Goal: Task Accomplishment & Management: Complete application form

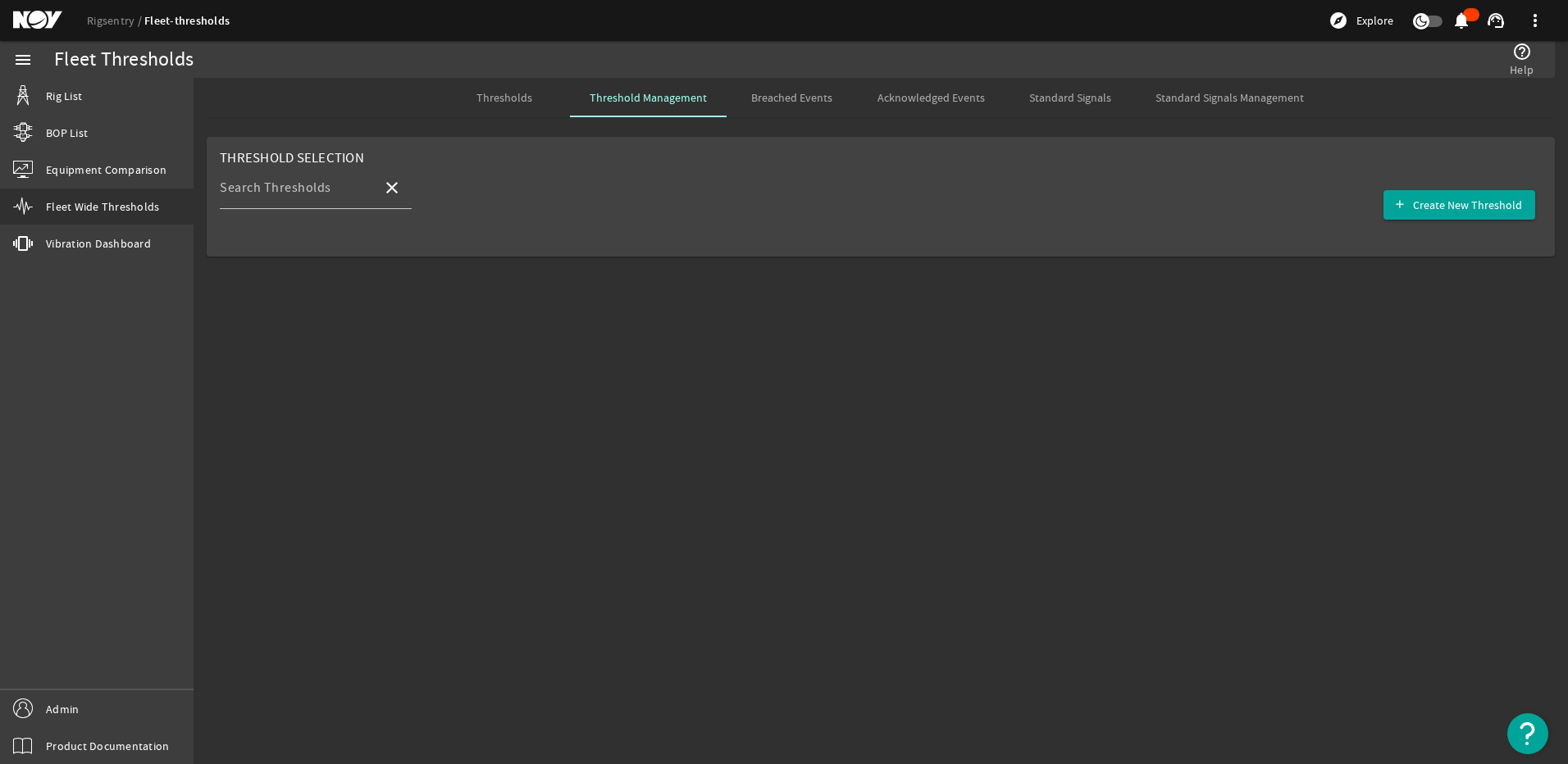
click at [387, 462] on mat-sidenav-content "Fleet Thresholds help_outline Help Thresholds Threshold Management Breached Eve…" at bounding box center [881, 421] width 1374 height 686
click at [533, 101] on span "Thresholds" at bounding box center [505, 98] width 56 height 11
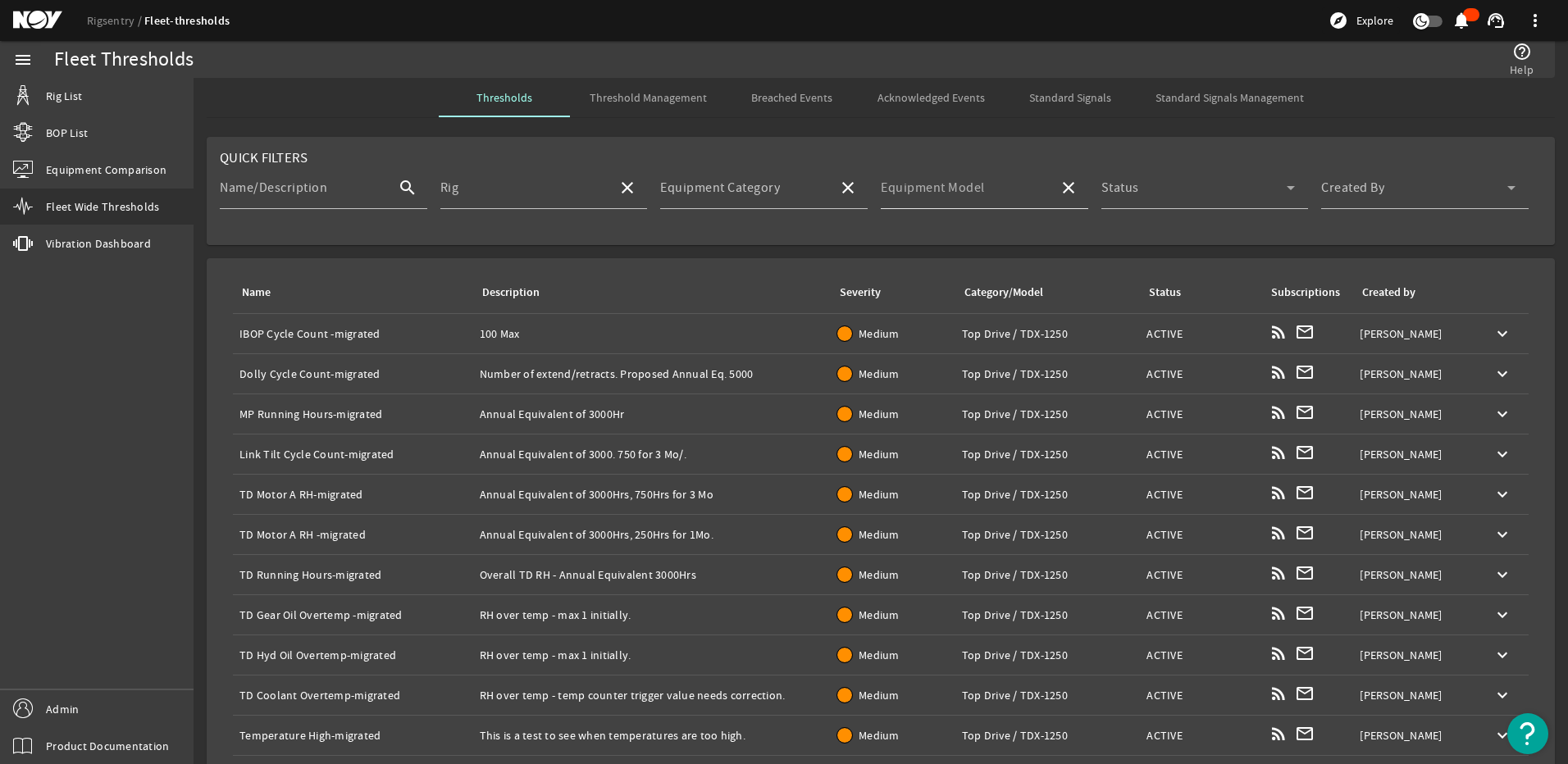
click at [912, 180] on mat-label "Equipment Model" at bounding box center [933, 188] width 104 height 17
click at [912, 184] on input "Equipment Model" at bounding box center [963, 194] width 165 height 20
click at [911, 236] on span "TDS-11SH" at bounding box center [917, 235] width 59 height 17
type input "TDS-11SH"
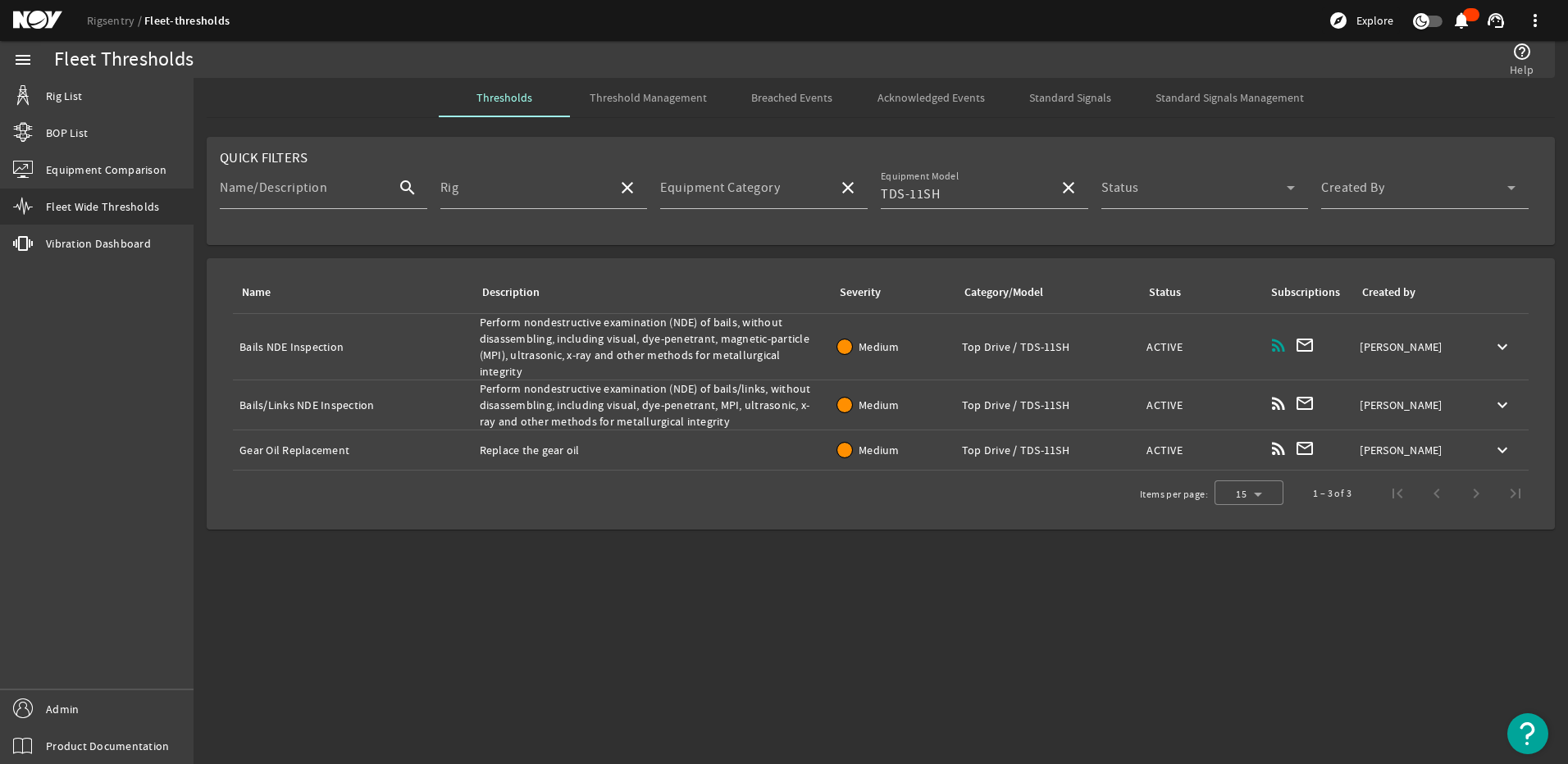
click at [602, 95] on span "Threshold Management" at bounding box center [648, 98] width 117 height 11
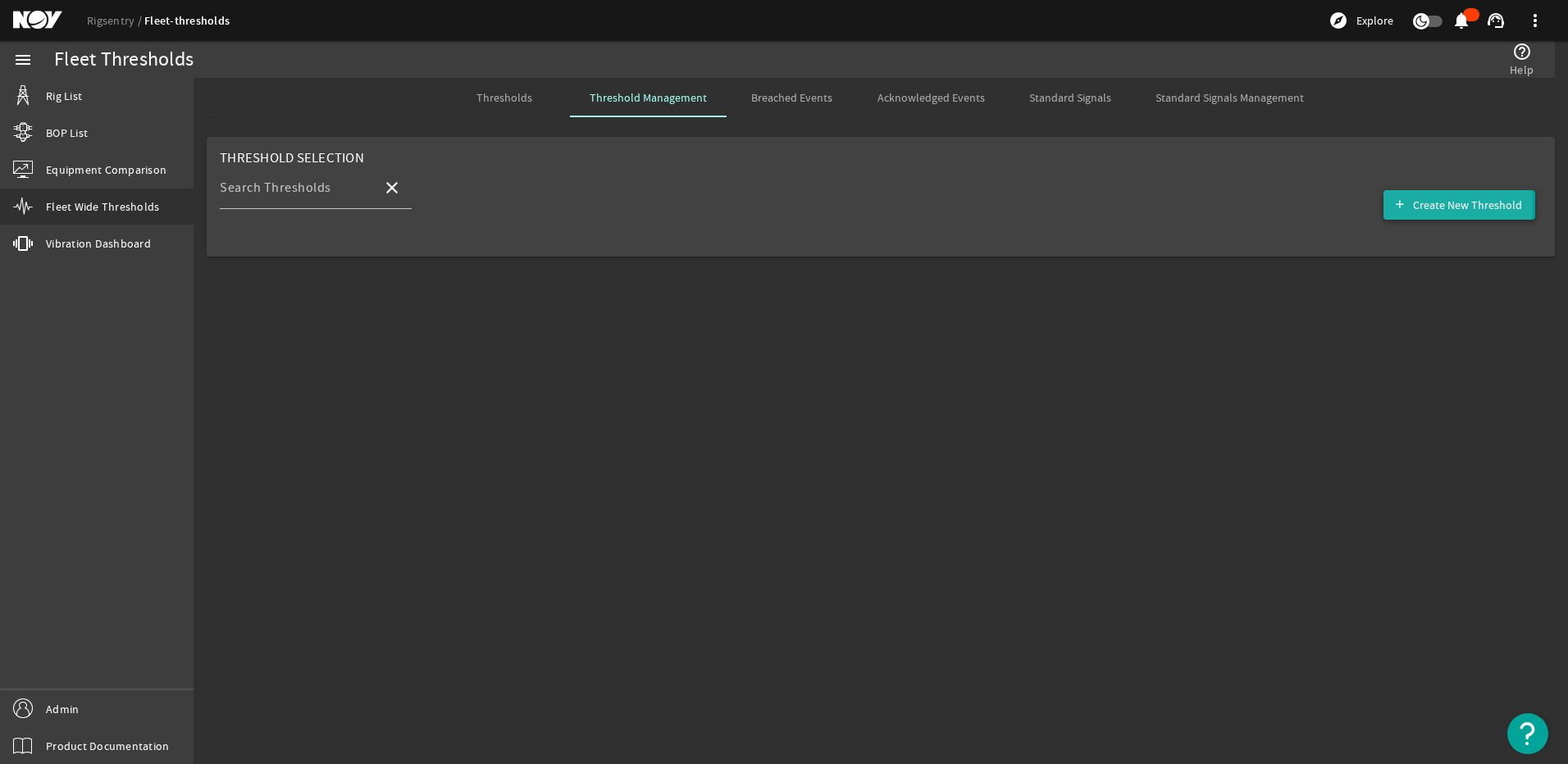
click at [1435, 205] on span "Create New Threshold" at bounding box center [1467, 205] width 109 height 17
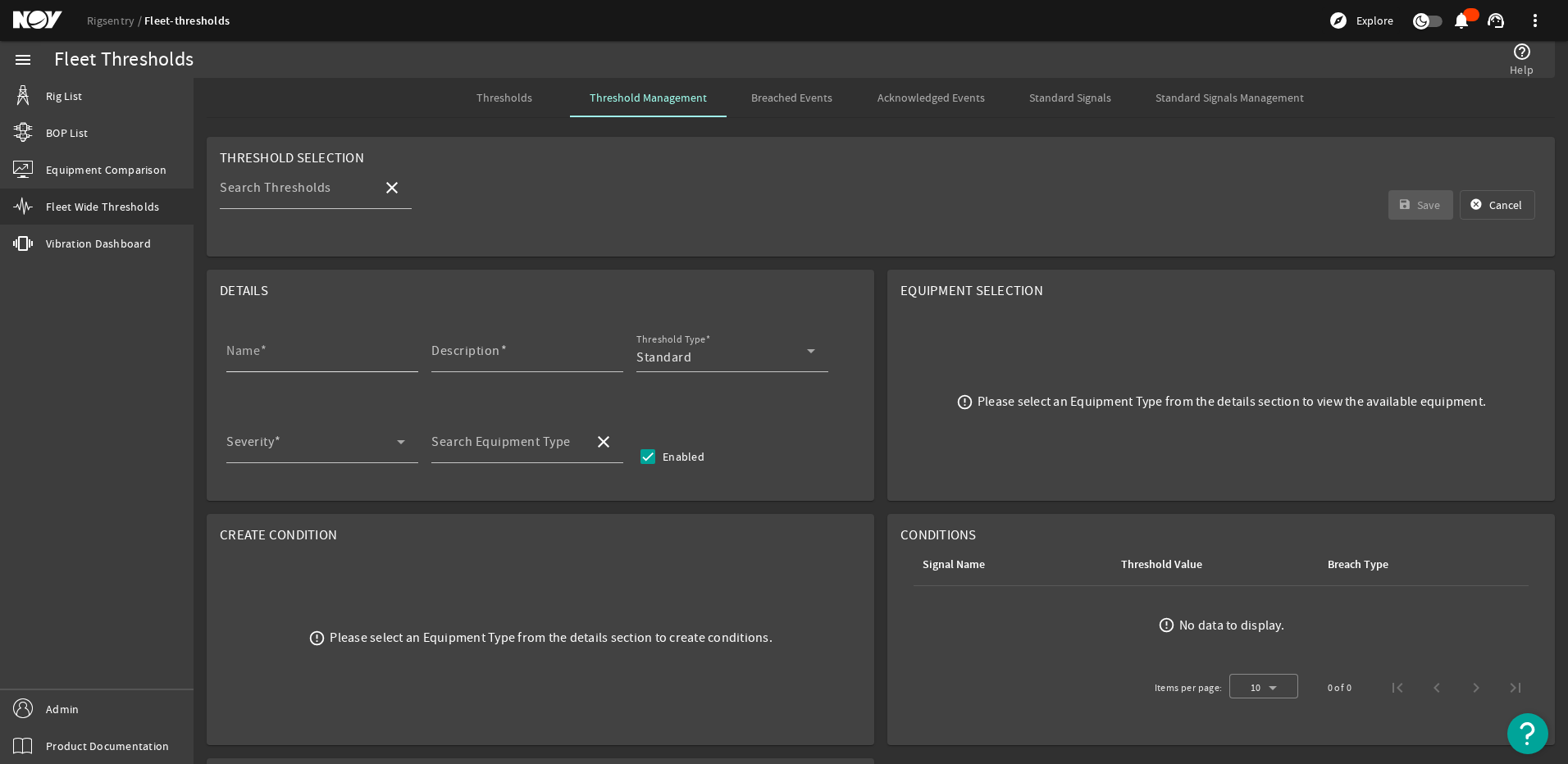
click at [244, 349] on mat-label "Name" at bounding box center [243, 351] width 34 height 17
click at [244, 349] on input "Name" at bounding box center [316, 356] width 179 height 20
paste input "Gearbox NDE Inspection"
type input "Gearbox NDE Inspection"
click at [446, 357] on mat-label "Description" at bounding box center [466, 351] width 69 height 17
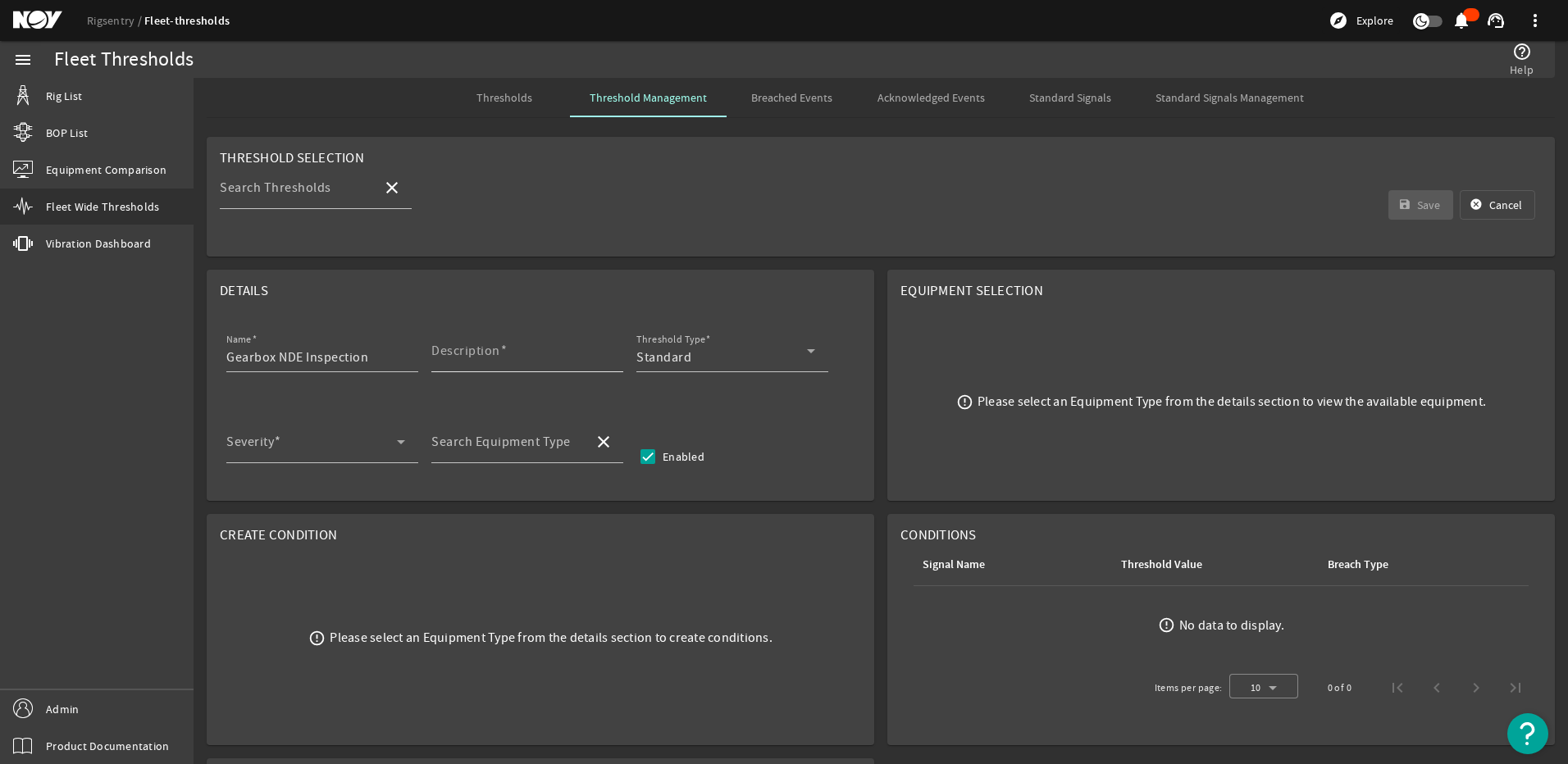
click at [446, 357] on input "Description" at bounding box center [520, 356] width 179 height 20
paste input "Perform nondestructive examination (NDE) of gearbox, without disassembling, inc…"
type input "Perform nondestructive examination (NDE) of gearbox, without disassembling, inc…"
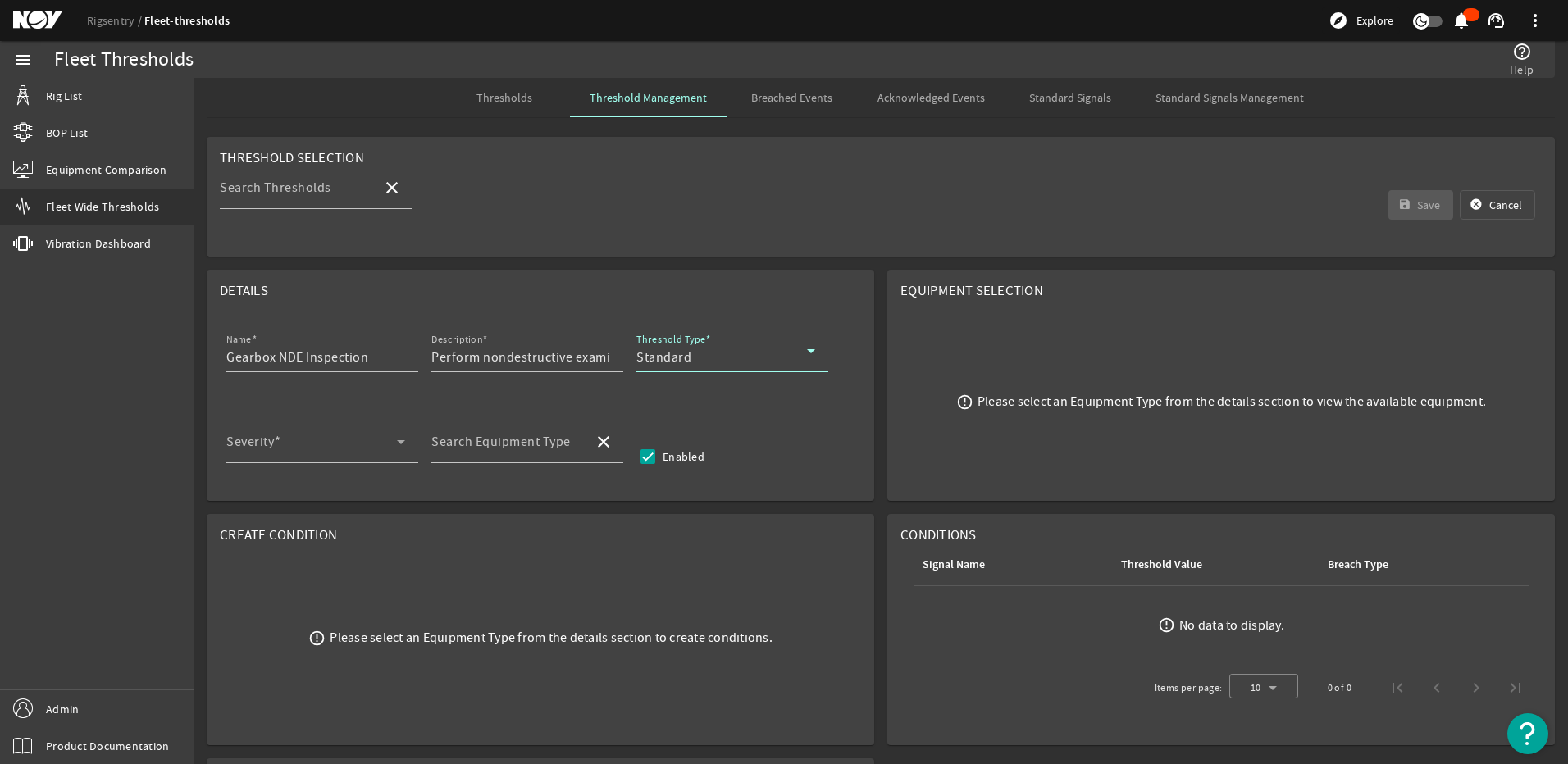
click at [742, 362] on div "Standard" at bounding box center [722, 356] width 170 height 20
click at [708, 423] on mat-option "RCM" at bounding box center [733, 437] width 192 height 39
click at [324, 443] on span at bounding box center [311, 448] width 170 height 20
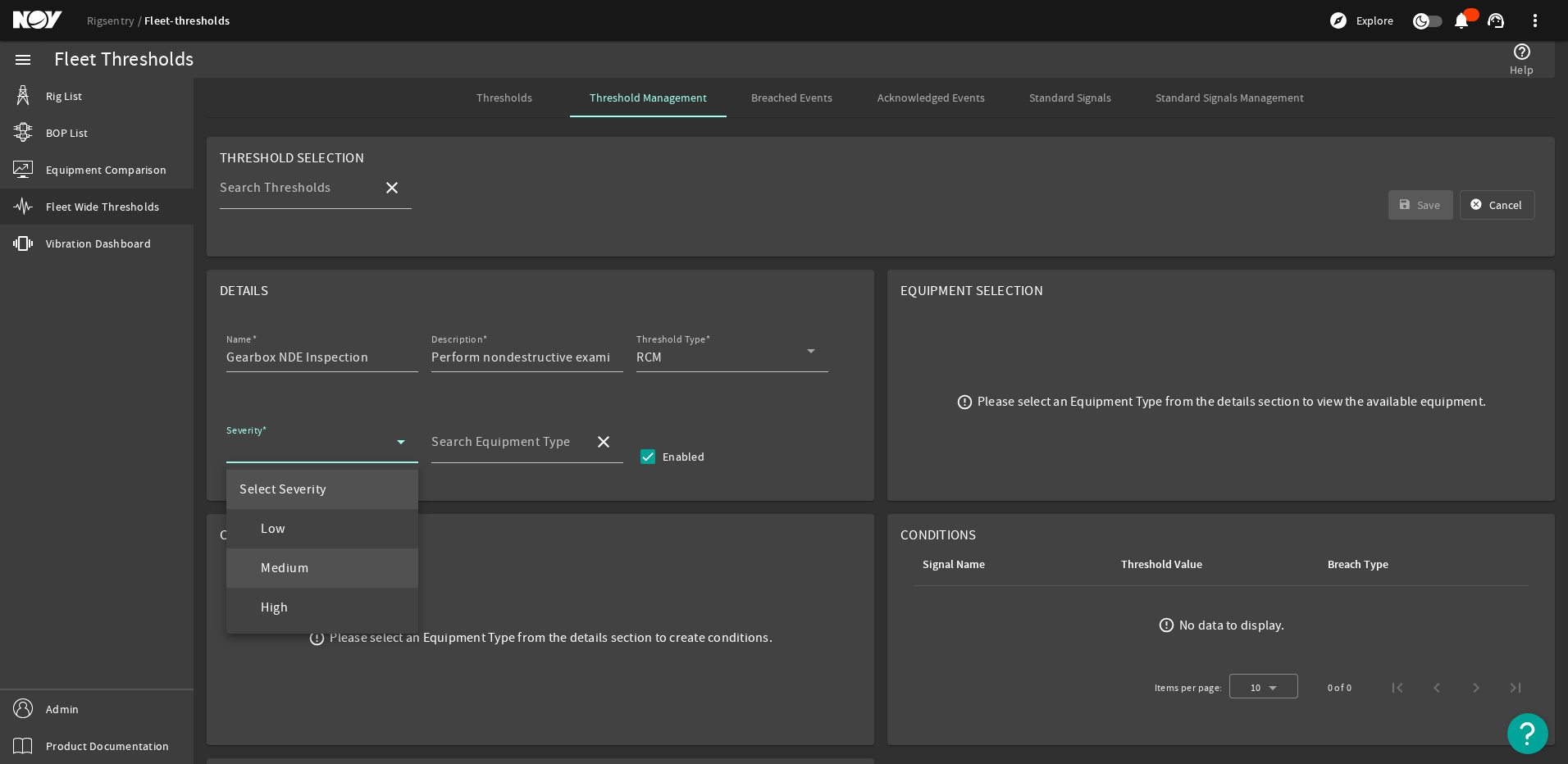
click at [304, 561] on span "Medium" at bounding box center [274, 568] width 69 height 20
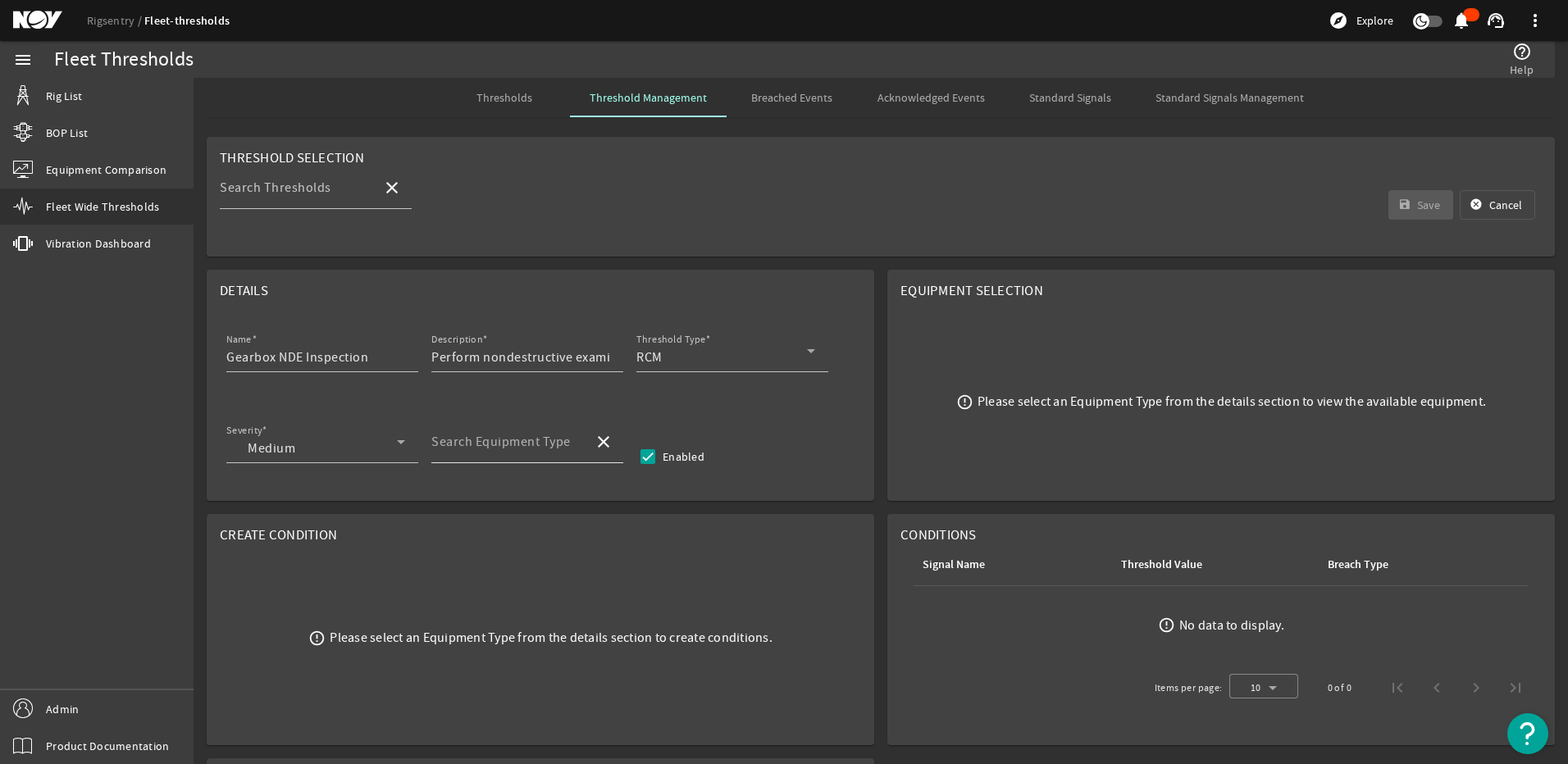
drag, startPoint x: 562, startPoint y: 444, endPoint x: 571, endPoint y: 442, distance: 9.2
click at [564, 444] on mat-label "Search Equipment Type" at bounding box center [501, 442] width 140 height 17
click at [564, 444] on input "Search Equipment Type" at bounding box center [506, 448] width 149 height 20
click at [519, 486] on span "Top Drive - TDS-11SH" at bounding box center [507, 489] width 126 height 17
type input "Top Drive - TDS-11SH"
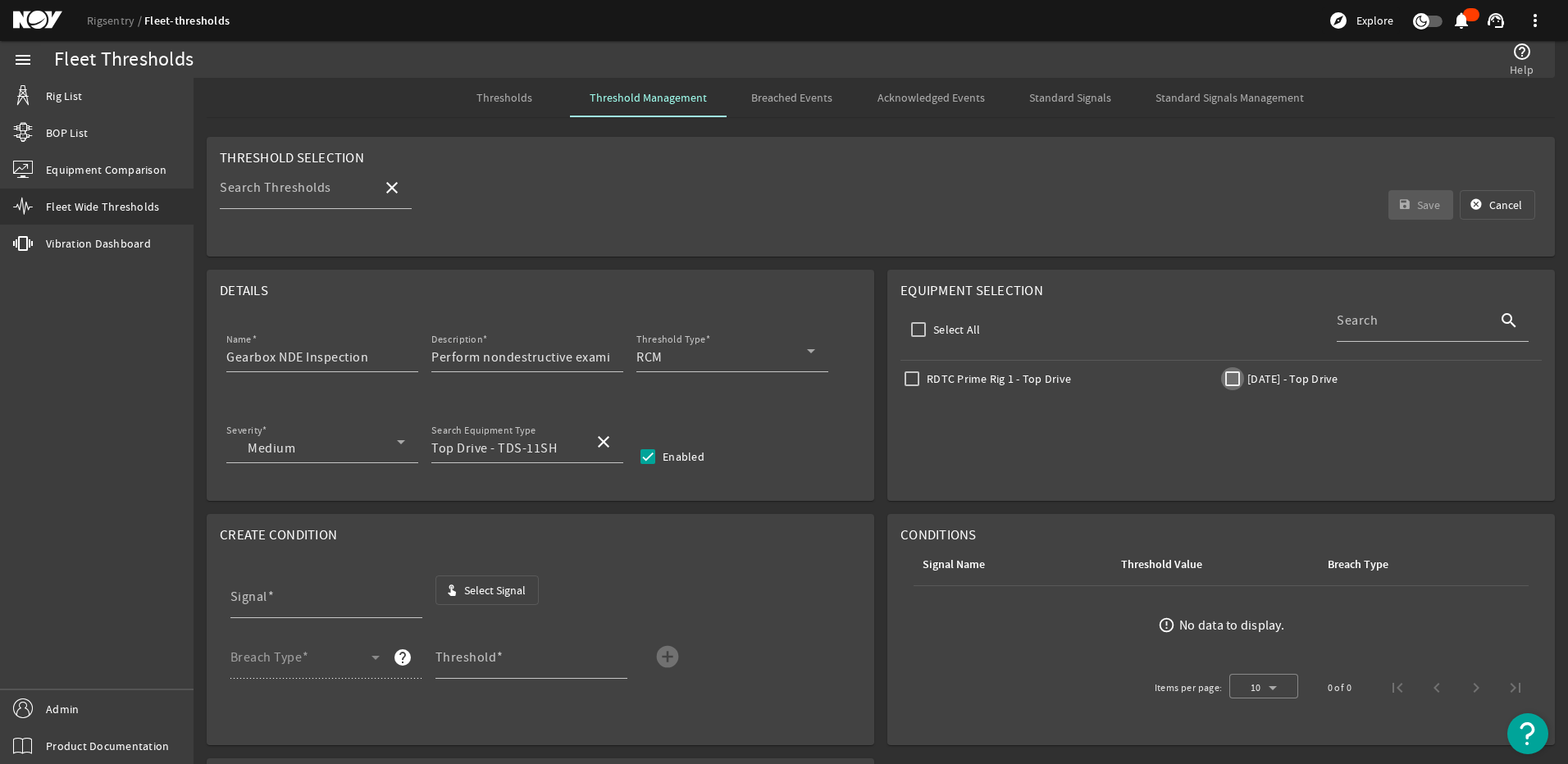
click at [1223, 379] on input "[DATE] - Top Drive" at bounding box center [1233, 379] width 23 height 23
checkbox input "true"
click at [492, 593] on span "Select Signal" at bounding box center [495, 590] width 61 height 17
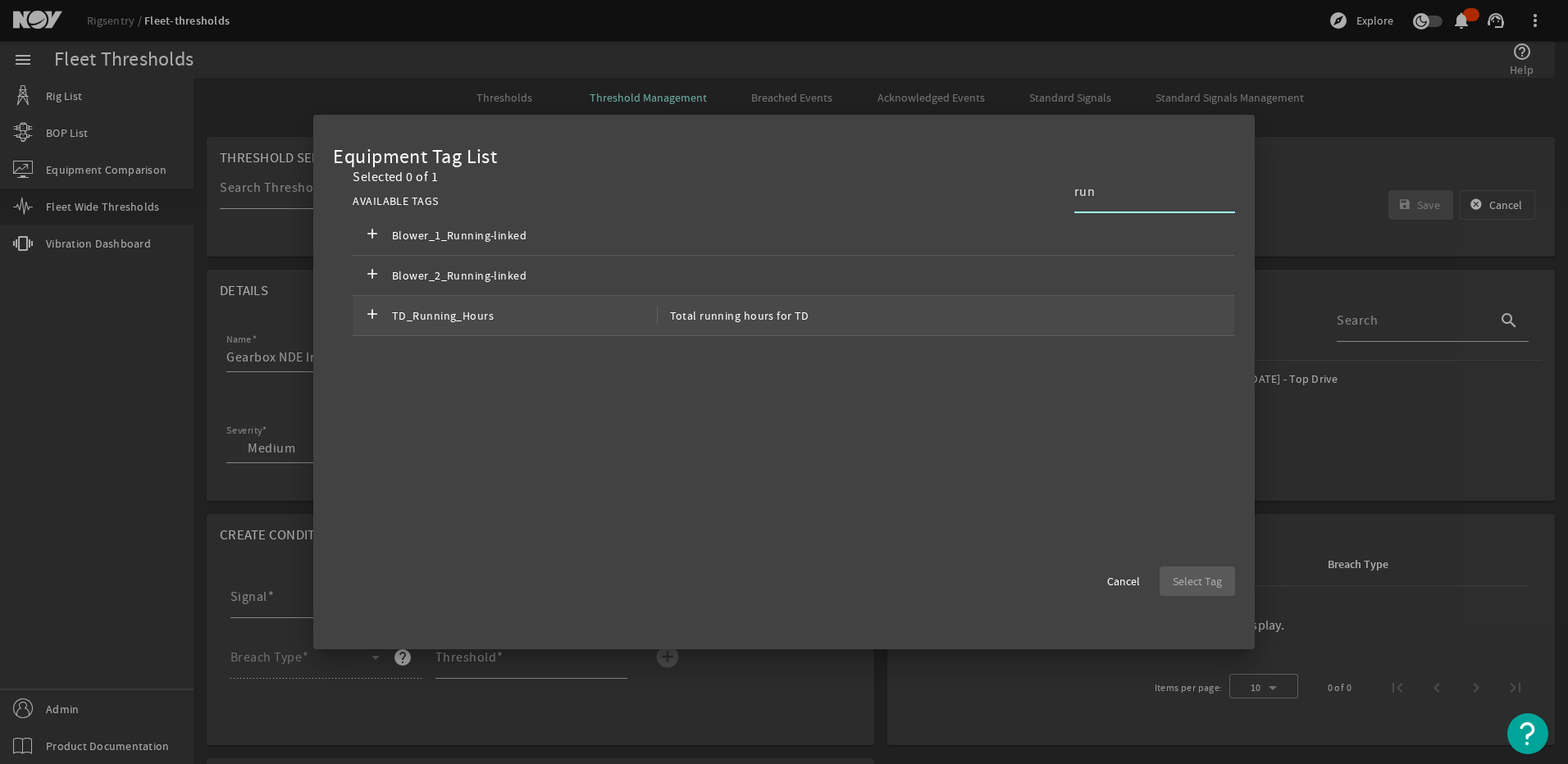
type input "run"
click at [459, 325] on span "TD_Running_Hours" at bounding box center [524, 315] width 265 height 20
click at [1169, 582] on span "button" at bounding box center [1197, 581] width 75 height 39
type input "TD_Running_Hours"
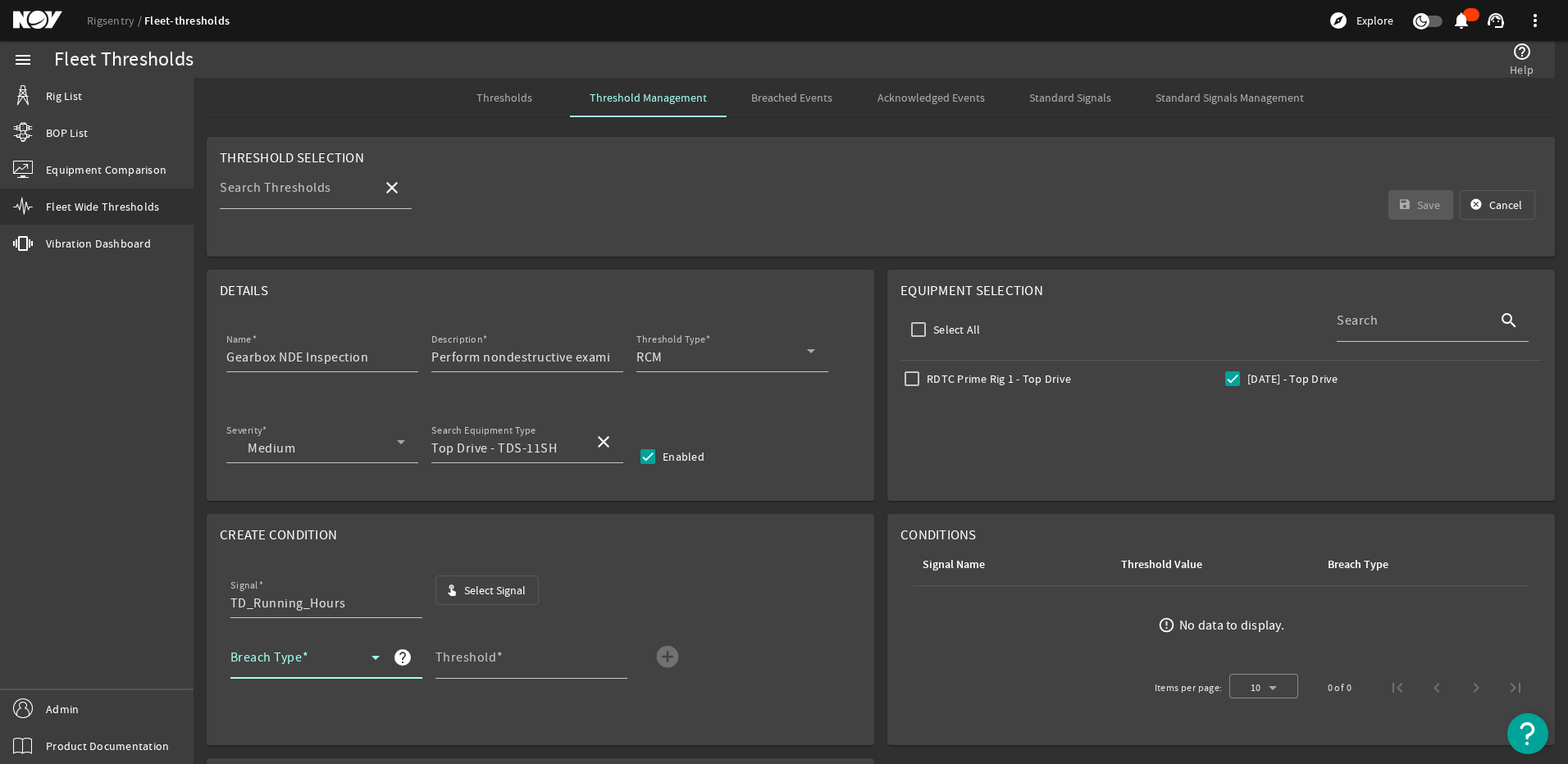
click at [320, 663] on span at bounding box center [302, 663] width 142 height 20
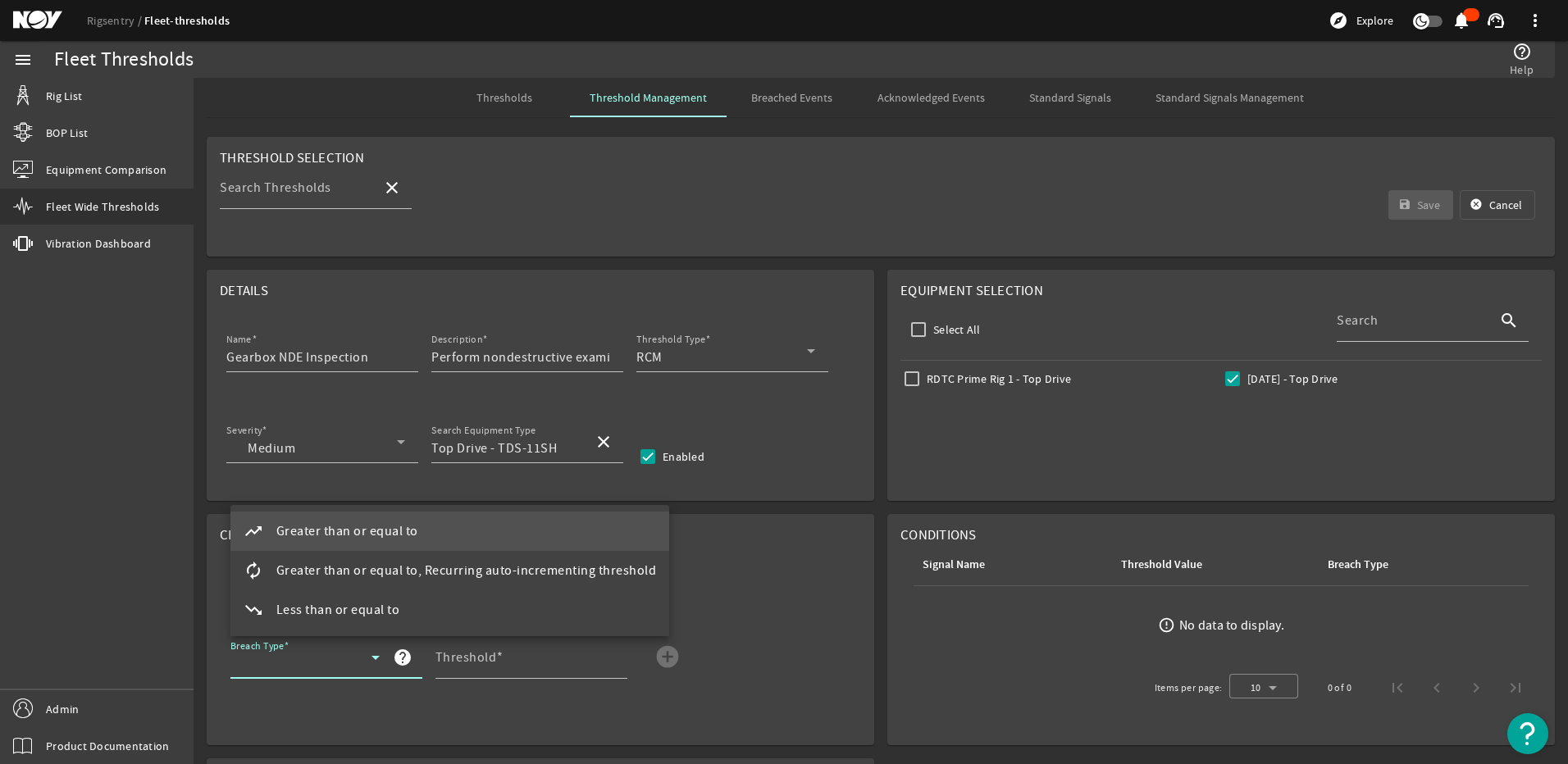
click at [382, 529] on span "Greater than or equal to" at bounding box center [347, 530] width 142 height 20
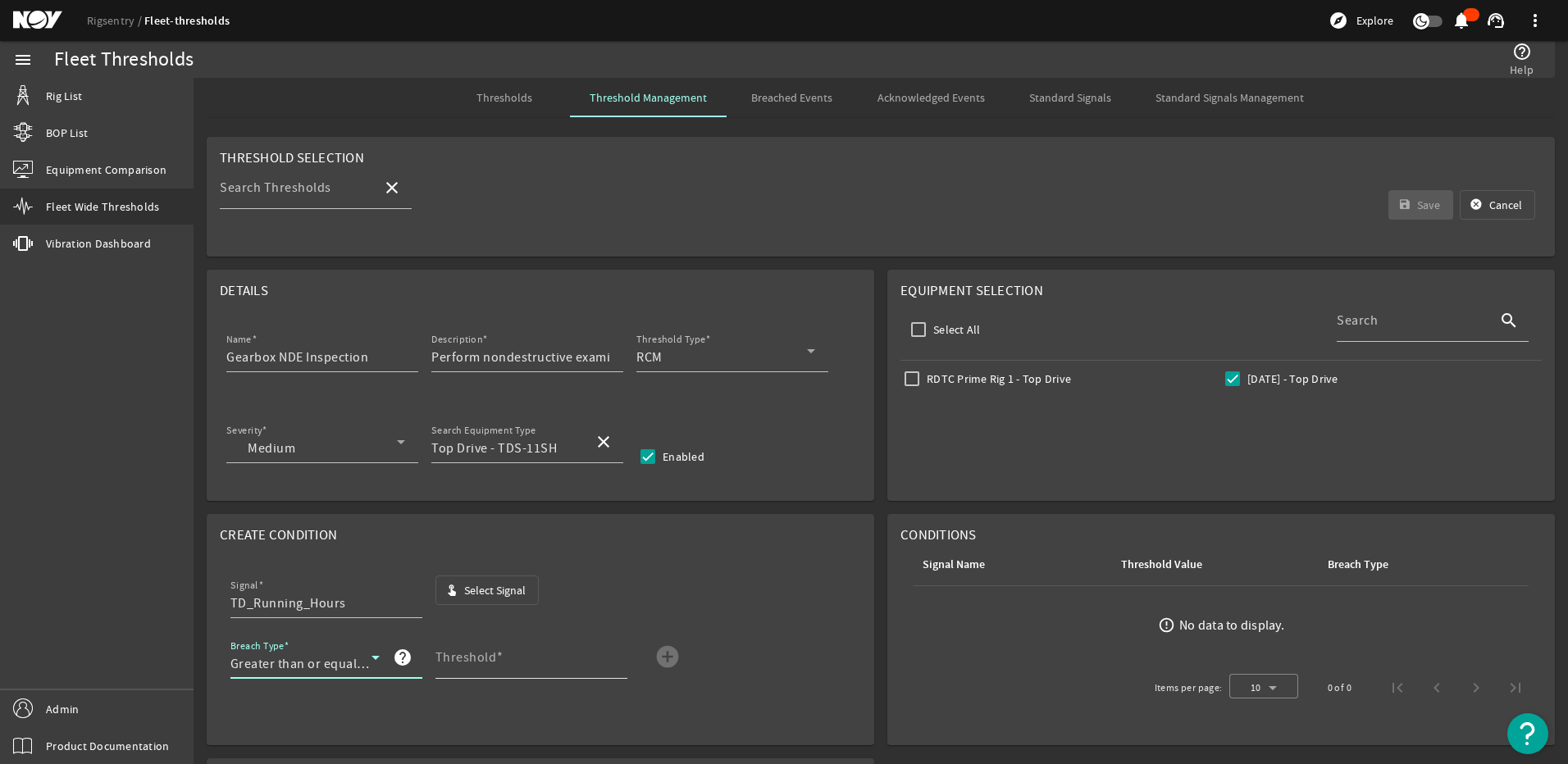
click at [509, 665] on input "Threshold" at bounding box center [525, 663] width 179 height 20
type input "3000"
click at [380, 658] on div "help" at bounding box center [401, 657] width 43 height 39
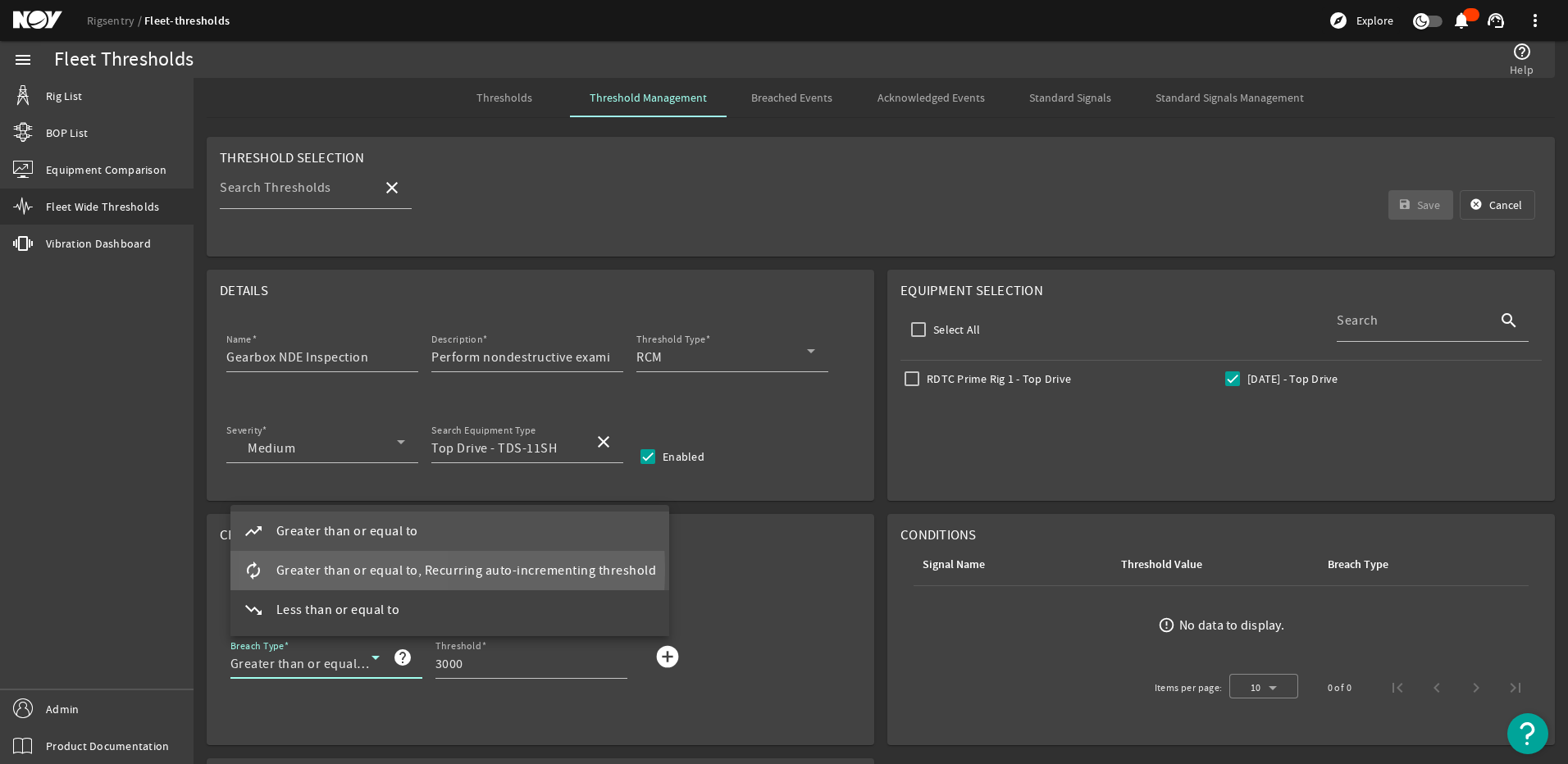
click at [347, 570] on span "Greater than or equal to, Recurring auto-incrementing threshold" at bounding box center [466, 570] width 381 height 20
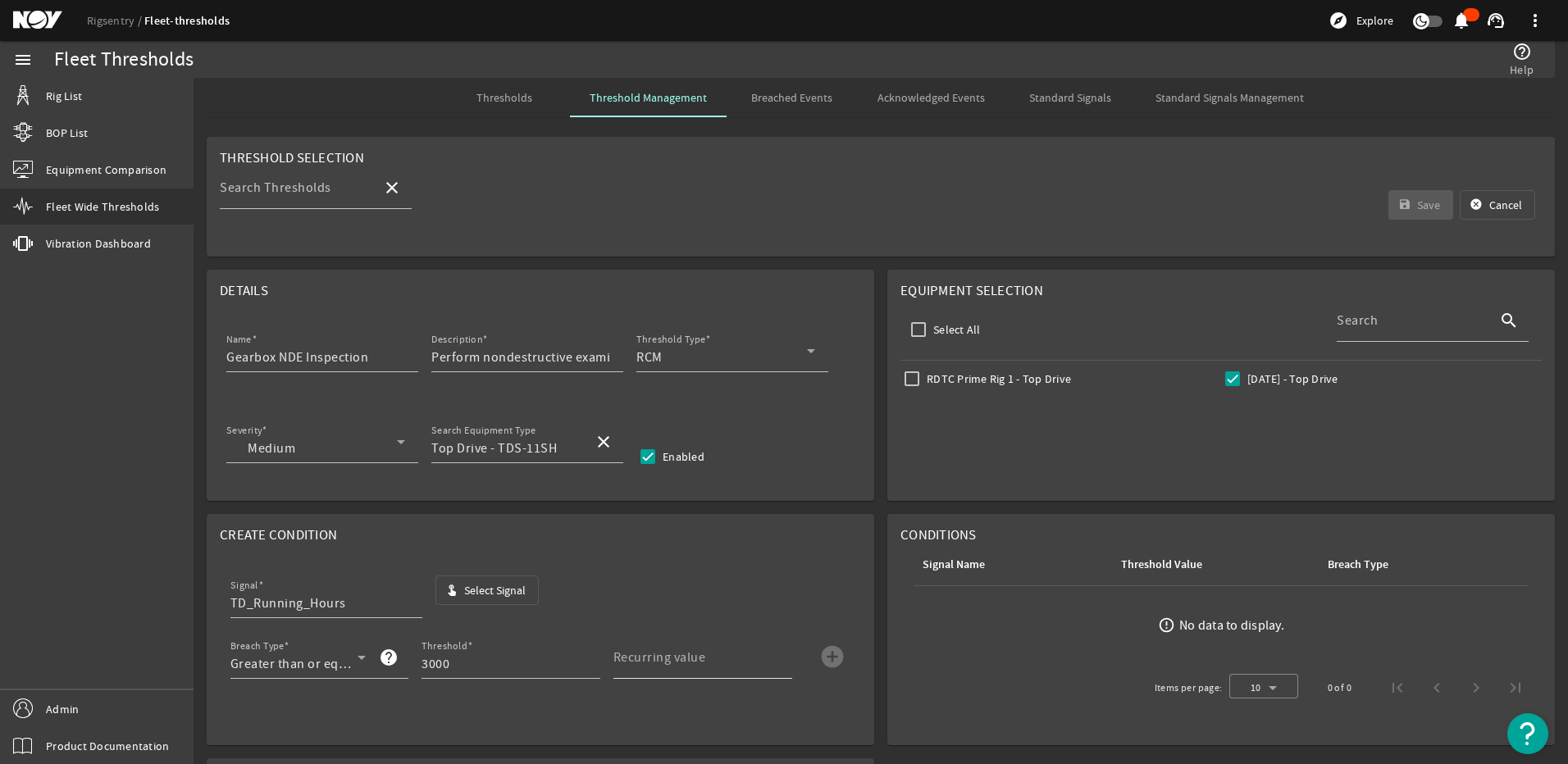
click at [644, 656] on mat-label "Recurring value" at bounding box center [660, 658] width 93 height 17
click at [644, 656] on input "Recurring value" at bounding box center [696, 663] width 166 height 20
type input "3000"
click at [832, 656] on mat-icon "add_circle" at bounding box center [832, 656] width 26 height 26
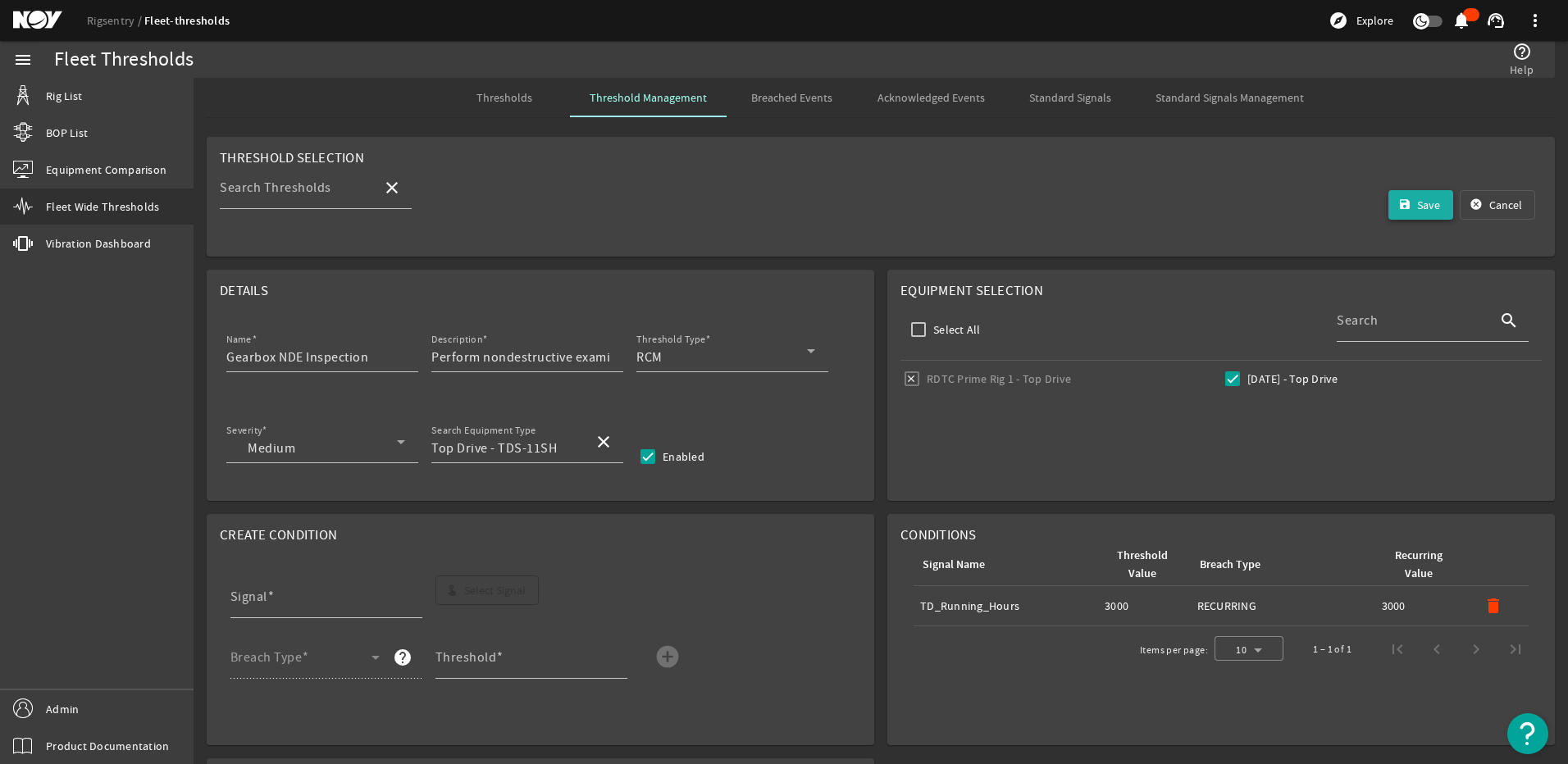
click at [1394, 211] on span "submit" at bounding box center [1421, 205] width 65 height 39
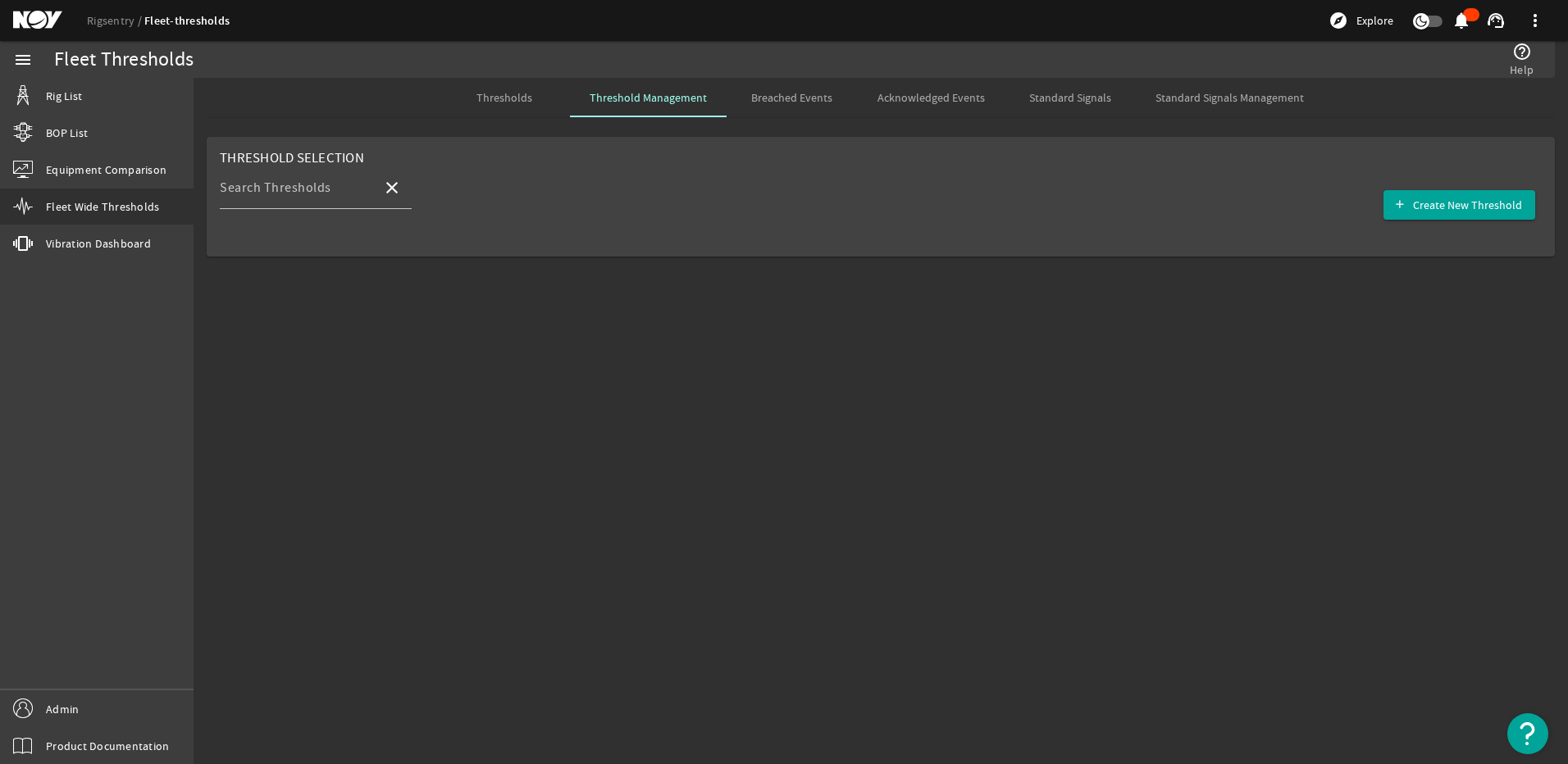
click at [493, 117] on mat-tab-header "Thresholds Threshold Management Breached Events Acknowledged Events Standard Si…" at bounding box center [881, 98] width 1348 height 40
click at [501, 107] on span "Thresholds" at bounding box center [505, 98] width 56 height 39
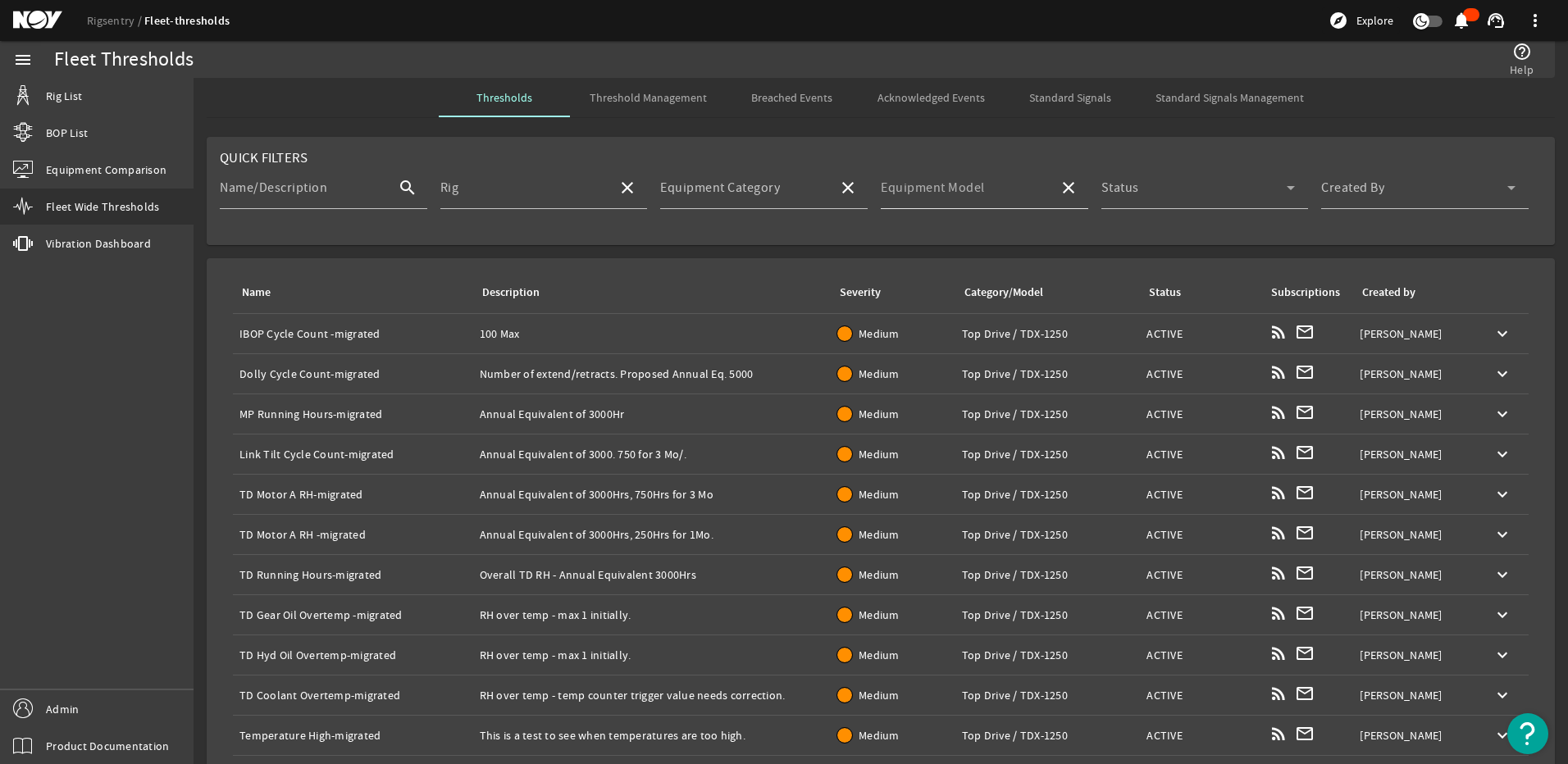
click at [903, 194] on mat-label "Equipment Model" at bounding box center [933, 188] width 104 height 17
click at [903, 194] on input "Equipment Model" at bounding box center [963, 194] width 165 height 20
click at [952, 242] on mat-option "TDS-11SH" at bounding box center [978, 235] width 205 height 39
type input "TDS-11SH"
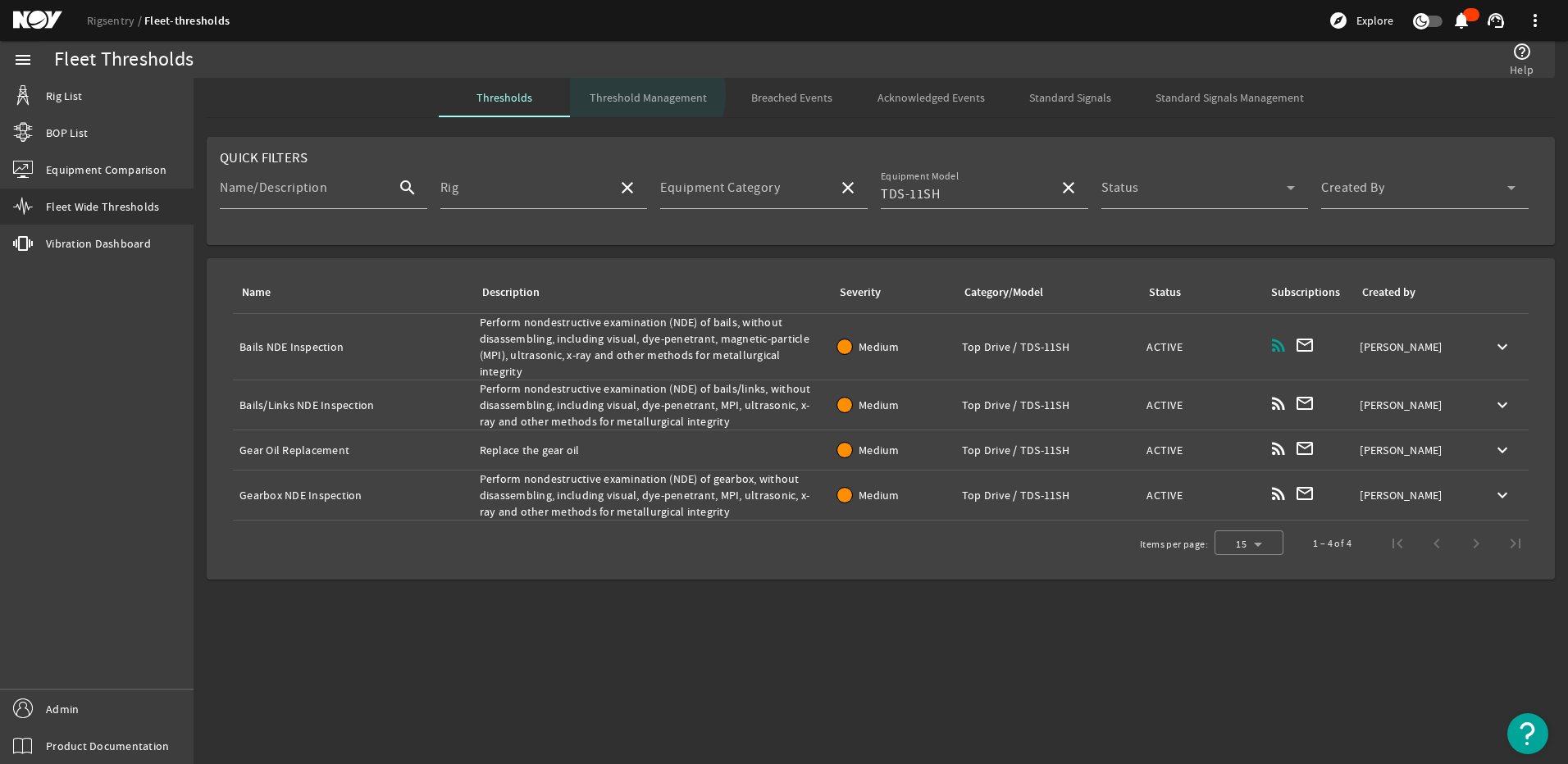
click at [643, 93] on span "Threshold Management" at bounding box center [648, 98] width 117 height 11
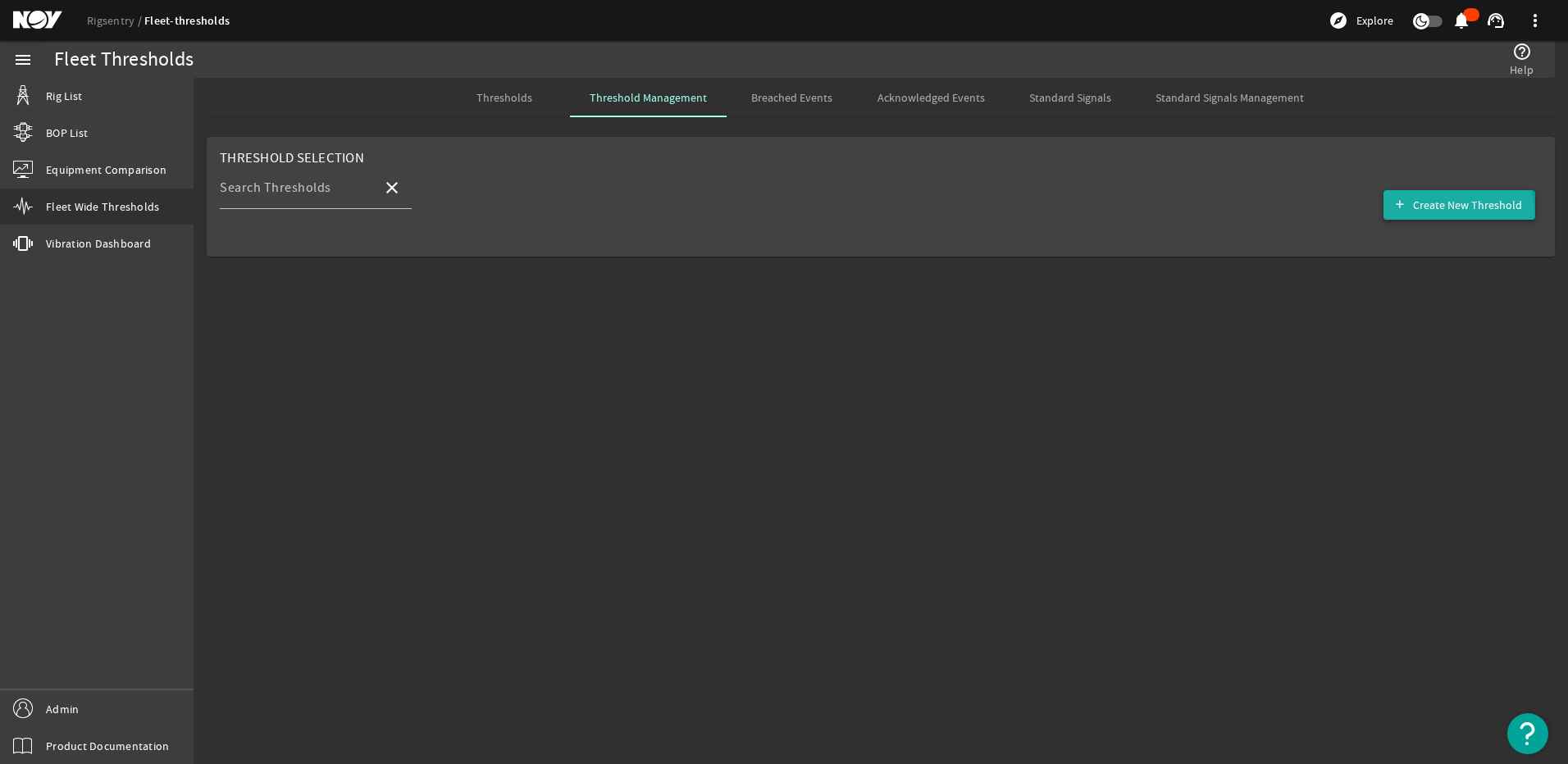
click at [1443, 214] on span "button" at bounding box center [1459, 205] width 152 height 39
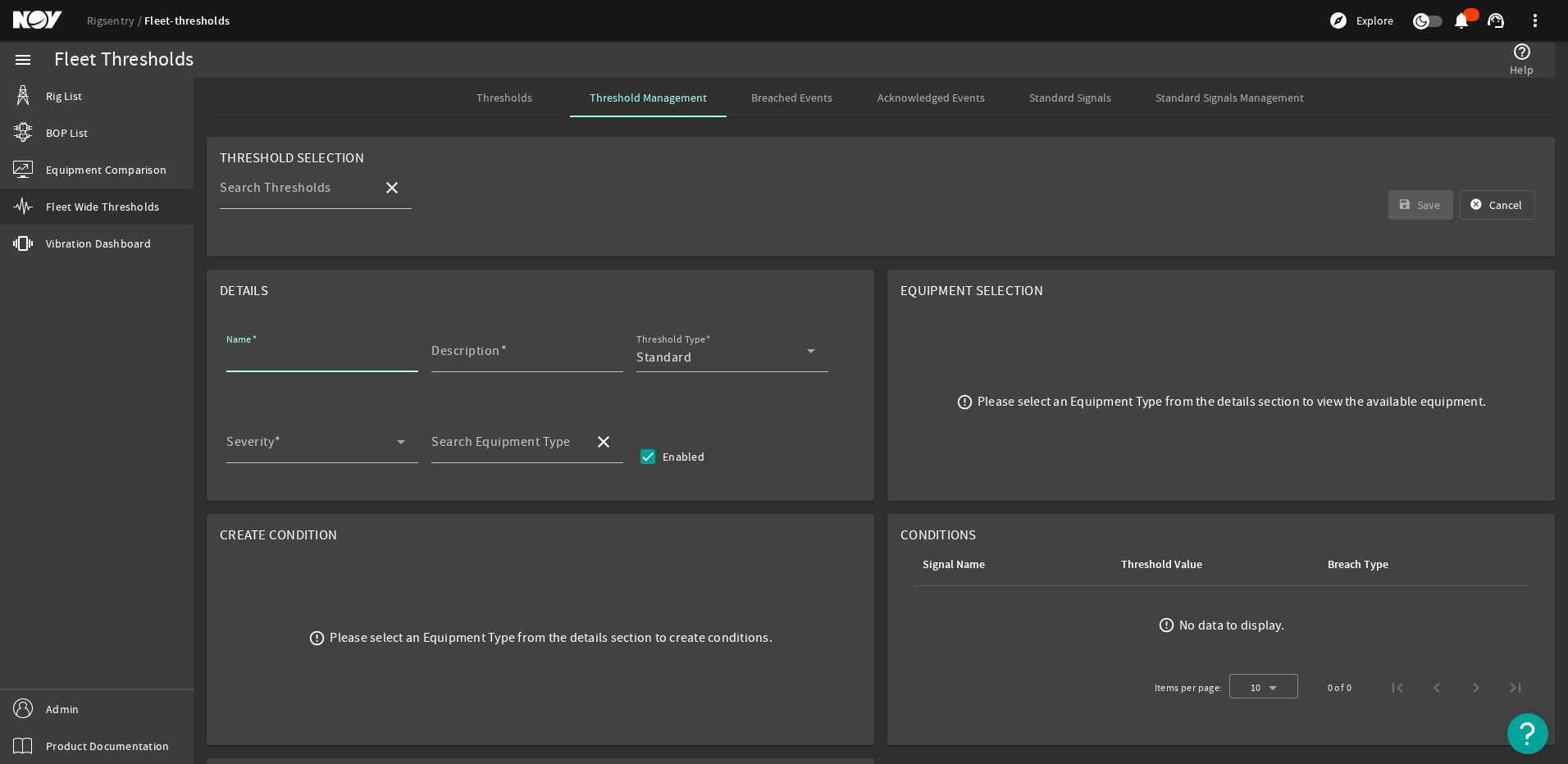
click at [327, 348] on input "Name" at bounding box center [316, 356] width 179 height 20
paste input "Gearbox Main Body MPI & Ultrasonic Inspection"
type input "Gearbox Main Body MPI & Ultrasonic Inspection"
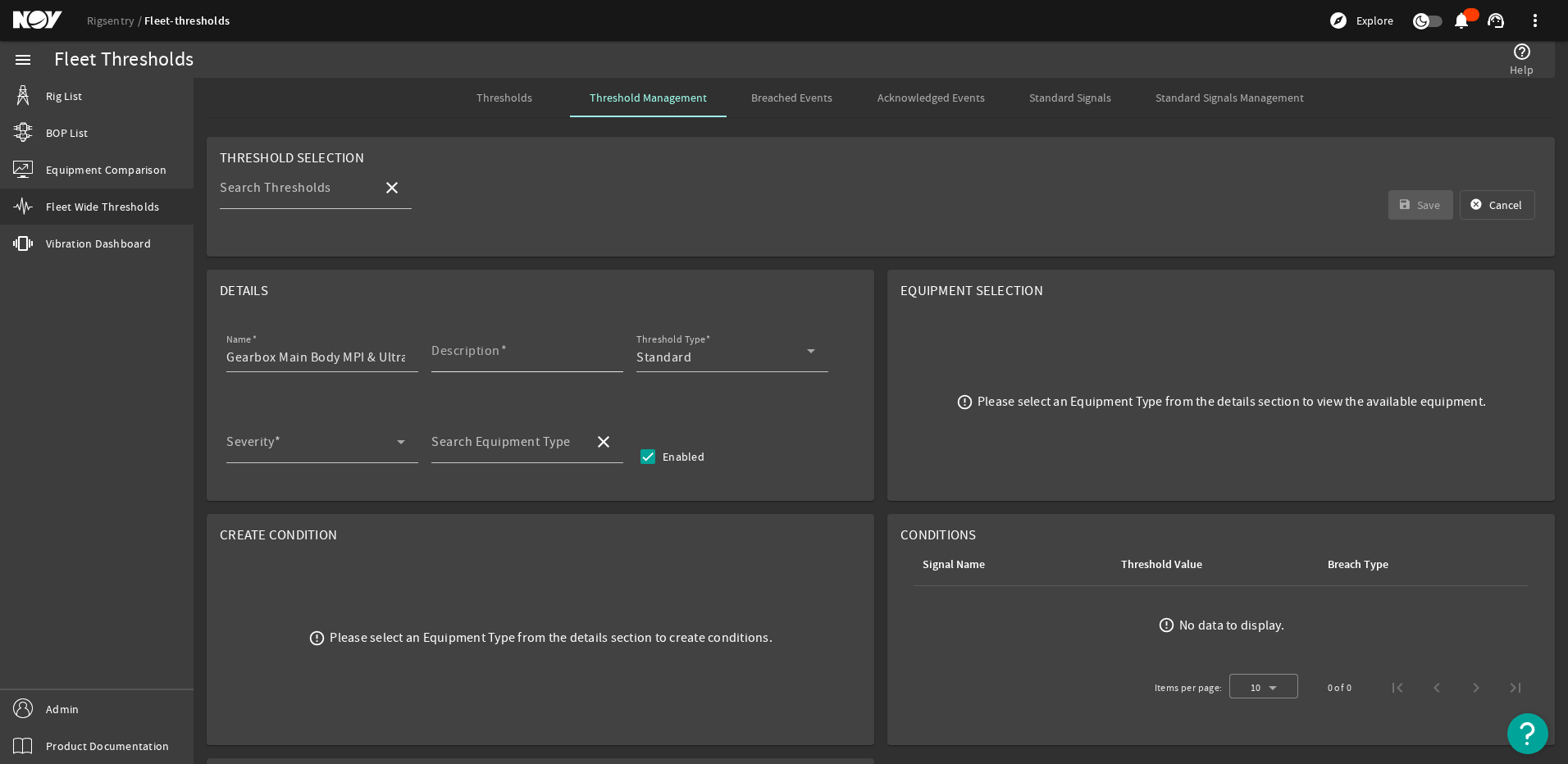
click at [479, 346] on mat-label "Description" at bounding box center [466, 351] width 69 height 17
click at [479, 347] on input "Description" at bounding box center [520, 356] width 179 height 20
paste input "Disassemble and perform MPI and ultrasonic inspection of gearbox main body"
type input "Disassemble and perform MPI and ultrasonic inspection of gearbox main body"
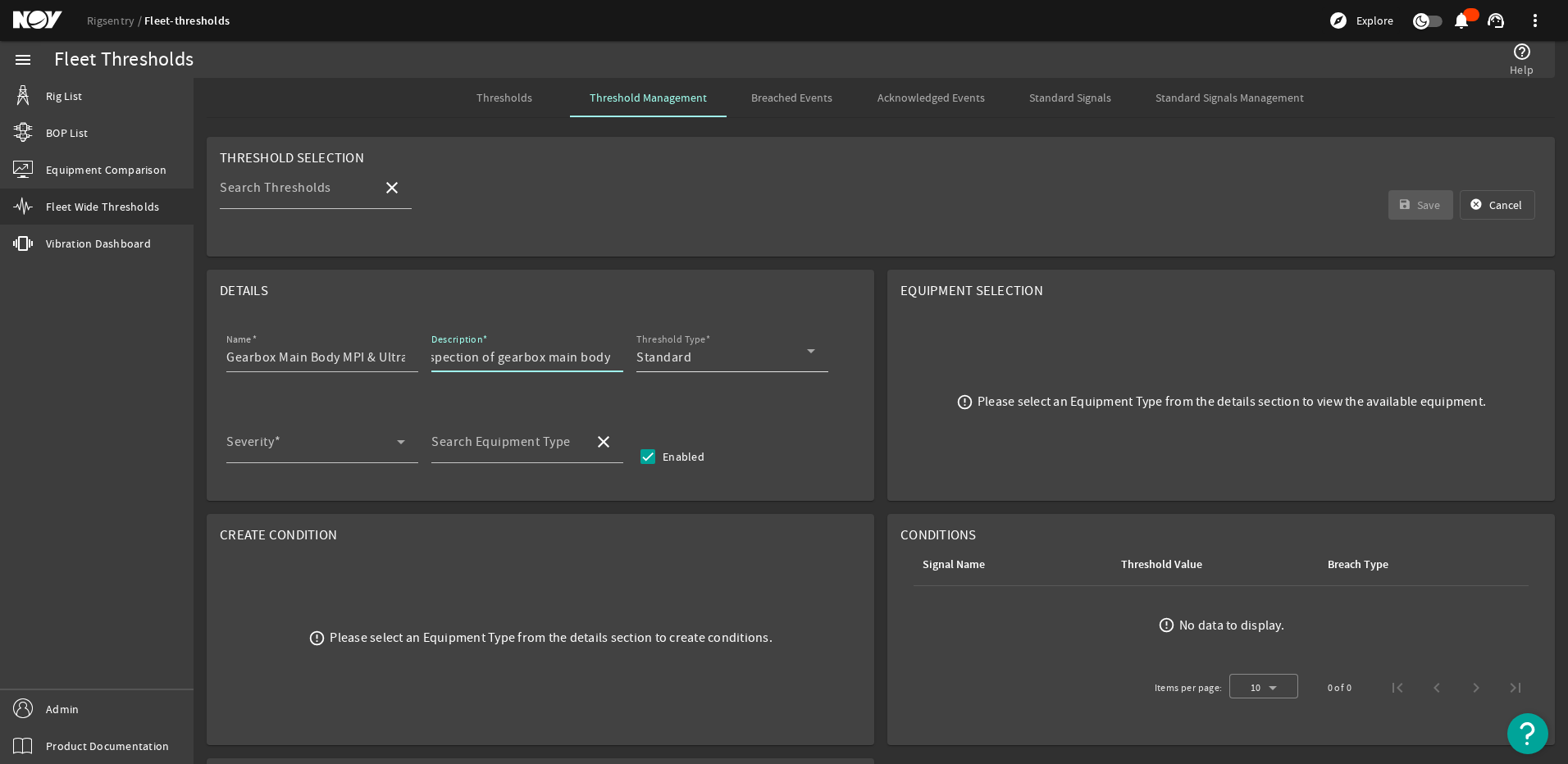
scroll to position [0, 0]
click at [800, 353] on div "Standard" at bounding box center [722, 356] width 170 height 20
click at [737, 426] on mat-option "RCM" at bounding box center [733, 437] width 192 height 39
click at [405, 437] on icon at bounding box center [400, 441] width 20 height 20
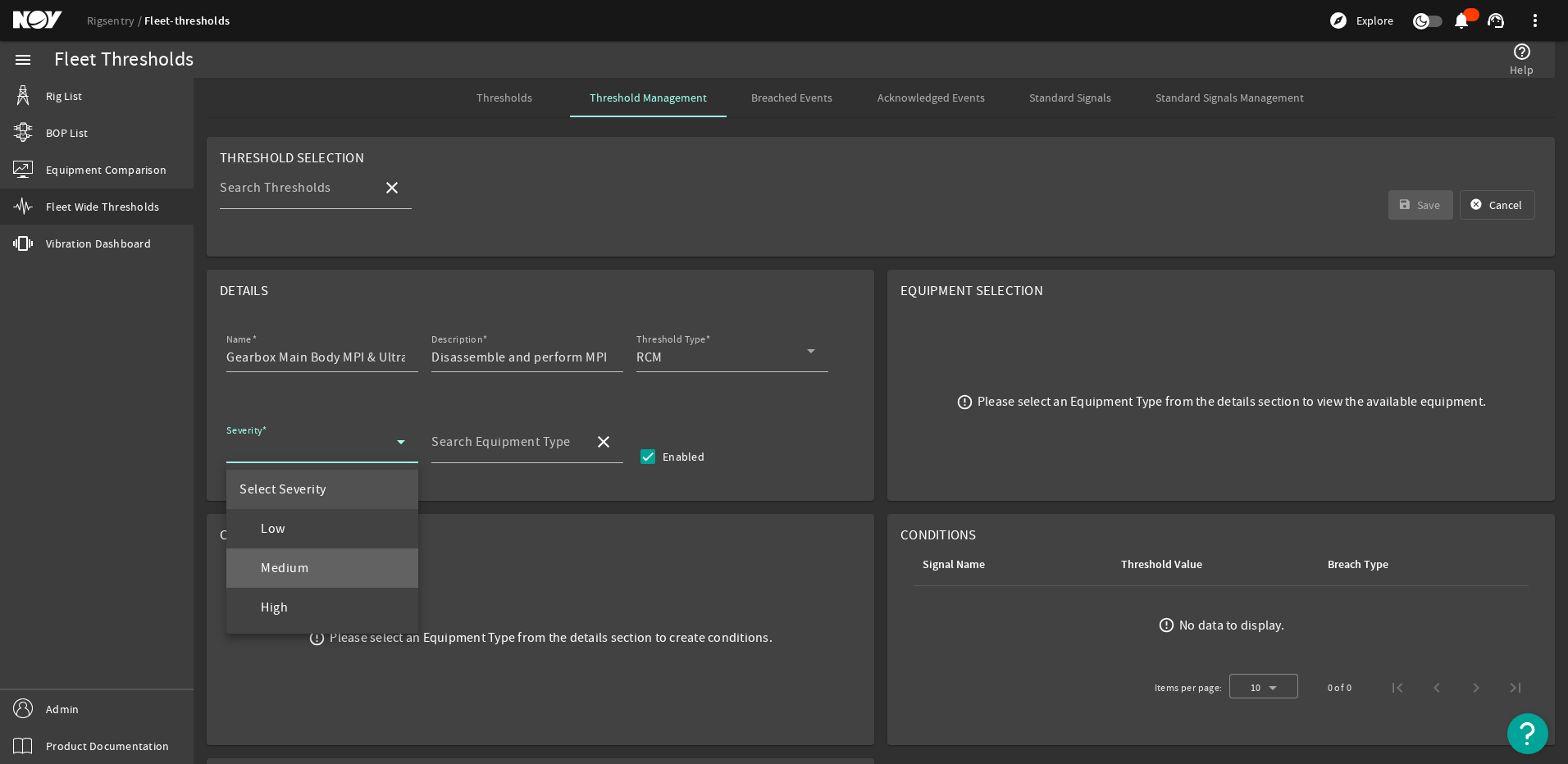
click at [320, 556] on mat-option "Medium" at bounding box center [322, 568] width 192 height 39
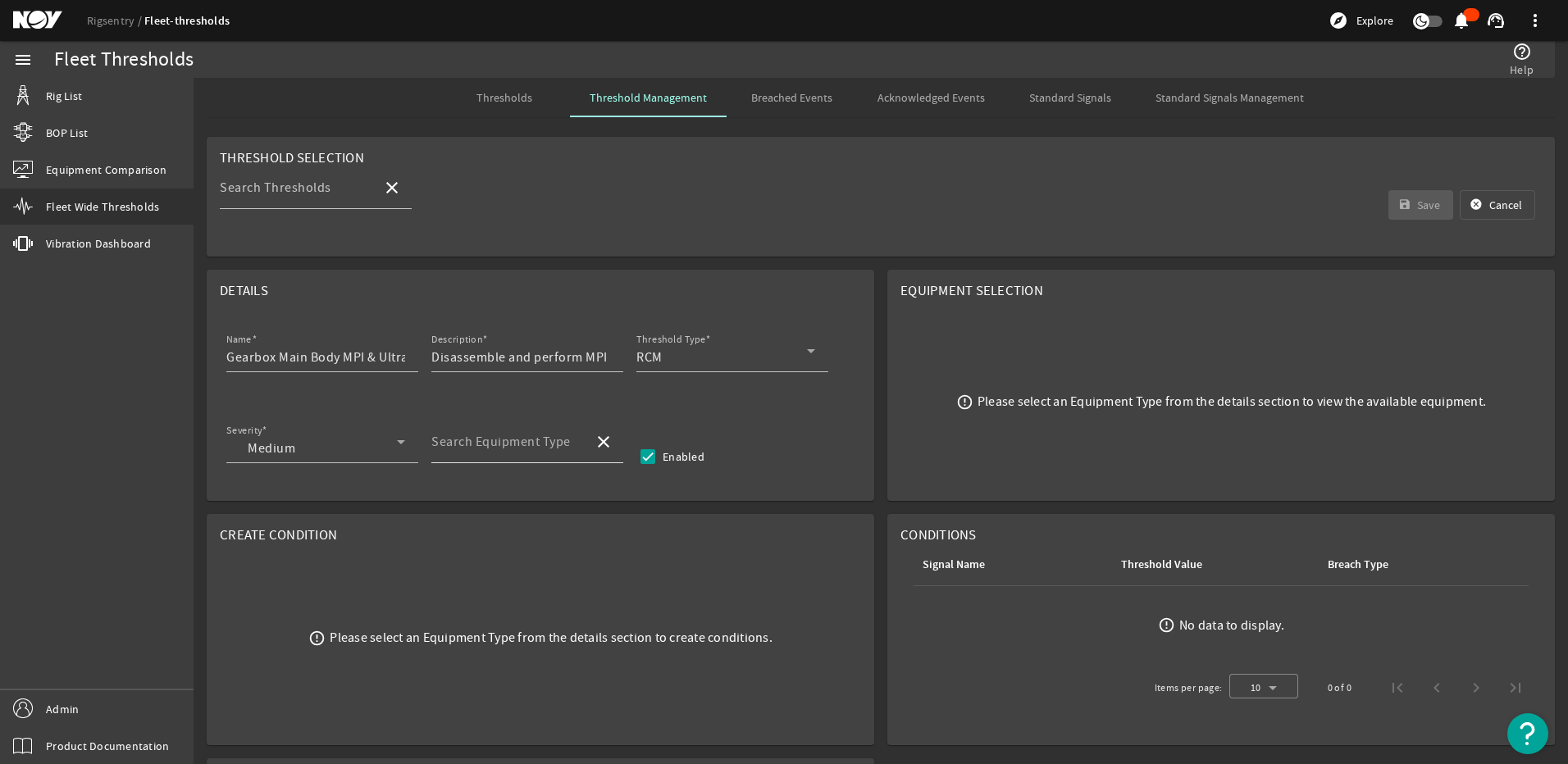
click at [485, 429] on div "Search Equipment Type" at bounding box center [506, 442] width 149 height 43
click at [507, 488] on span "Top Drive - TDS-11SH" at bounding box center [507, 489] width 126 height 17
type input "Top Drive - TDS-11SH"
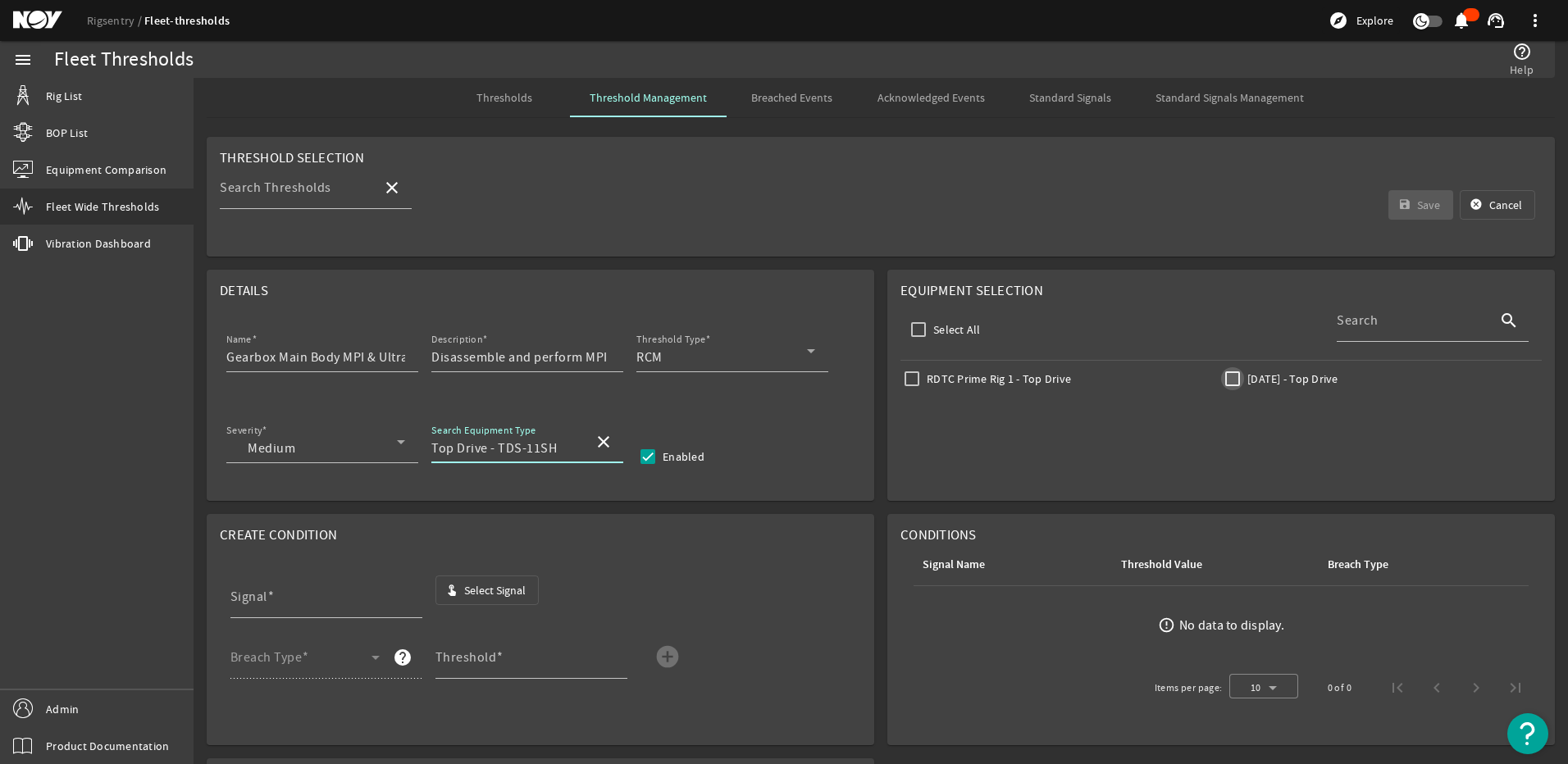
click at [1223, 381] on input "[DATE] - Top Drive" at bounding box center [1233, 379] width 23 height 23
checkbox input "true"
click at [507, 594] on span "Select Signal" at bounding box center [495, 590] width 61 height 17
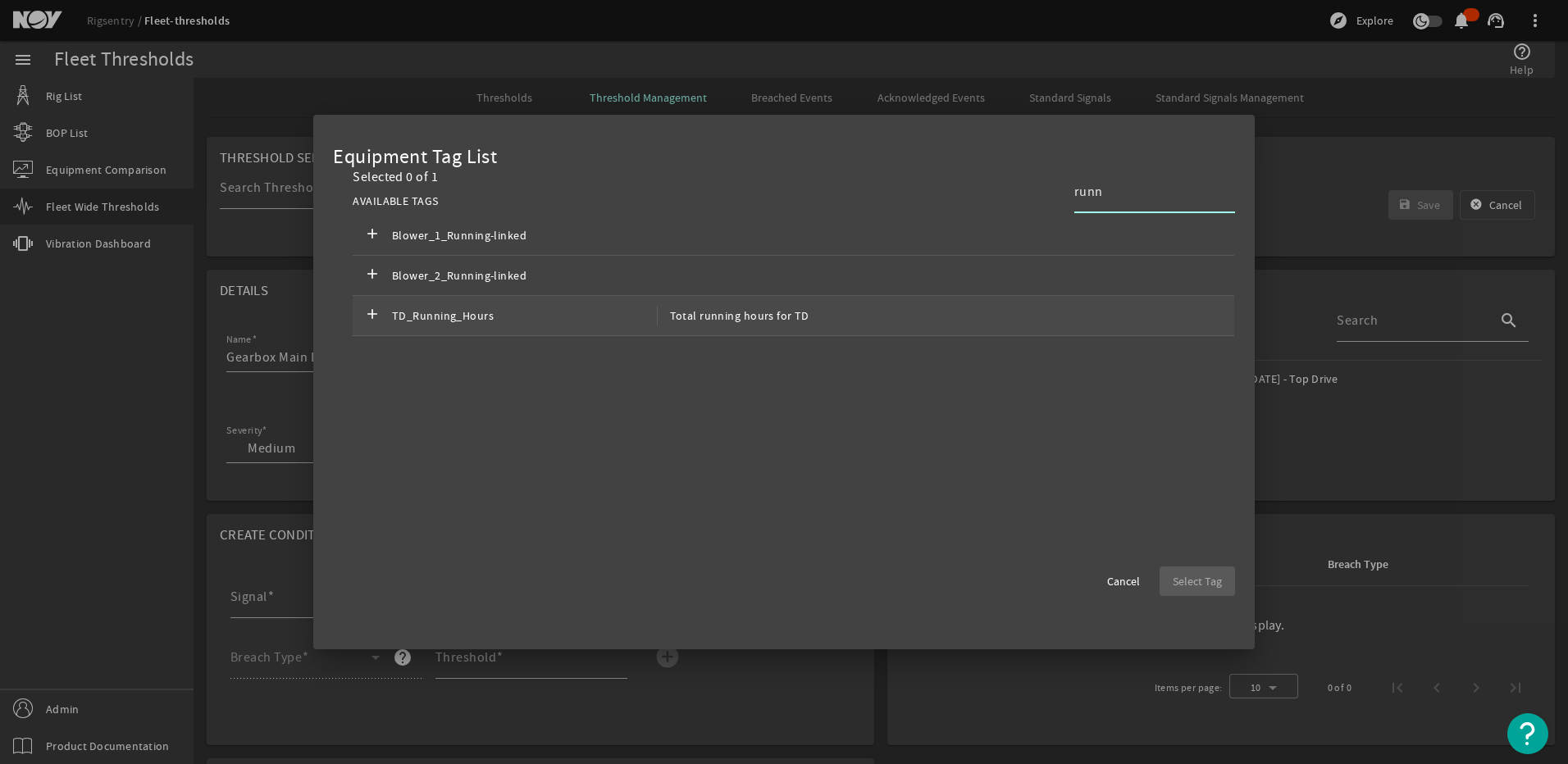
type input "runn"
click at [483, 306] on span "TD_Running_Hours" at bounding box center [524, 315] width 265 height 20
click at [1195, 575] on span "Select Tag" at bounding box center [1197, 582] width 49 height 17
type input "TD_Running_Hours"
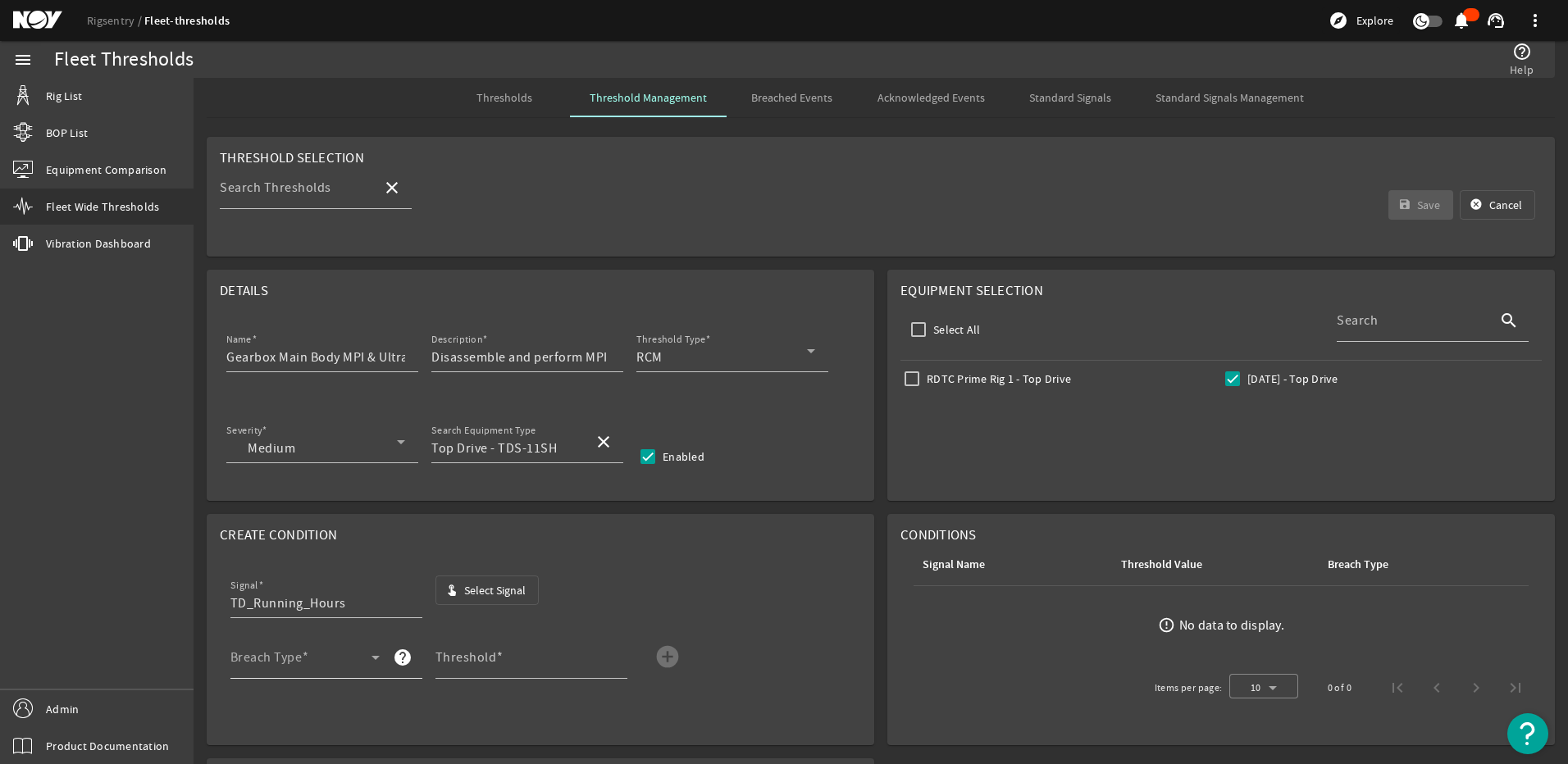
click at [359, 653] on div "Breach Type" at bounding box center [305, 658] width 149 height 43
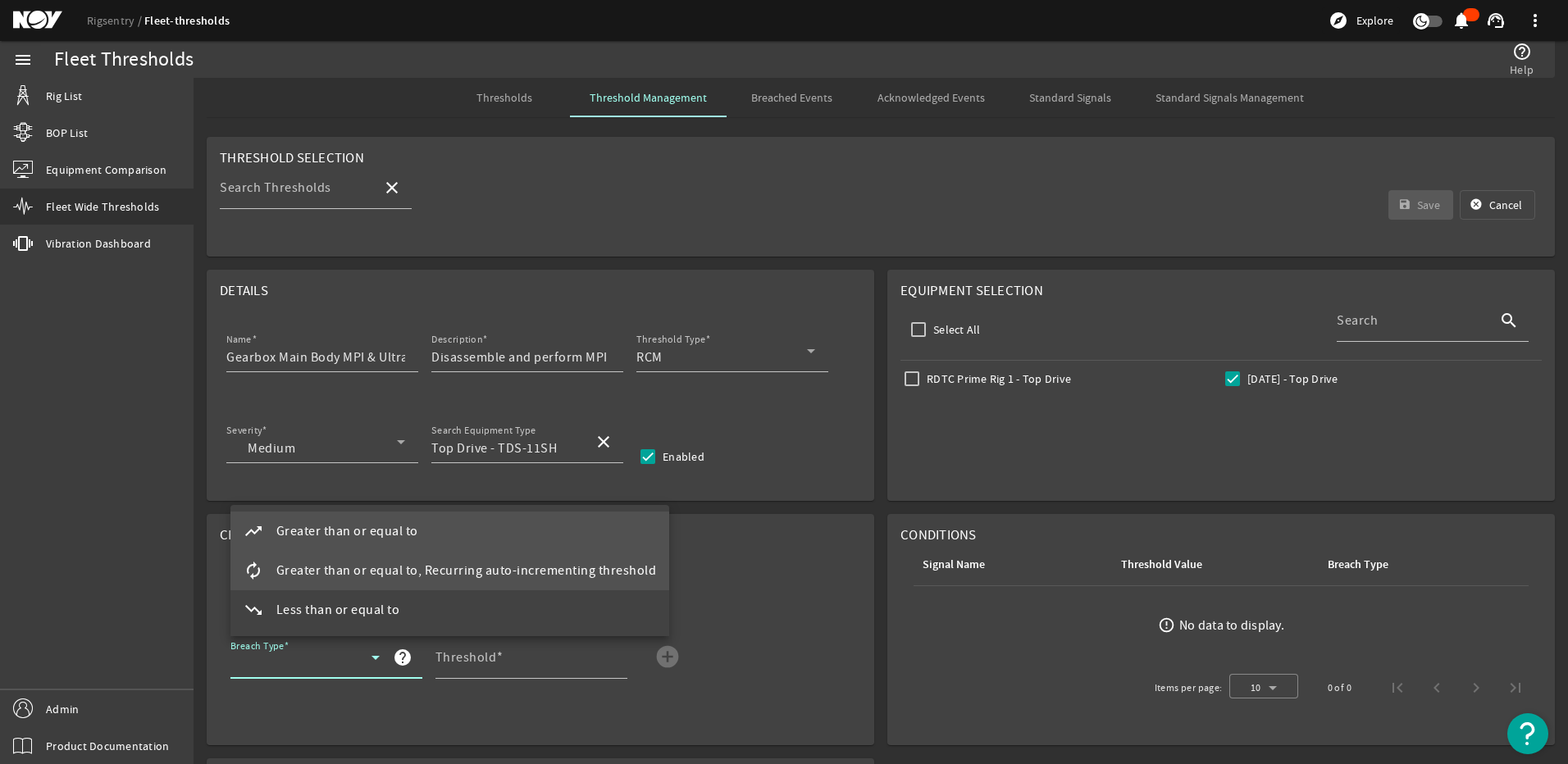
click at [313, 575] on span "Greater than or equal to, Recurring auto-incrementing threshold" at bounding box center [466, 570] width 381 height 20
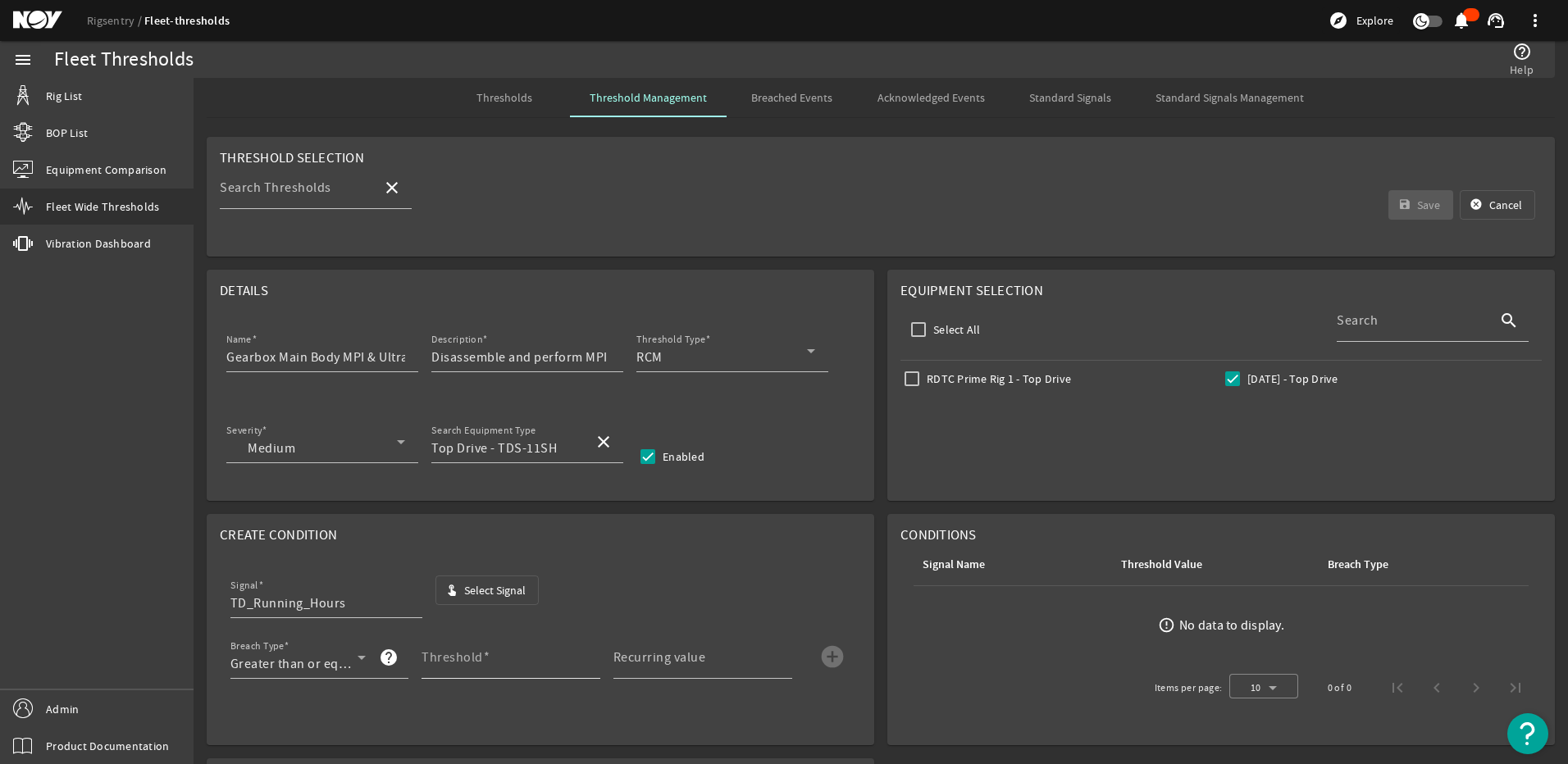
click at [437, 654] on mat-label "Threshold" at bounding box center [453, 658] width 61 height 17
click at [437, 654] on input "Threshold" at bounding box center [505, 663] width 166 height 20
type input "3000"
click at [665, 659] on mat-label "Recurring value" at bounding box center [660, 658] width 93 height 17
click at [665, 659] on input "Recurring value" at bounding box center [696, 663] width 166 height 20
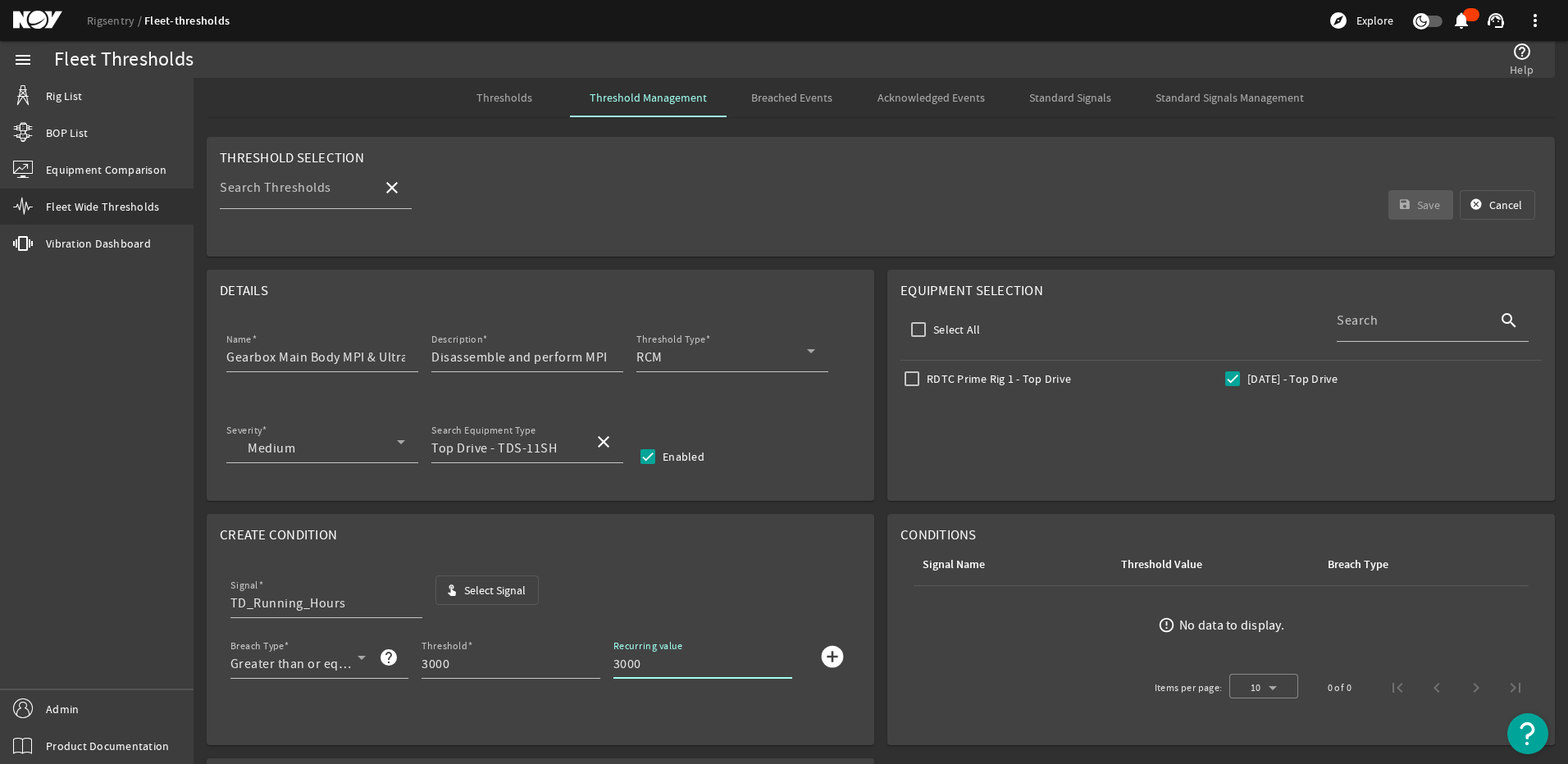
type input "3000"
click at [823, 653] on mat-icon "add_circle" at bounding box center [832, 656] width 26 height 26
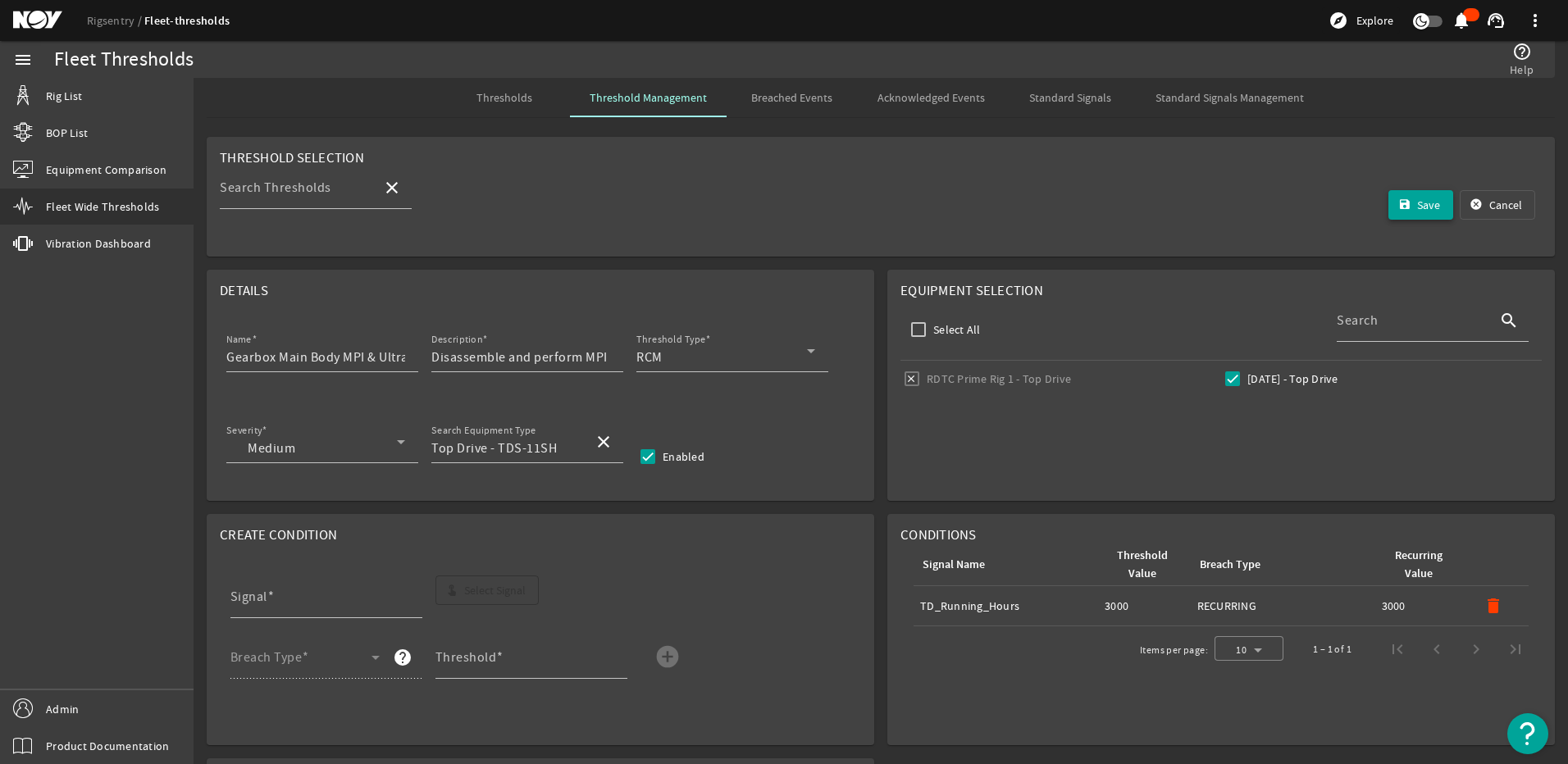
click at [1432, 194] on span "submit" at bounding box center [1421, 205] width 65 height 39
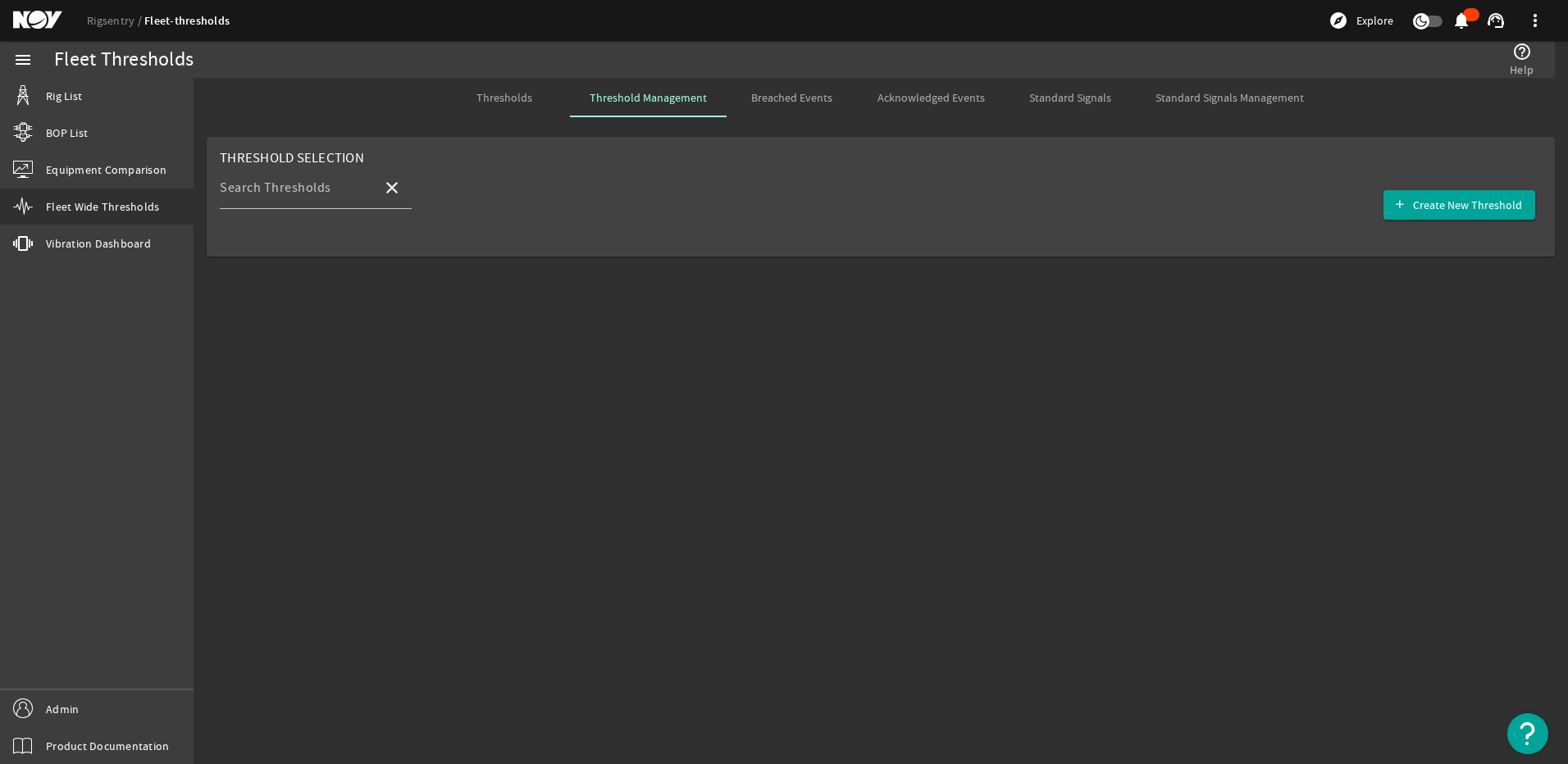
click at [531, 92] on span "Thresholds" at bounding box center [505, 98] width 56 height 11
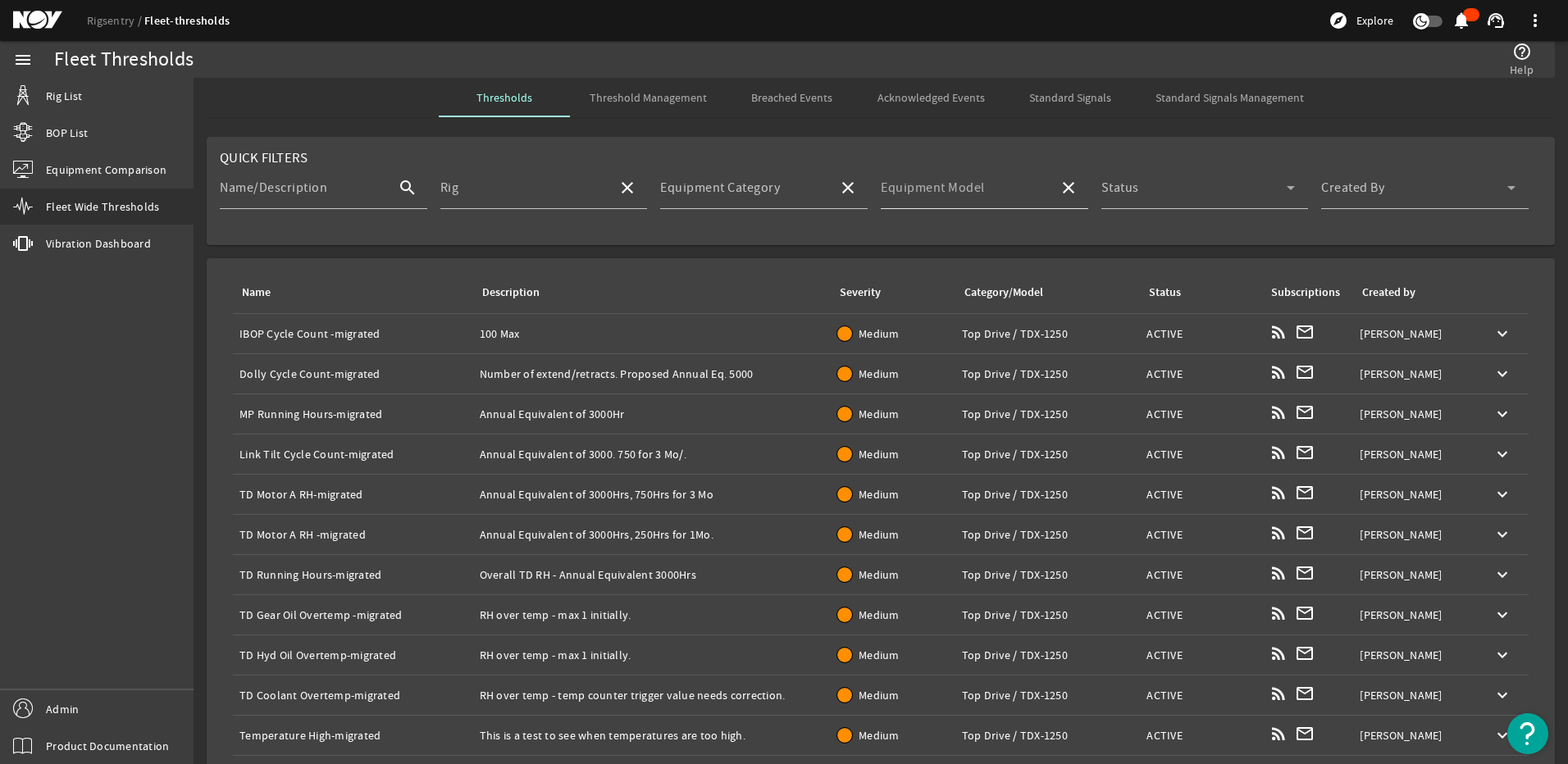
click at [934, 185] on mat-label "Equipment Model" at bounding box center [933, 188] width 104 height 17
click at [934, 185] on input "Equipment Model" at bounding box center [963, 194] width 165 height 20
click at [910, 235] on span "TDS-11SH" at bounding box center [917, 235] width 59 height 17
type input "TDS-11SH"
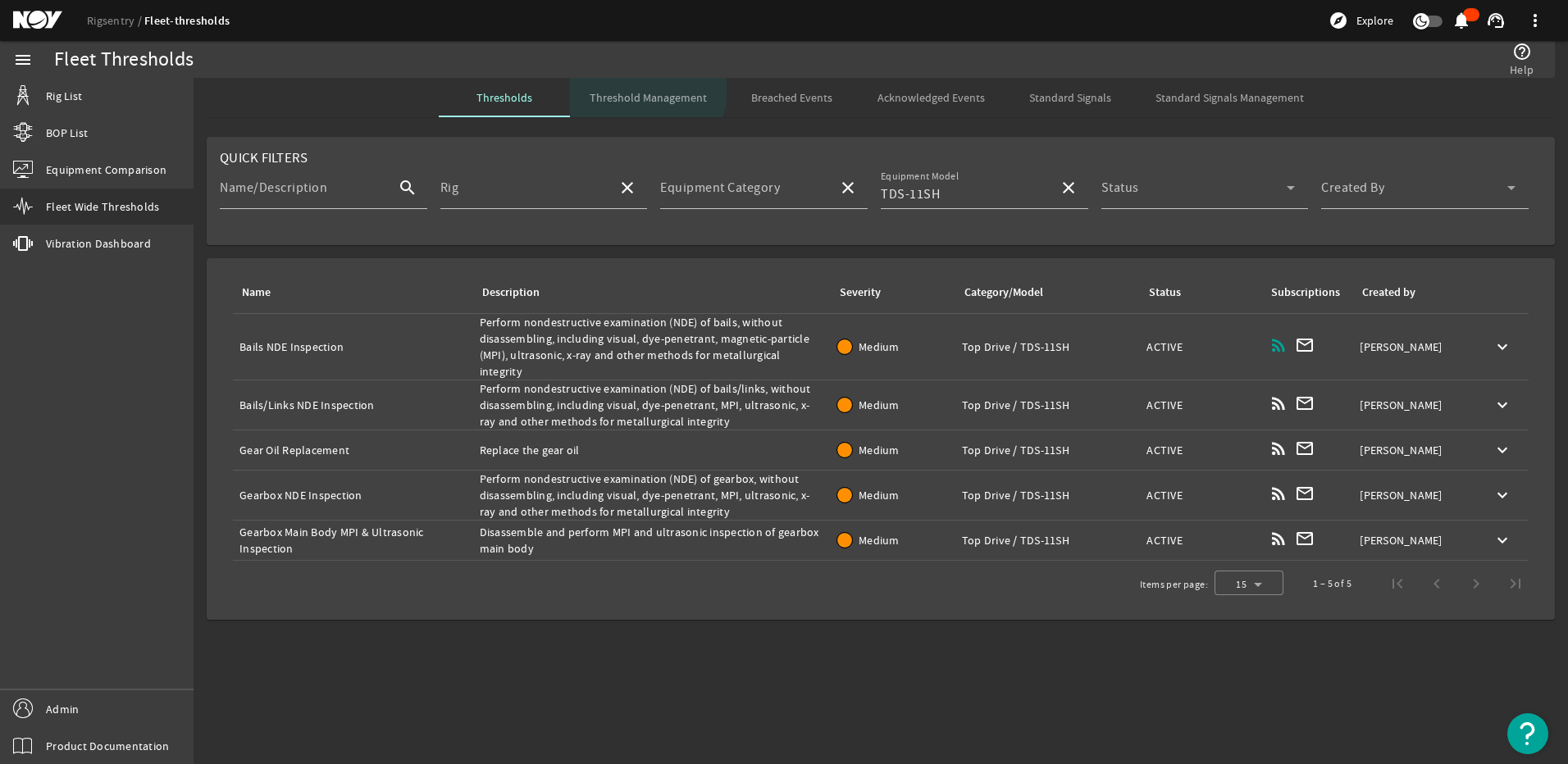
click at [646, 89] on span "Threshold Management" at bounding box center [648, 98] width 117 height 39
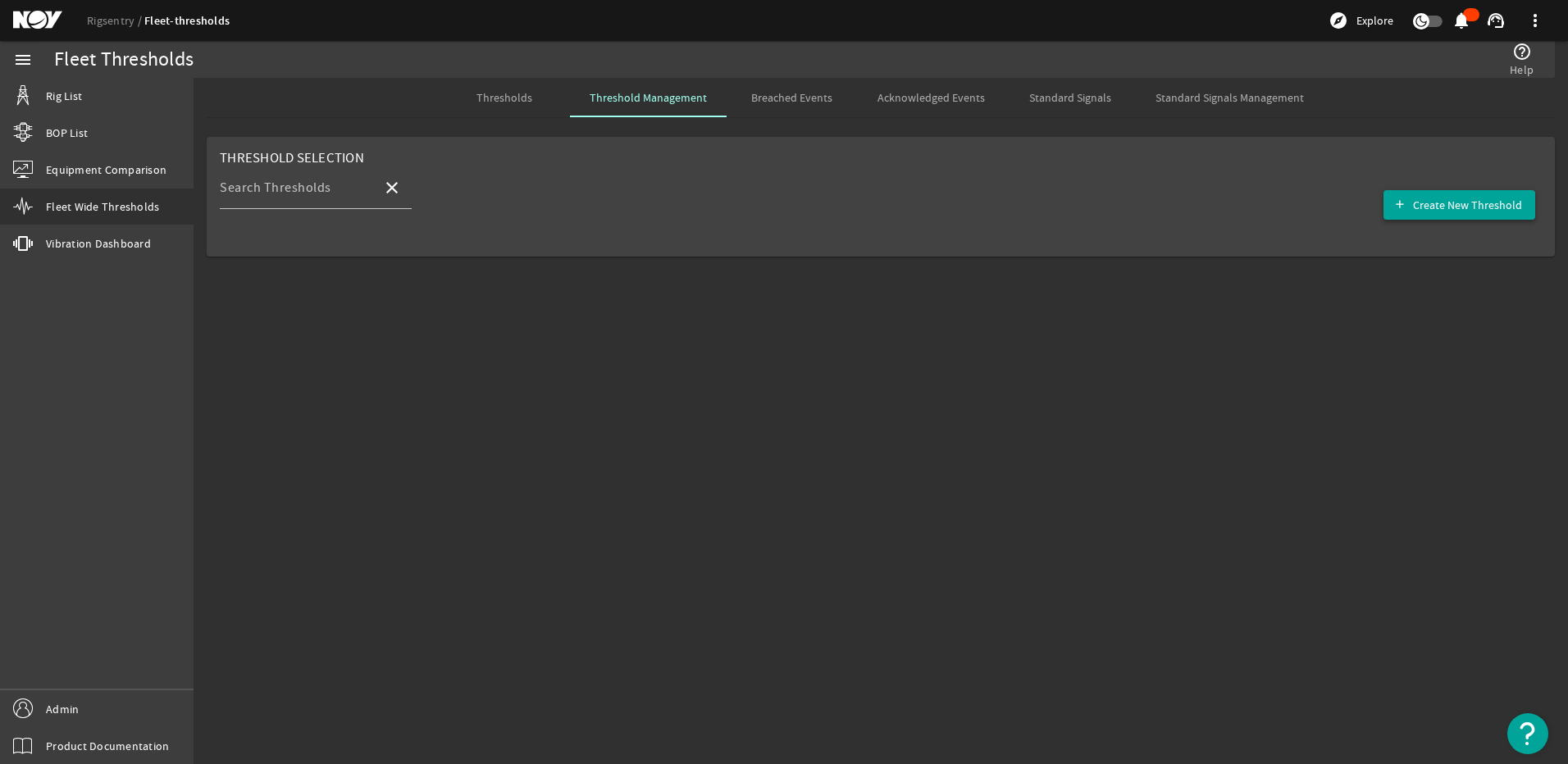
click at [1460, 208] on span "Create New Threshold" at bounding box center [1467, 205] width 109 height 17
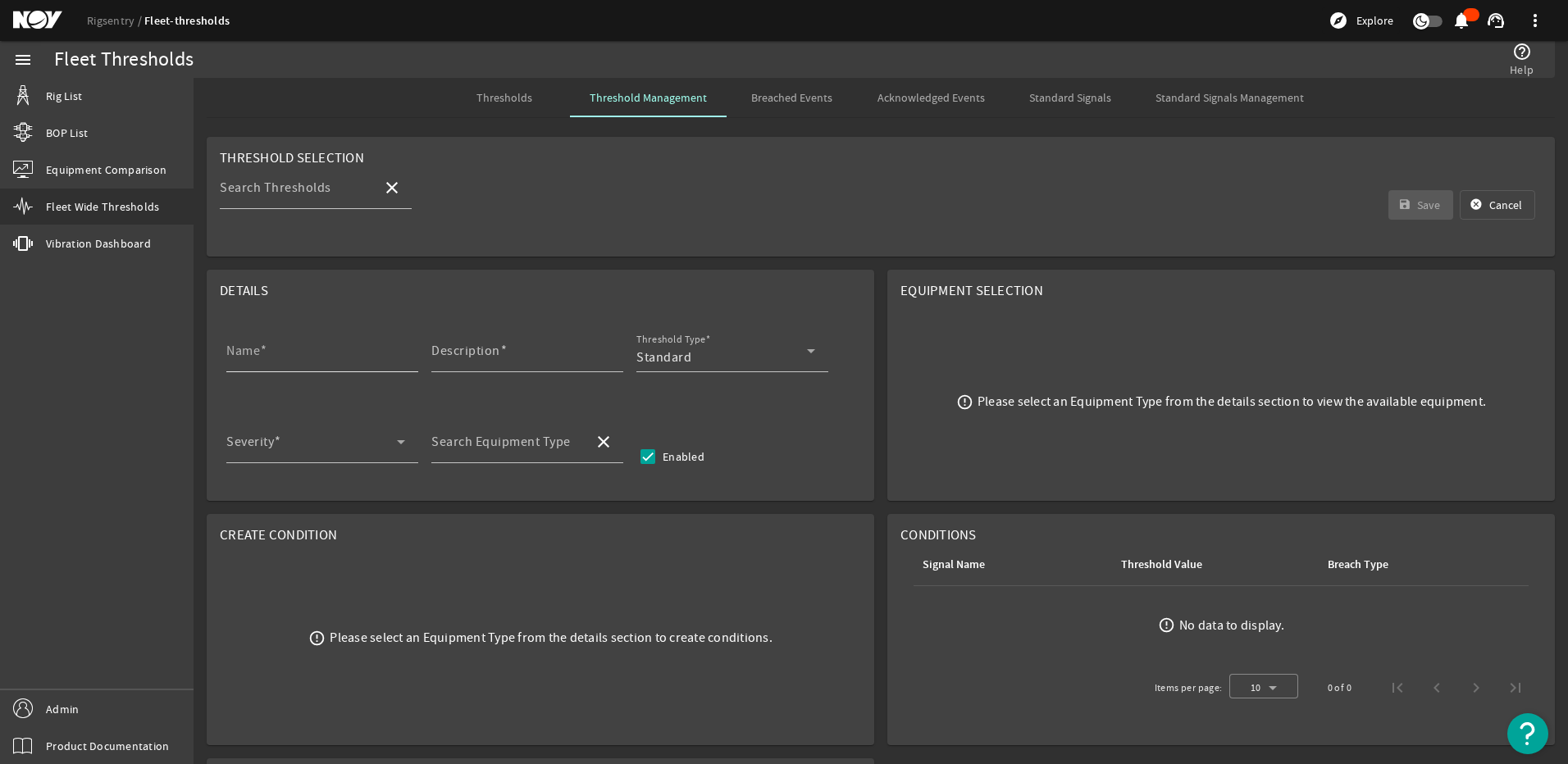
click at [260, 358] on mat-label "Name" at bounding box center [243, 351] width 34 height 17
click at [260, 358] on input "Name" at bounding box center [316, 356] width 179 height 20
paste input "Main Shaft NDE Inspection"
type input "Main Shaft NDE Inspection"
click at [479, 348] on mat-label "Description" at bounding box center [466, 351] width 69 height 17
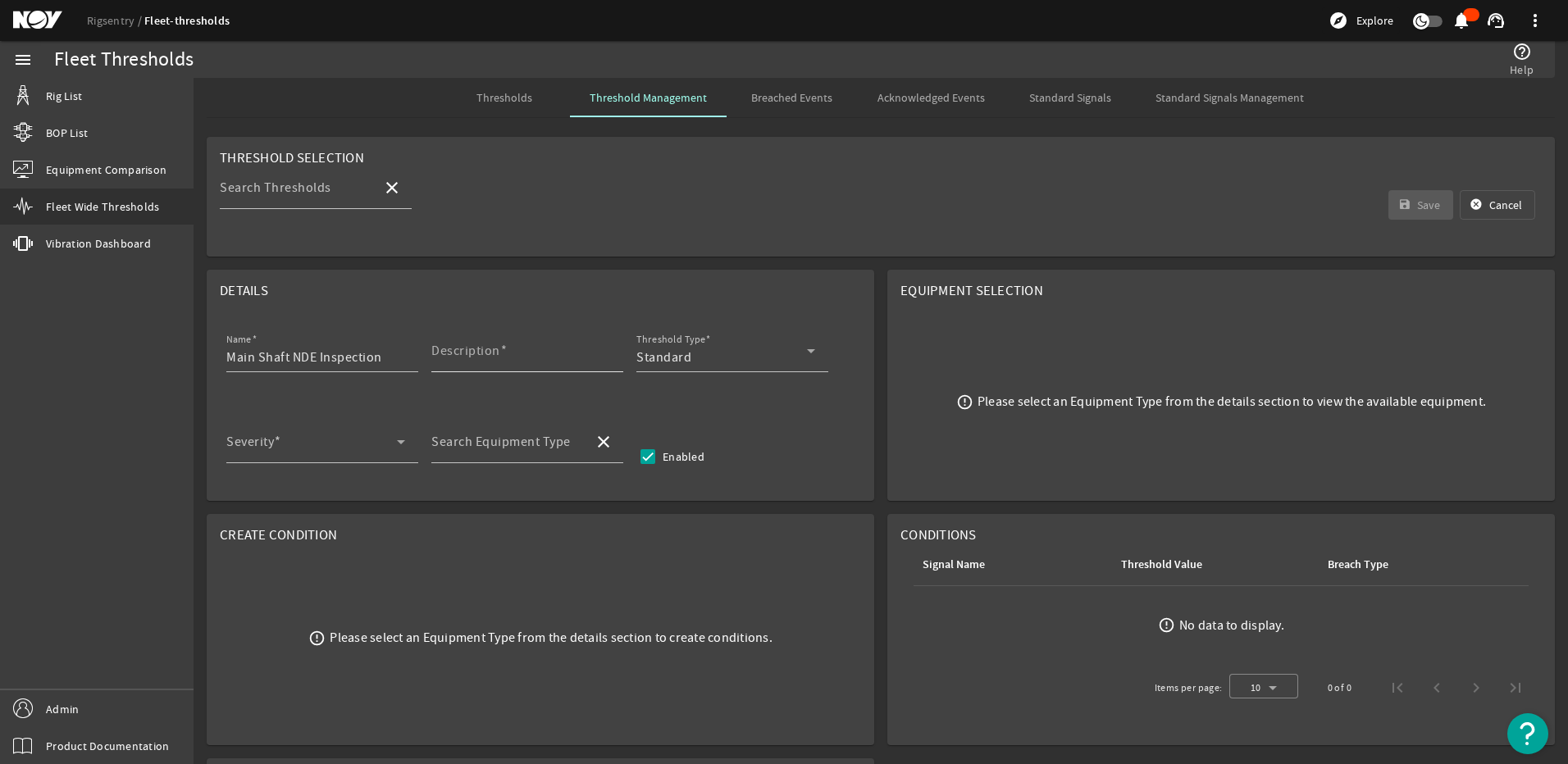
click at [479, 348] on input "Description" at bounding box center [520, 356] width 179 height 20
paste input "Perform nondestructive examination (NDE) of main shaft, without disassembling, …"
type input "Perform nondestructive examination (NDE) of main shaft, without disassembling, …"
click at [691, 355] on div "Standard" at bounding box center [722, 356] width 170 height 20
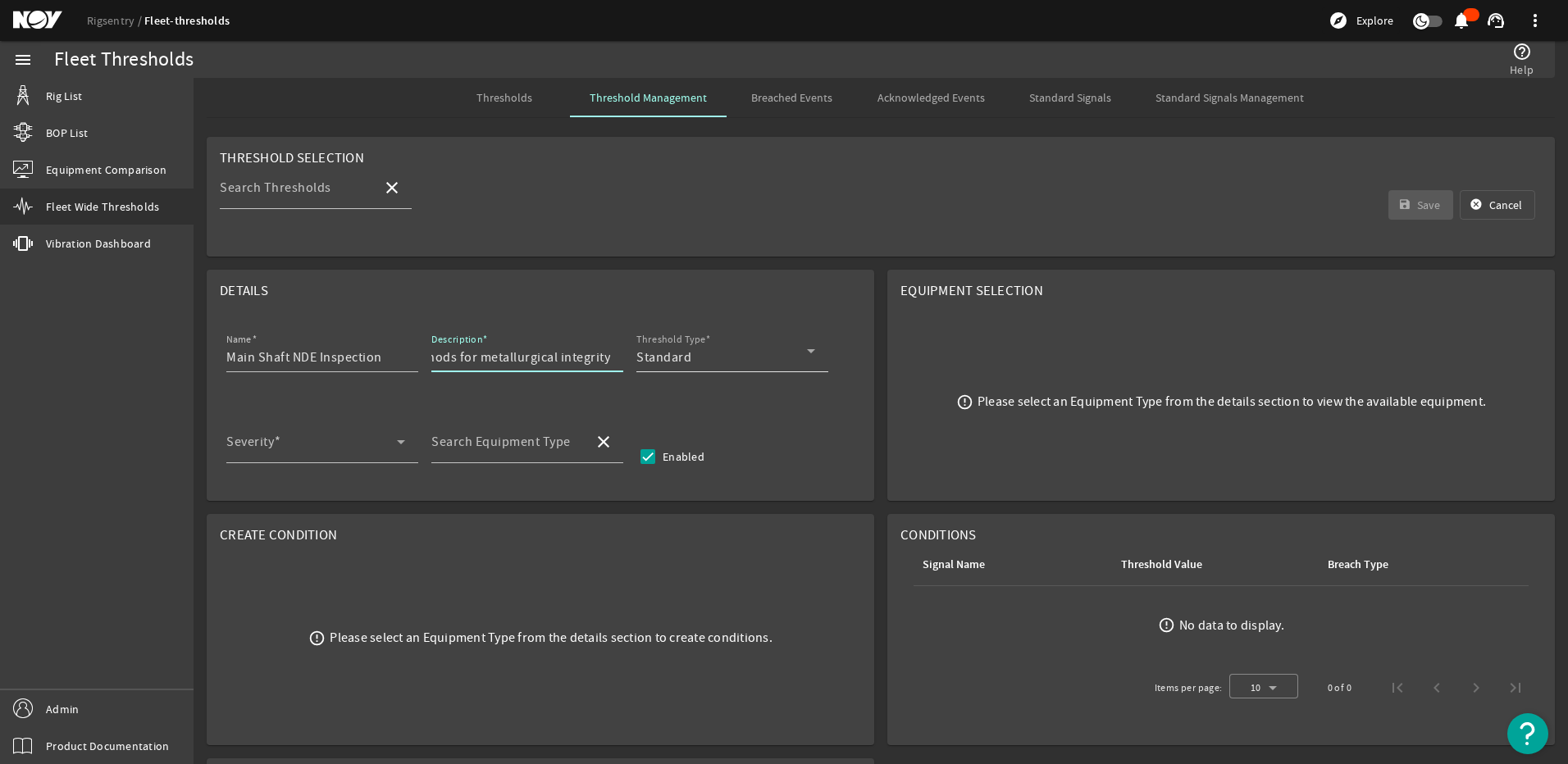
scroll to position [0, 0]
click at [662, 435] on span "RCM" at bounding box center [663, 437] width 26 height 20
click at [247, 448] on span at bounding box center [311, 448] width 170 height 20
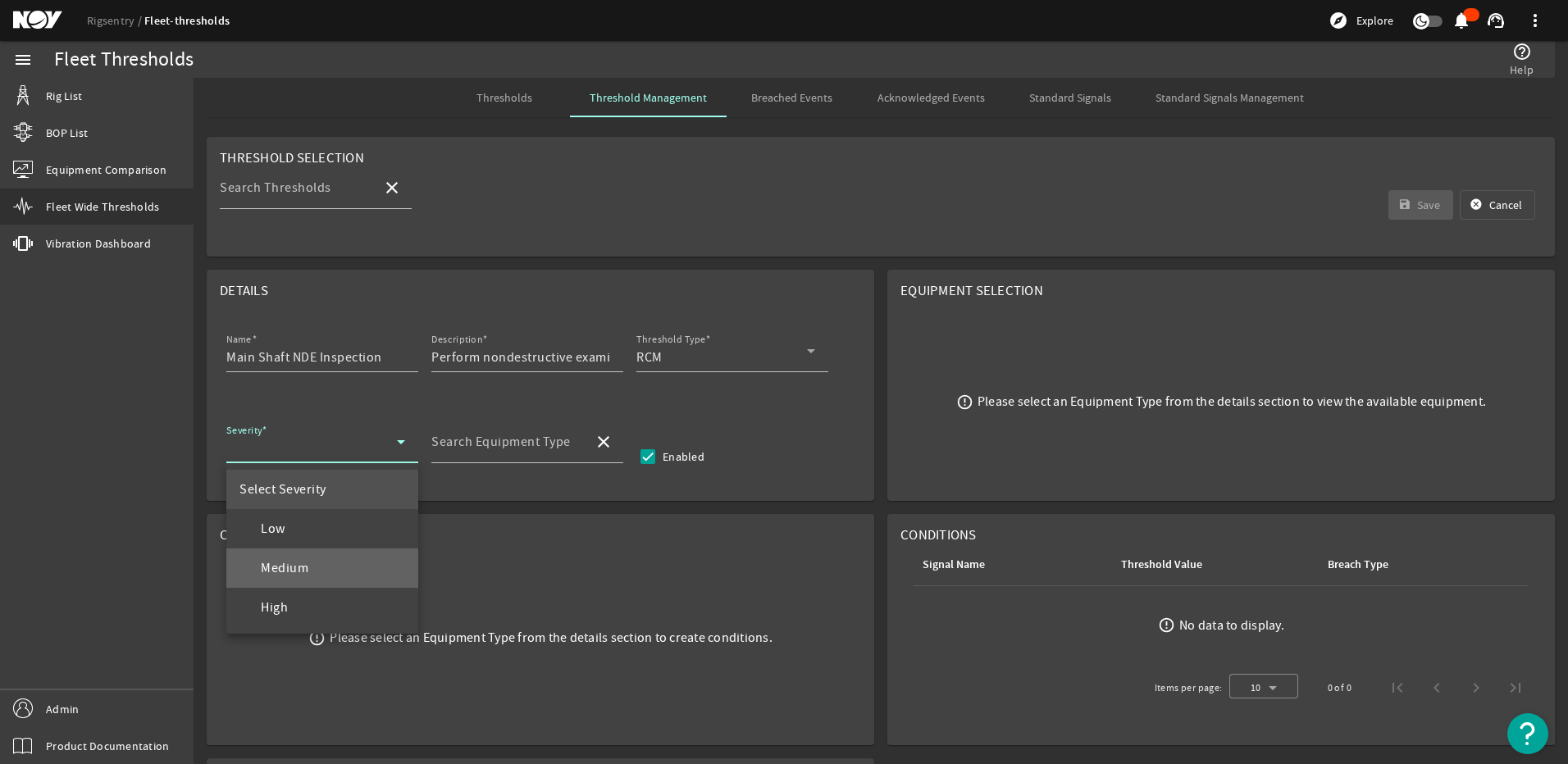
click at [304, 558] on span "Medium" at bounding box center [274, 568] width 69 height 20
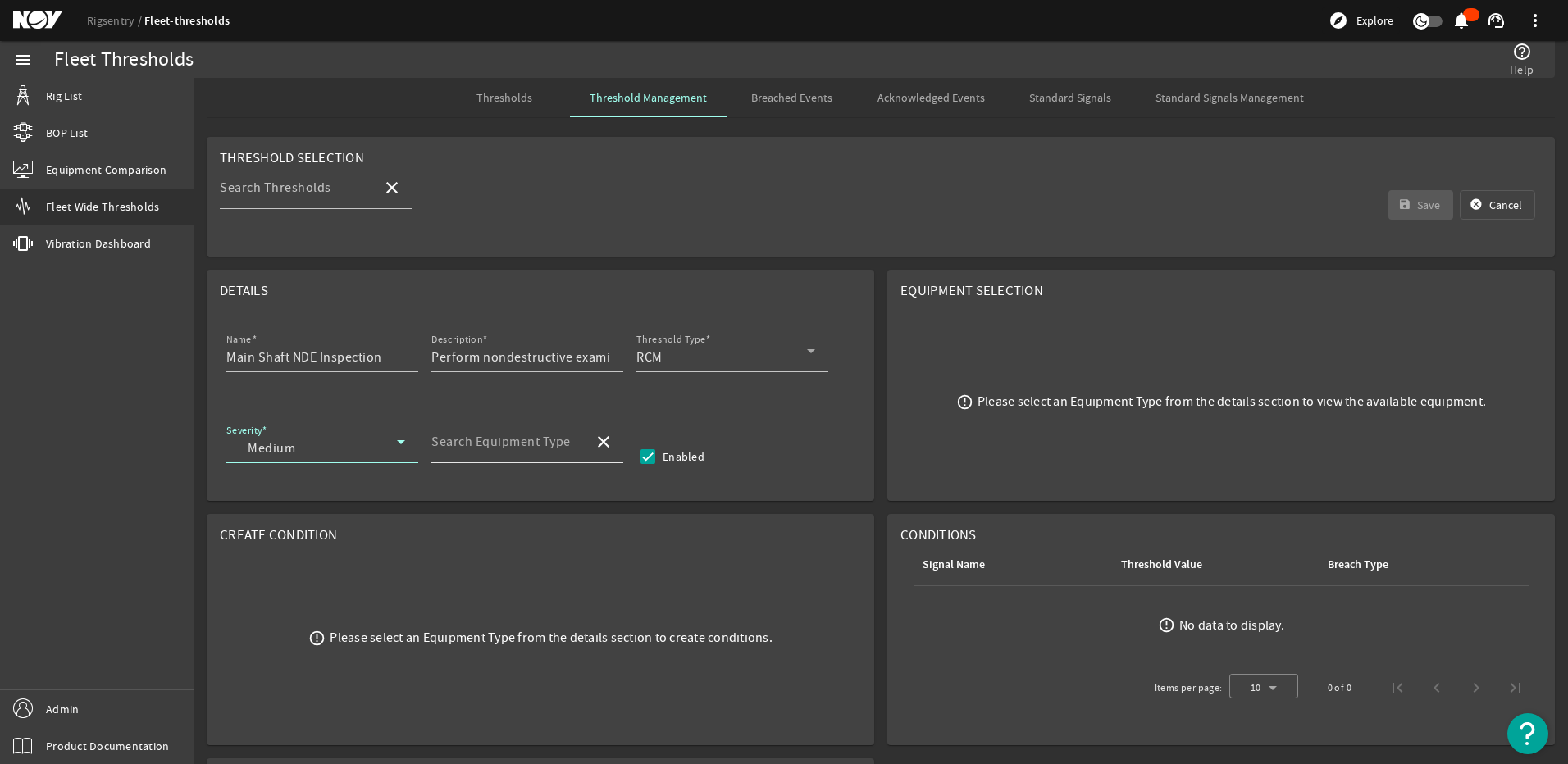
click at [496, 444] on mat-label "Search Equipment Type" at bounding box center [501, 442] width 140 height 17
click at [496, 444] on input "Search Equipment Type" at bounding box center [506, 448] width 149 height 20
click at [529, 497] on span "Top Drive - TDS-11SH" at bounding box center [507, 489] width 126 height 17
type input "Top Drive - TDS-11SH"
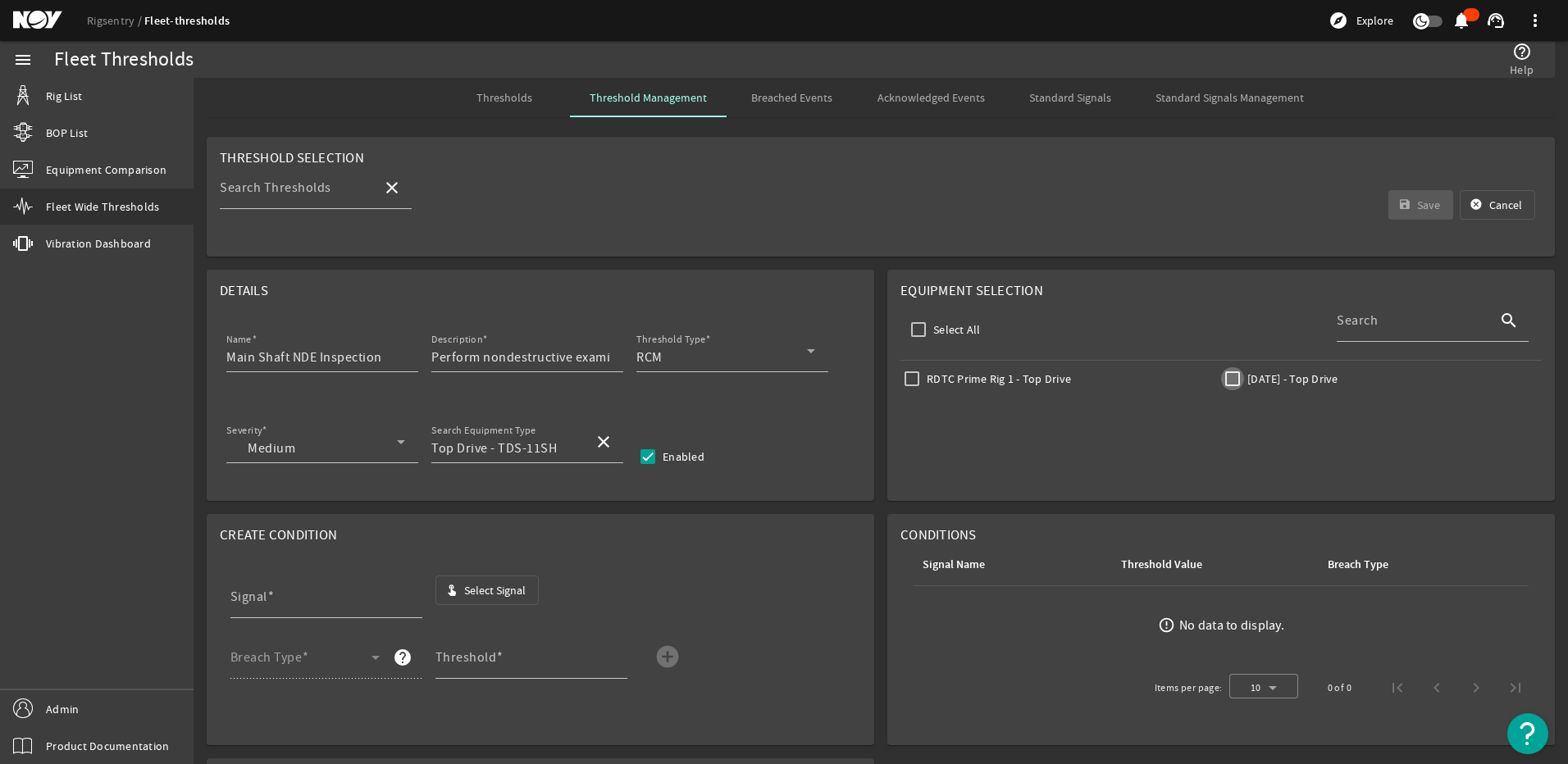
click at [1223, 381] on input "[DATE] - Top Drive" at bounding box center [1233, 379] width 23 height 23
checkbox input "true"
click at [486, 594] on span "Select Signal" at bounding box center [495, 590] width 61 height 17
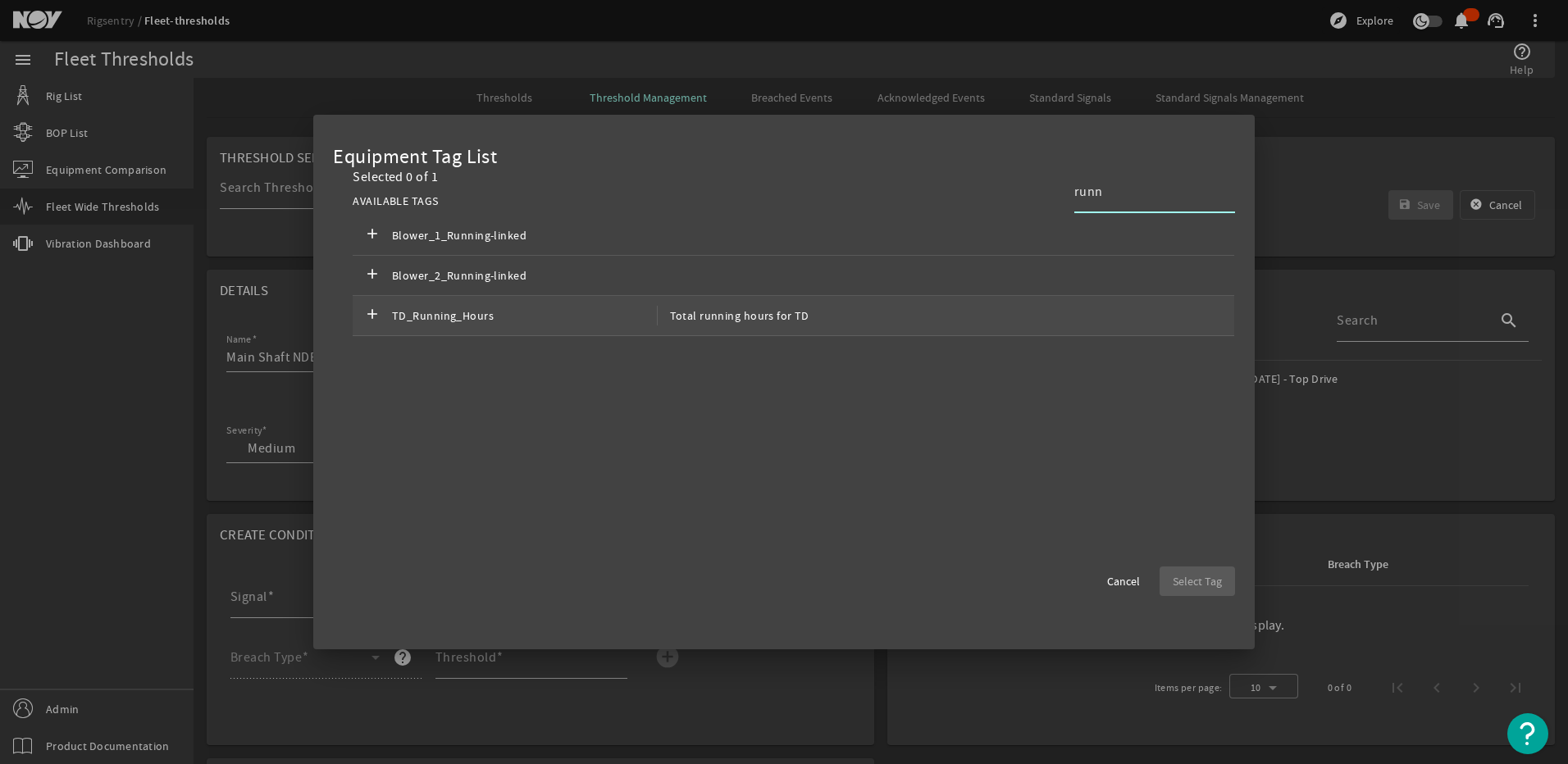
type input "runn"
click at [546, 328] on div "add TD_Running_Hours Total running hours for TD" at bounding box center [793, 315] width 882 height 40
click at [1220, 572] on span "button" at bounding box center [1197, 581] width 75 height 39
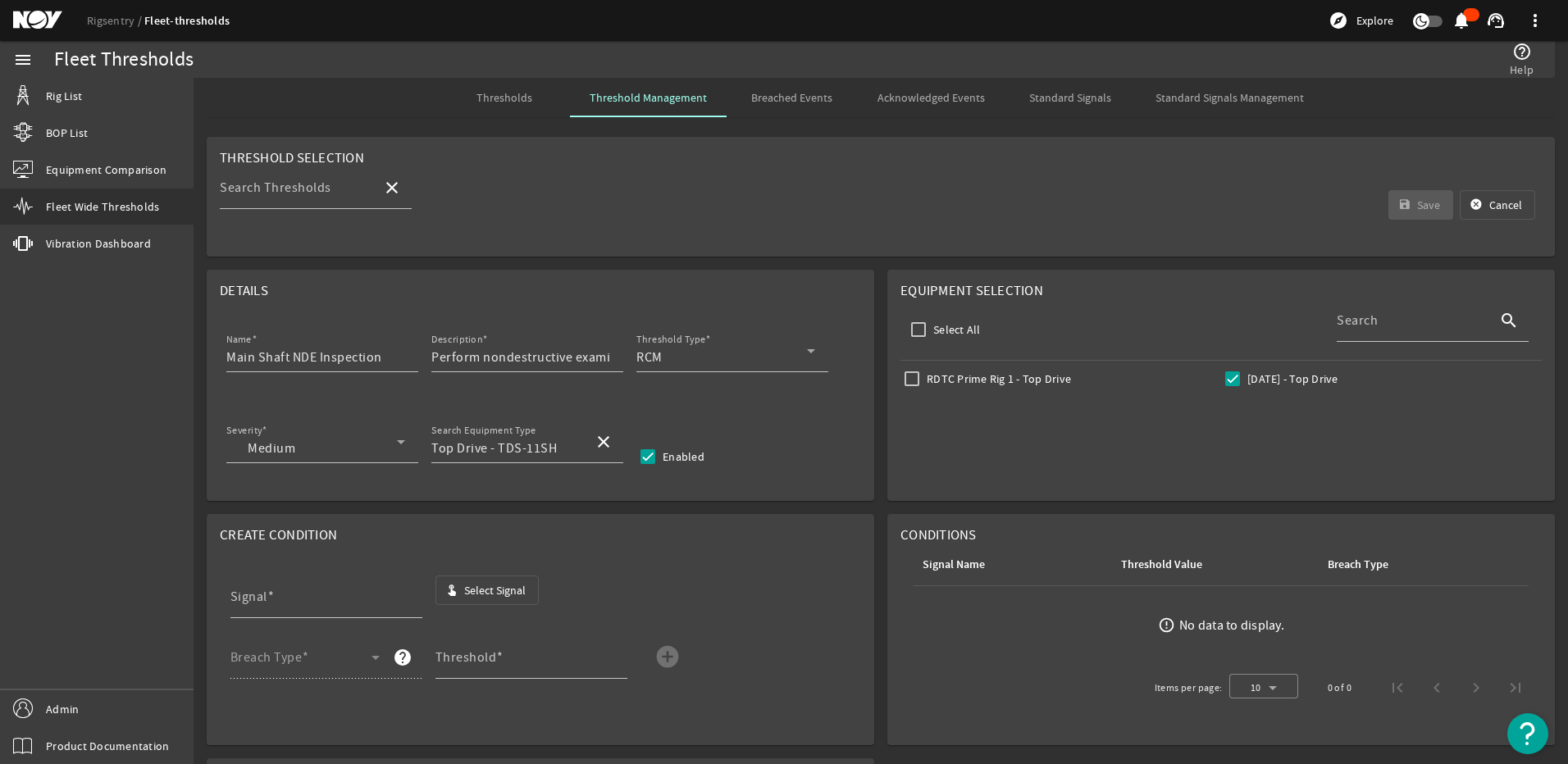
type input "TD_Running_Hours"
click at [318, 658] on span at bounding box center [302, 663] width 142 height 20
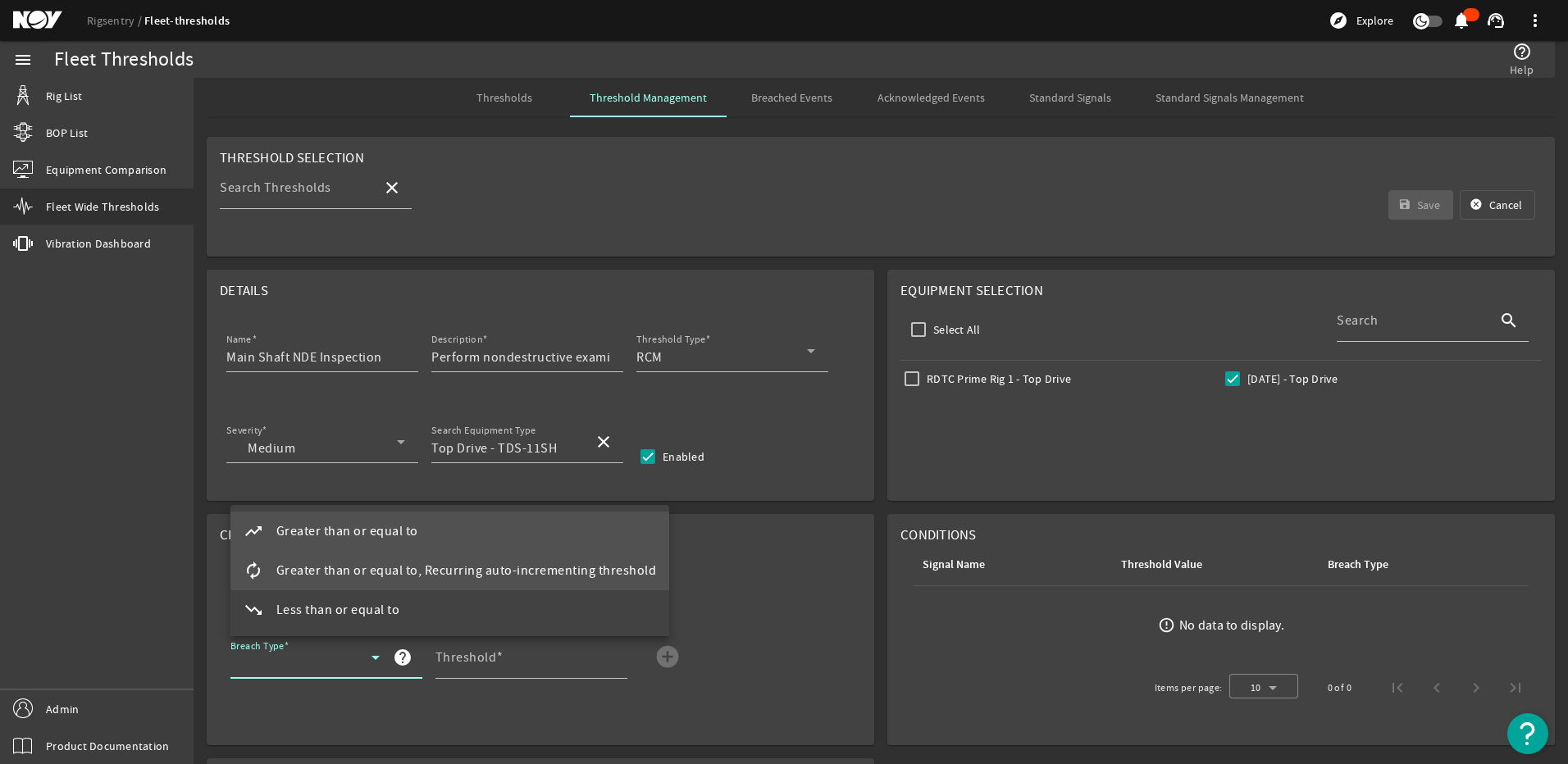
click at [338, 574] on span "Greater than or equal to, Recurring auto-incrementing threshold" at bounding box center [466, 570] width 381 height 20
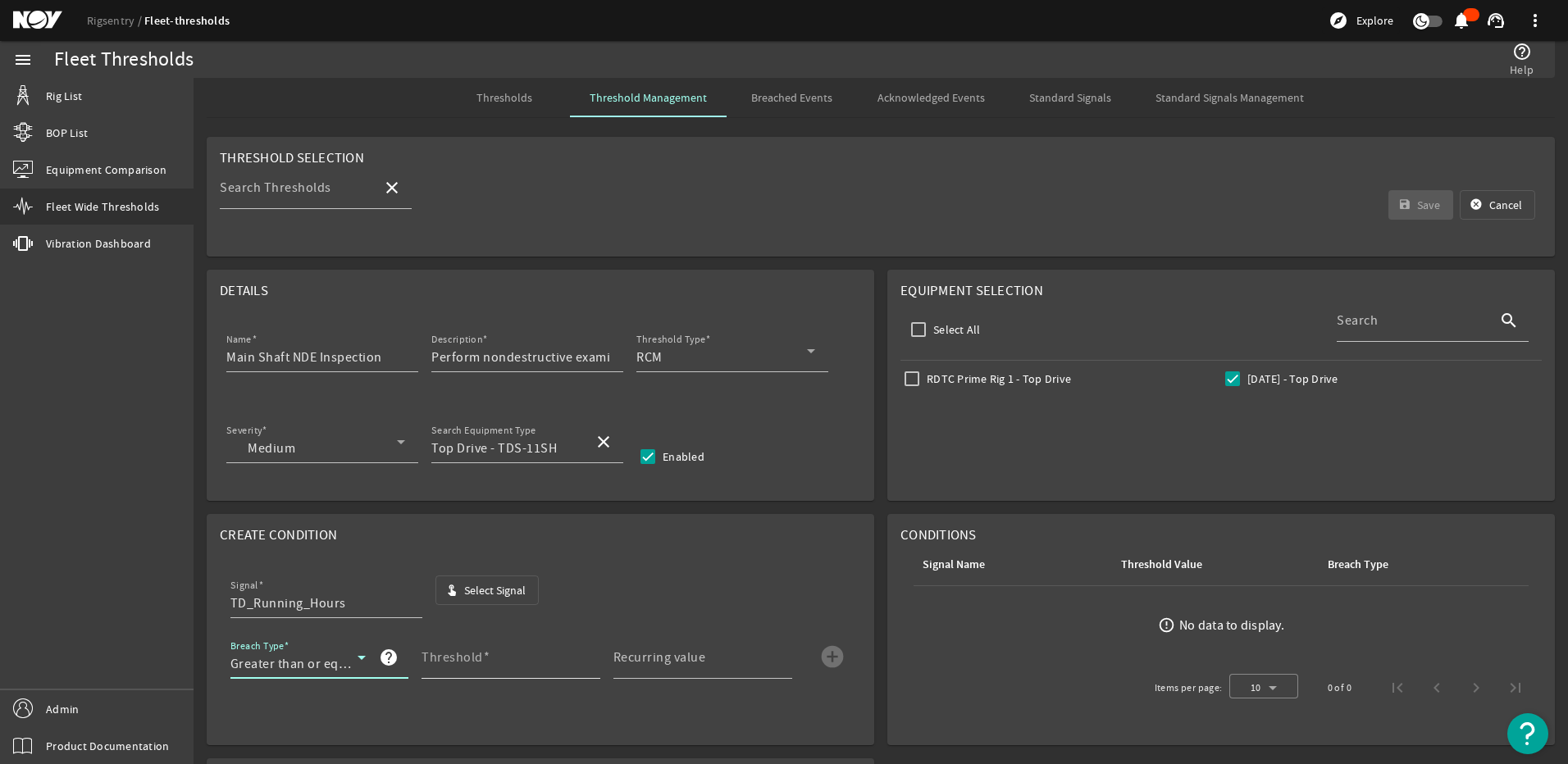
click at [458, 651] on mat-label "Threshold" at bounding box center [453, 658] width 61 height 17
click at [458, 654] on input "Threshold" at bounding box center [505, 663] width 166 height 20
type input "3000"
click at [645, 664] on mat-label "Recurring value" at bounding box center [660, 658] width 93 height 17
click at [645, 664] on input "Recurring value" at bounding box center [696, 663] width 166 height 20
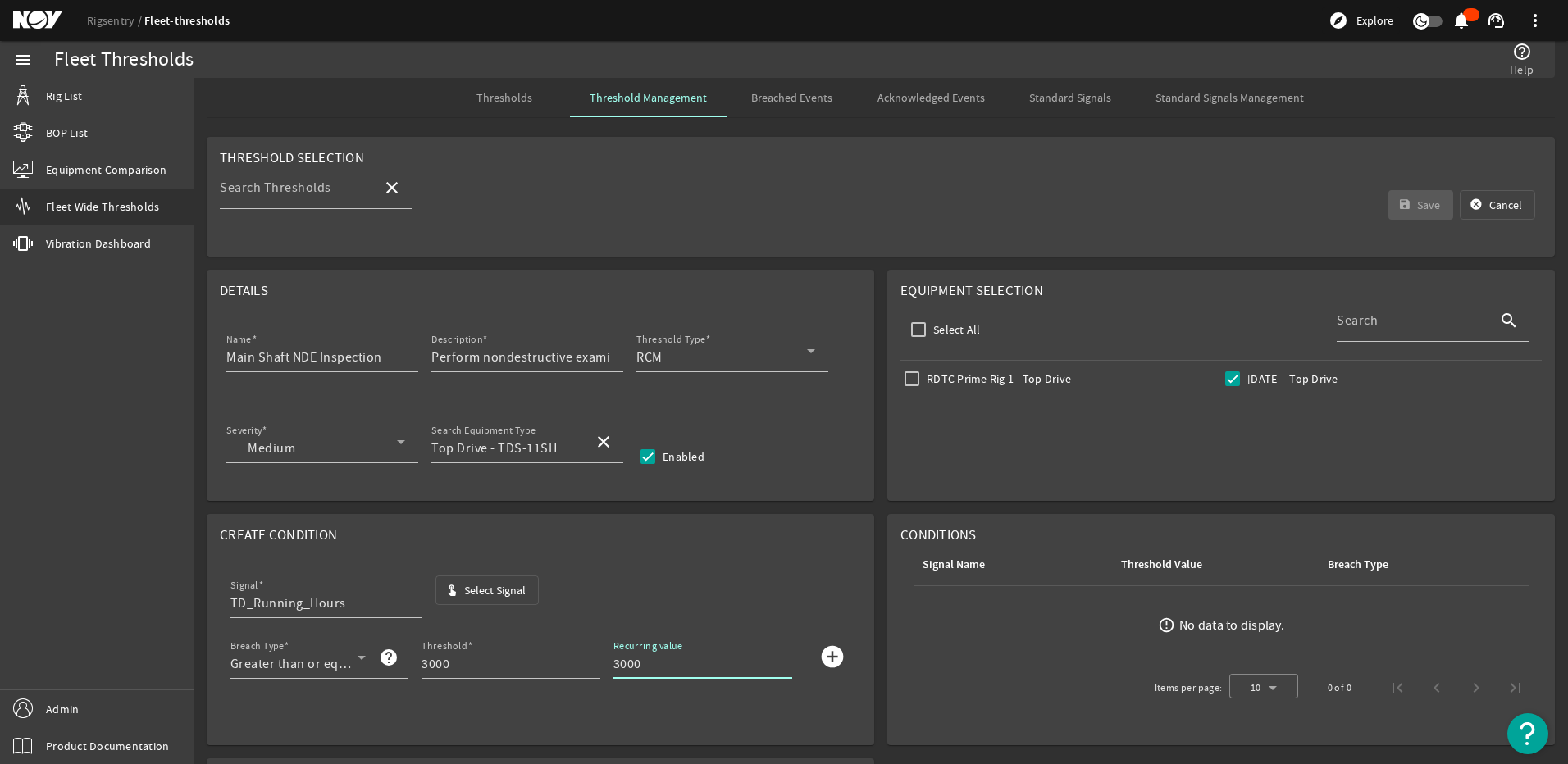
type input "3000"
click at [831, 650] on mat-icon "add_circle" at bounding box center [832, 656] width 26 height 26
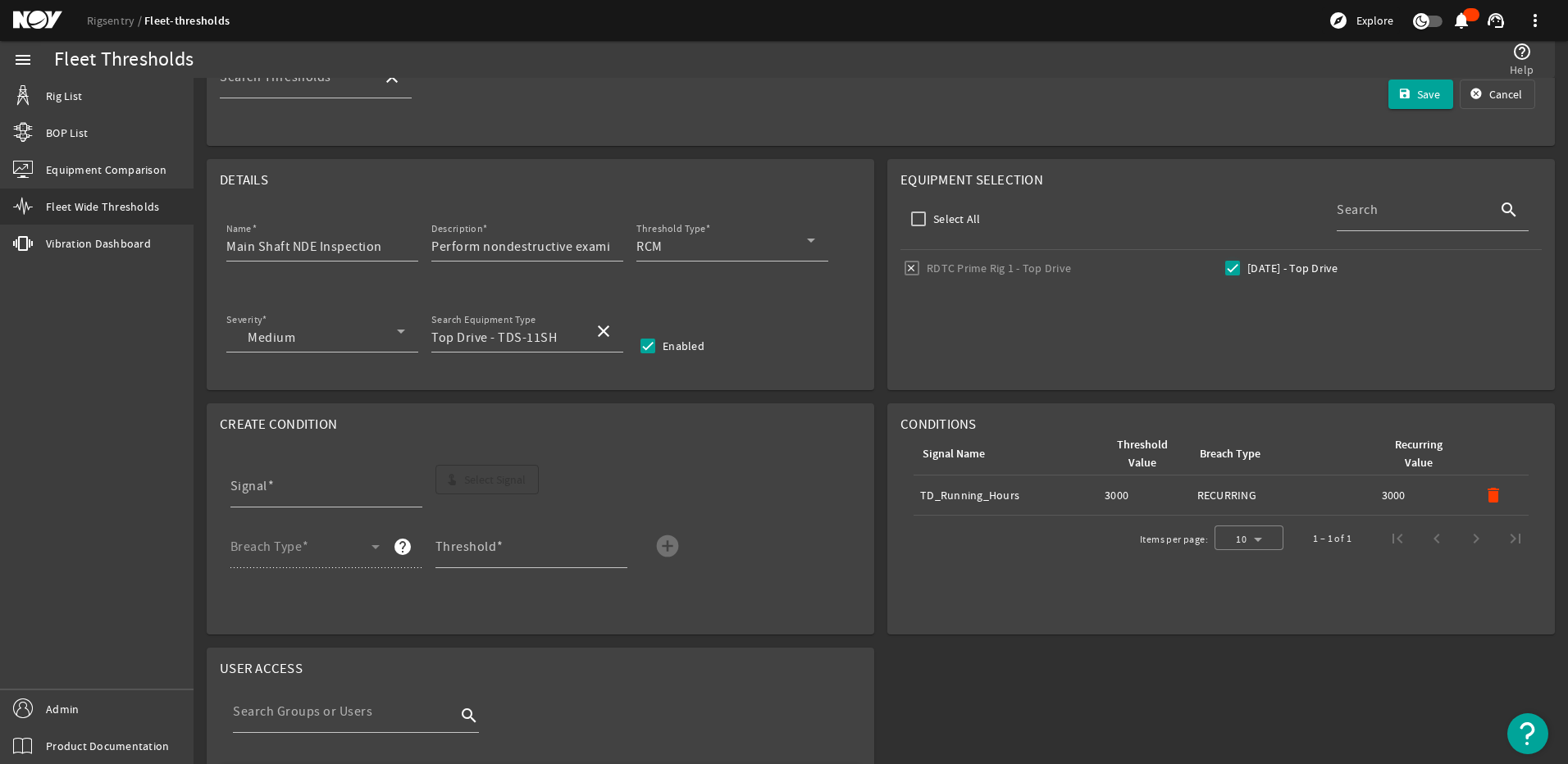
scroll to position [109, 0]
click at [1400, 101] on span "submit" at bounding box center [1421, 96] width 65 height 39
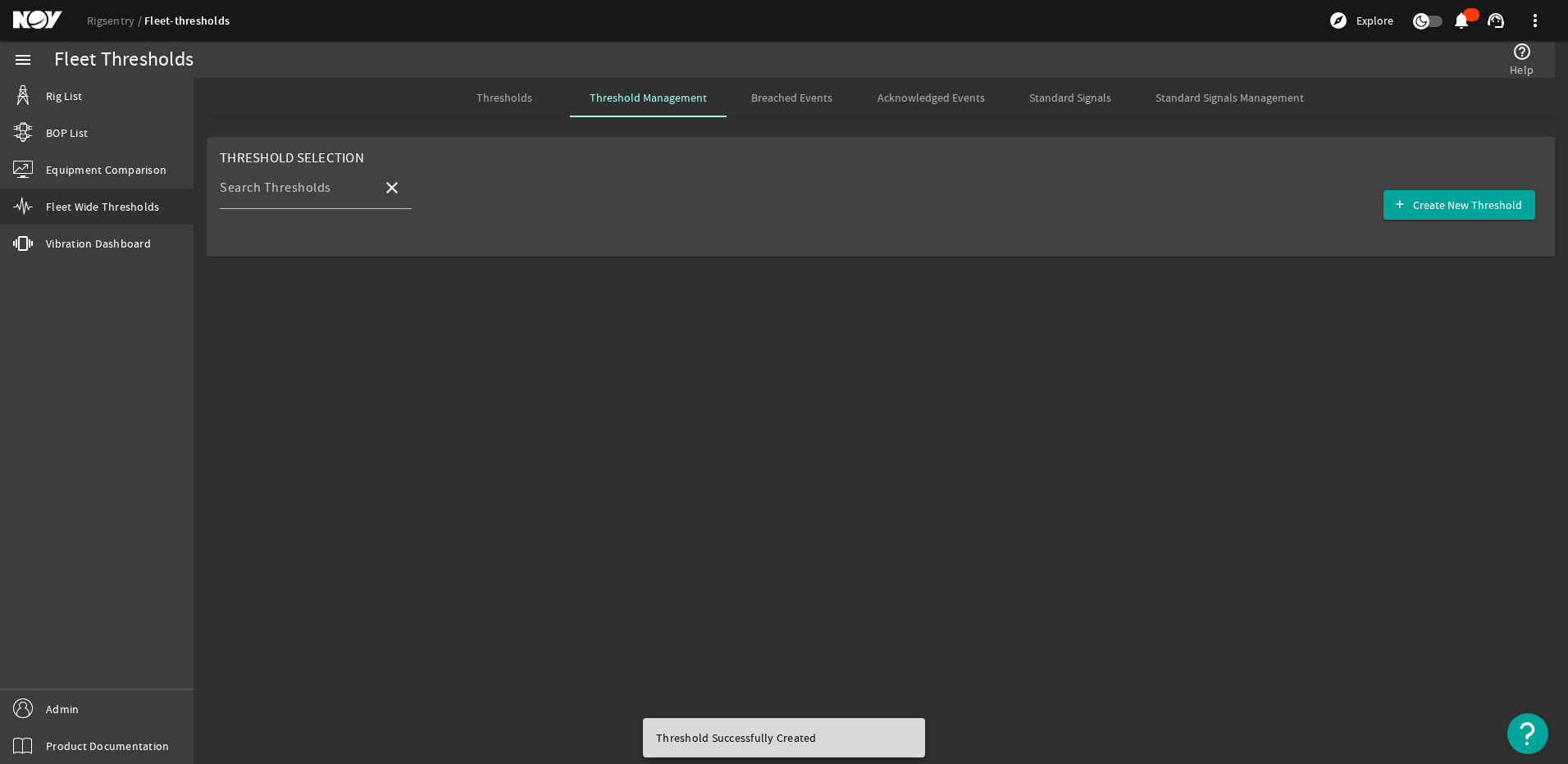
scroll to position [0, 0]
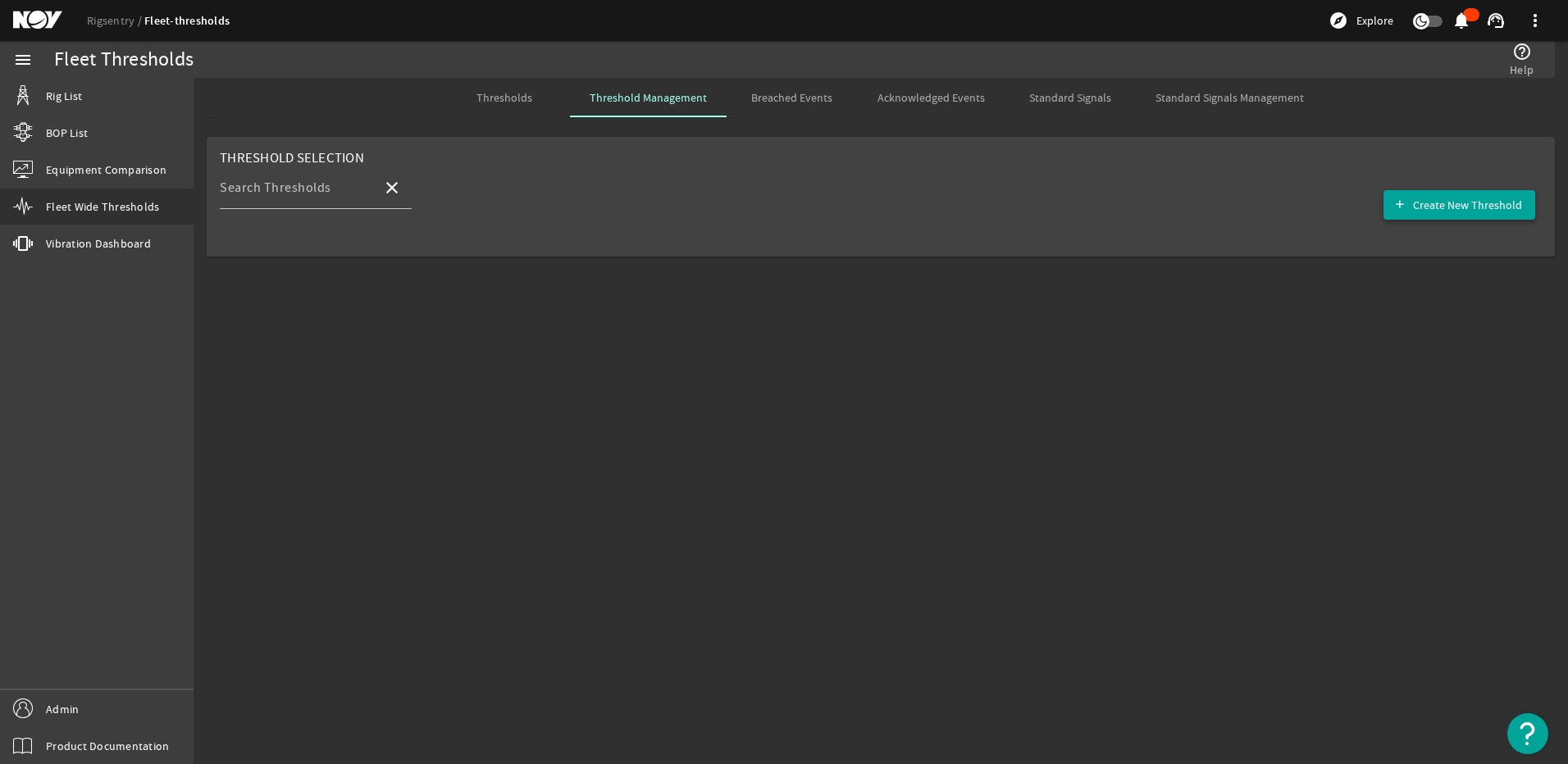
click at [1445, 203] on span "Create New Threshold" at bounding box center [1467, 205] width 109 height 17
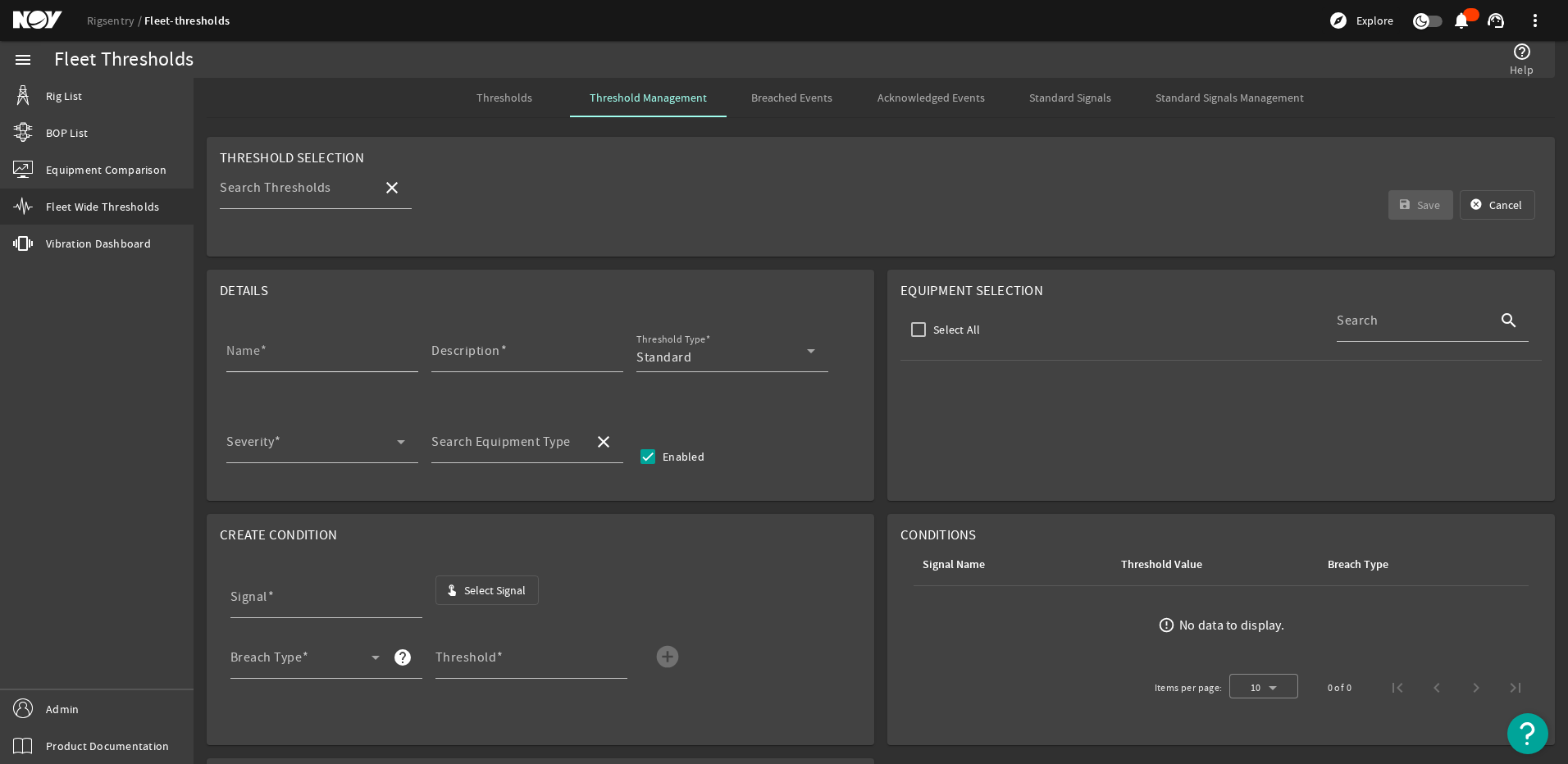
click at [274, 346] on div "Name" at bounding box center [316, 351] width 179 height 43
paste input "IBOP Shaft NDE Inspection"
type input "IBOP Shaft NDE Inspection"
click at [475, 361] on input "Description" at bounding box center [520, 356] width 179 height 20
paste input "Perform nondestructive examination (NDE) of main IBOP shaft, without disassembl…"
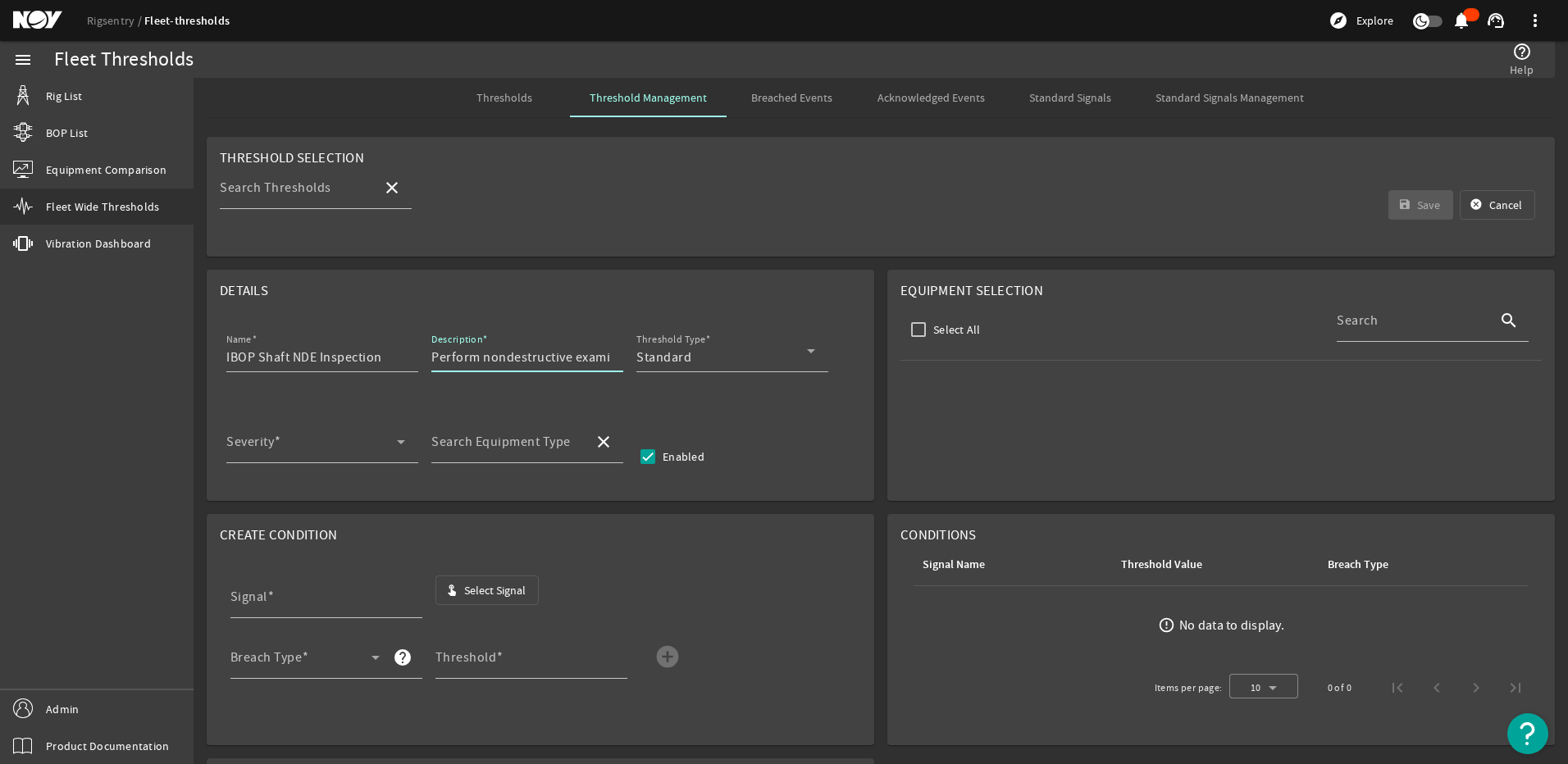
scroll to position [0, 912]
type input "Perform nondestructive examination (NDE) of main IBOP shaft, without disassembl…"
click at [708, 382] on div at bounding box center [733, 381] width 192 height 18
click at [699, 368] on div "Threshold Type Standard" at bounding box center [726, 351] width 179 height 43
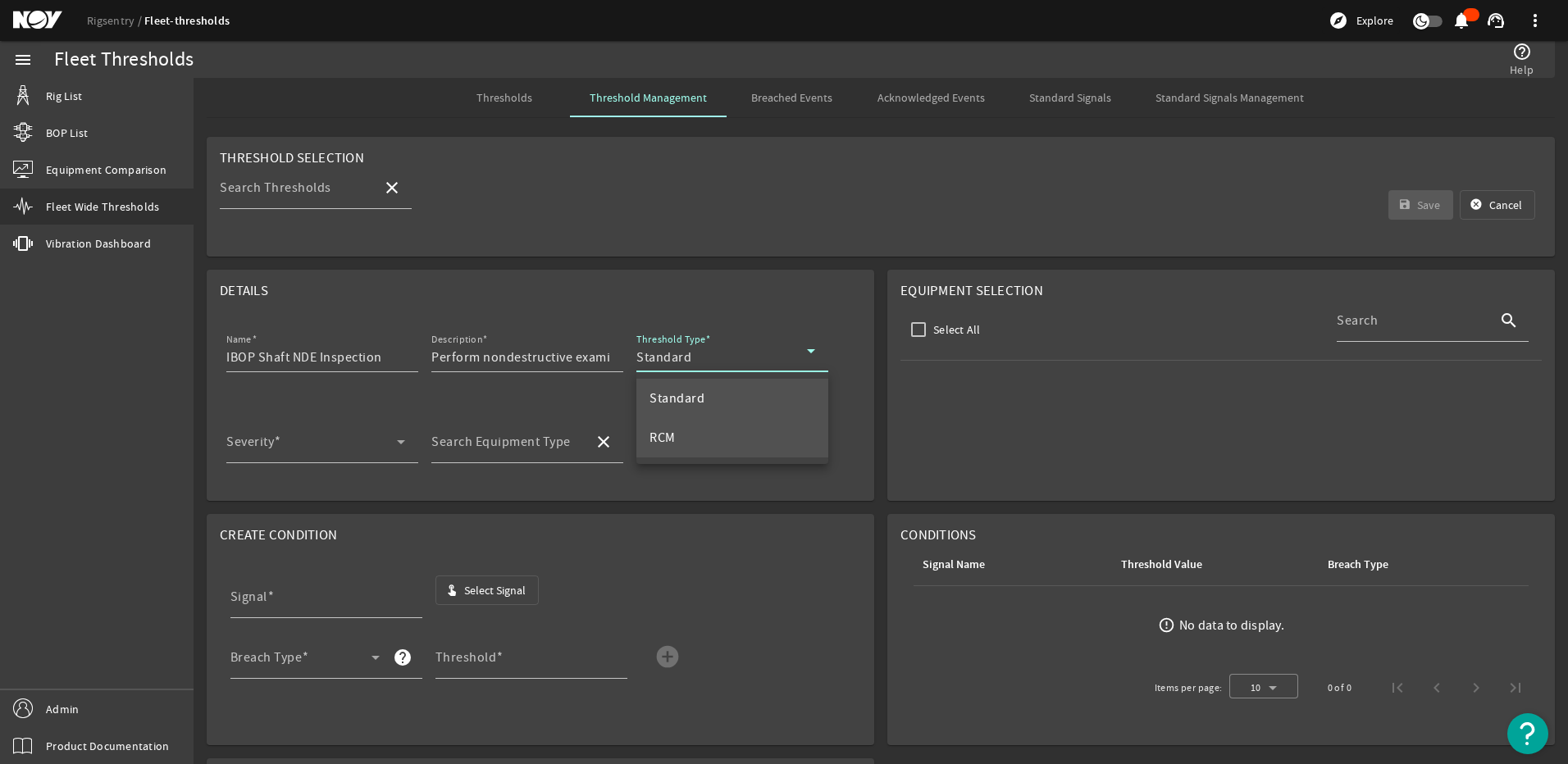
click at [669, 430] on span "RCM" at bounding box center [663, 437] width 26 height 20
click at [252, 451] on span at bounding box center [311, 448] width 170 height 20
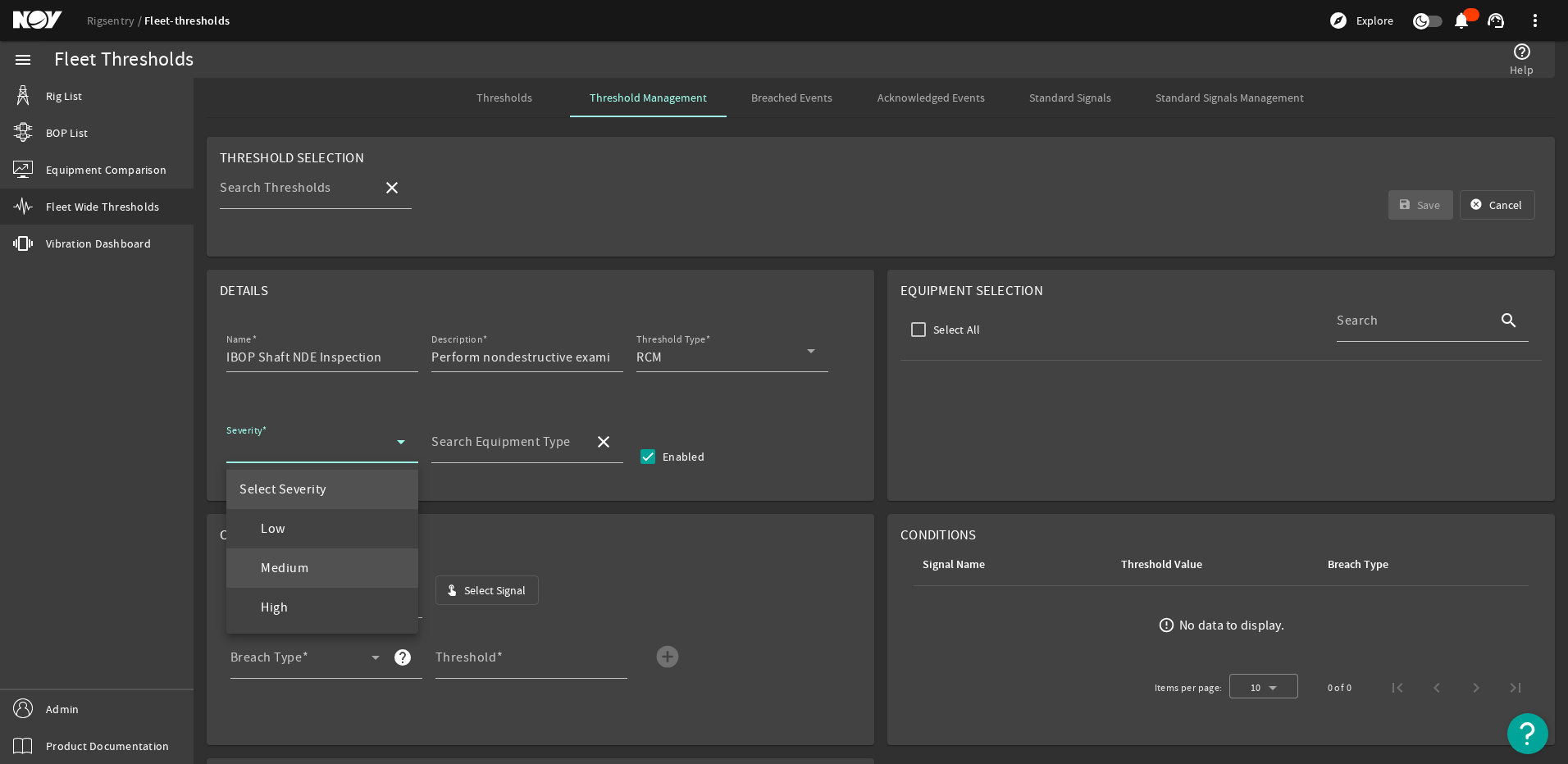
click at [277, 560] on span "Medium" at bounding box center [274, 568] width 69 height 20
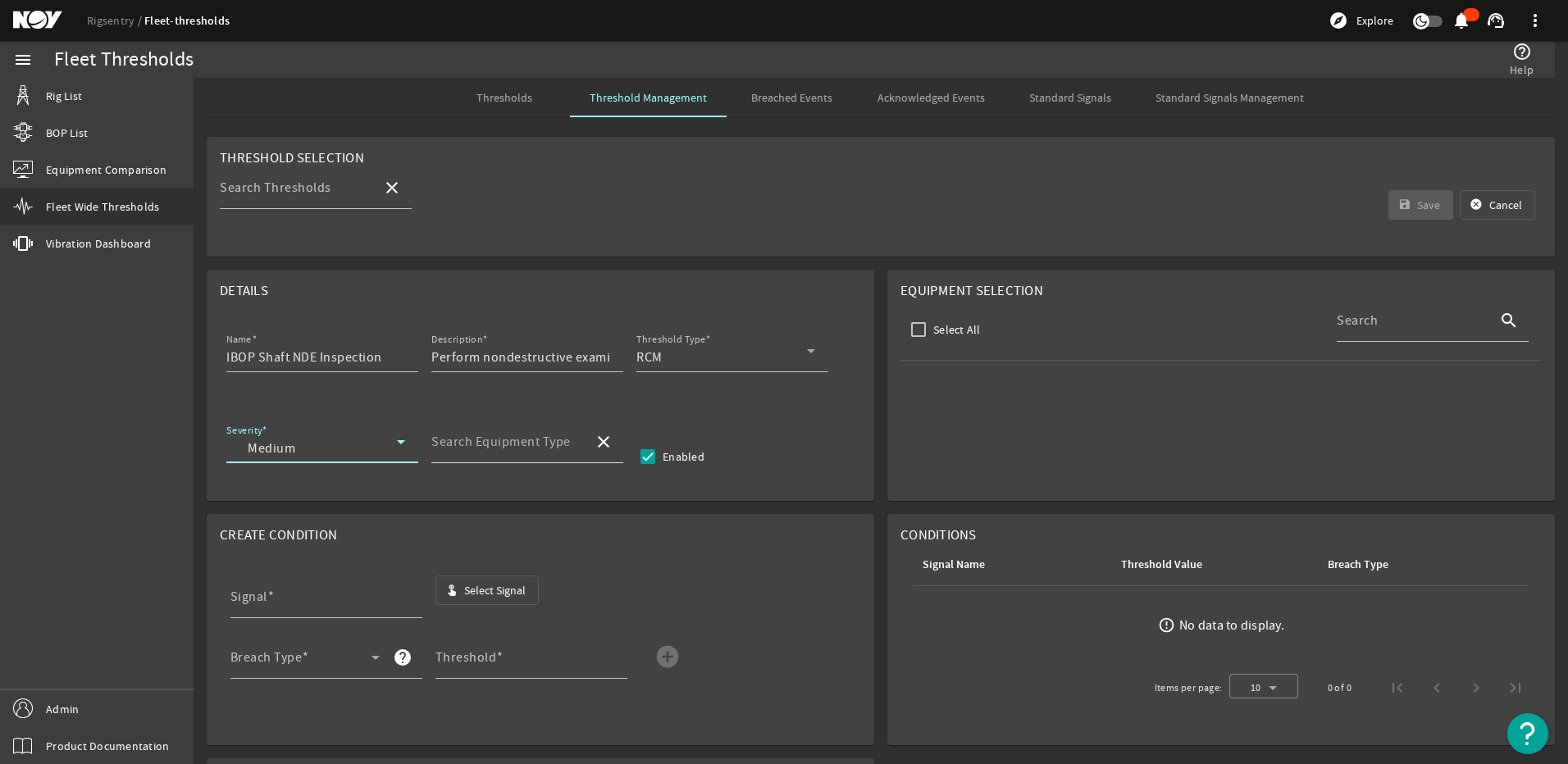
click at [494, 443] on mat-label "Search Equipment Type" at bounding box center [501, 442] width 140 height 17
click at [494, 443] on input "Search Equipment Type" at bounding box center [506, 448] width 149 height 20
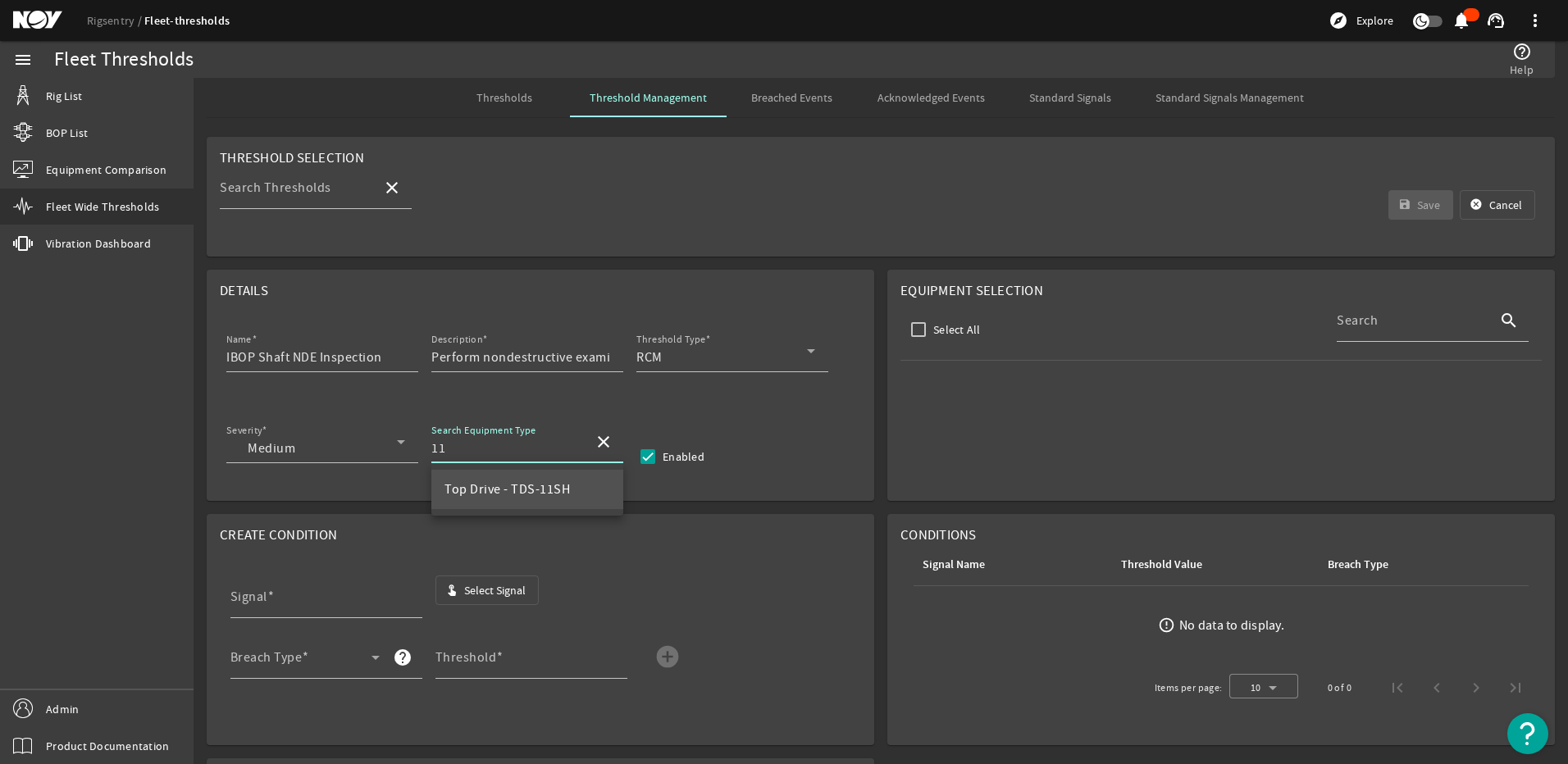
click at [498, 480] on span "Top Drive - TDS-11SH" at bounding box center [507, 489] width 126 height 20
type input "Top Drive - TDS-11SH"
click at [1222, 382] on input "[DATE] - Top Drive" at bounding box center [1233, 379] width 23 height 23
checkbox input "true"
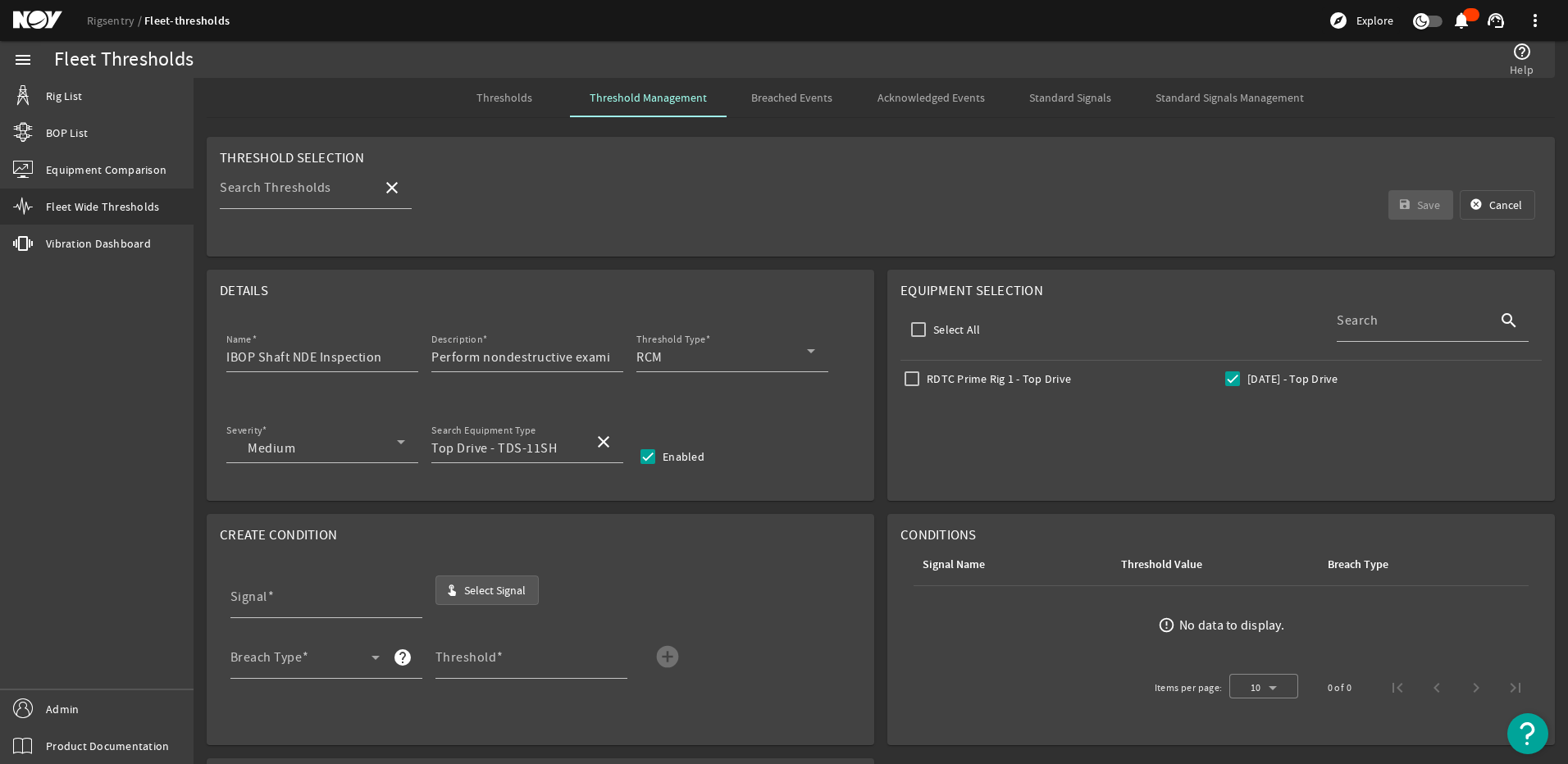
click at [494, 584] on span "Select Signal" at bounding box center [495, 590] width 61 height 17
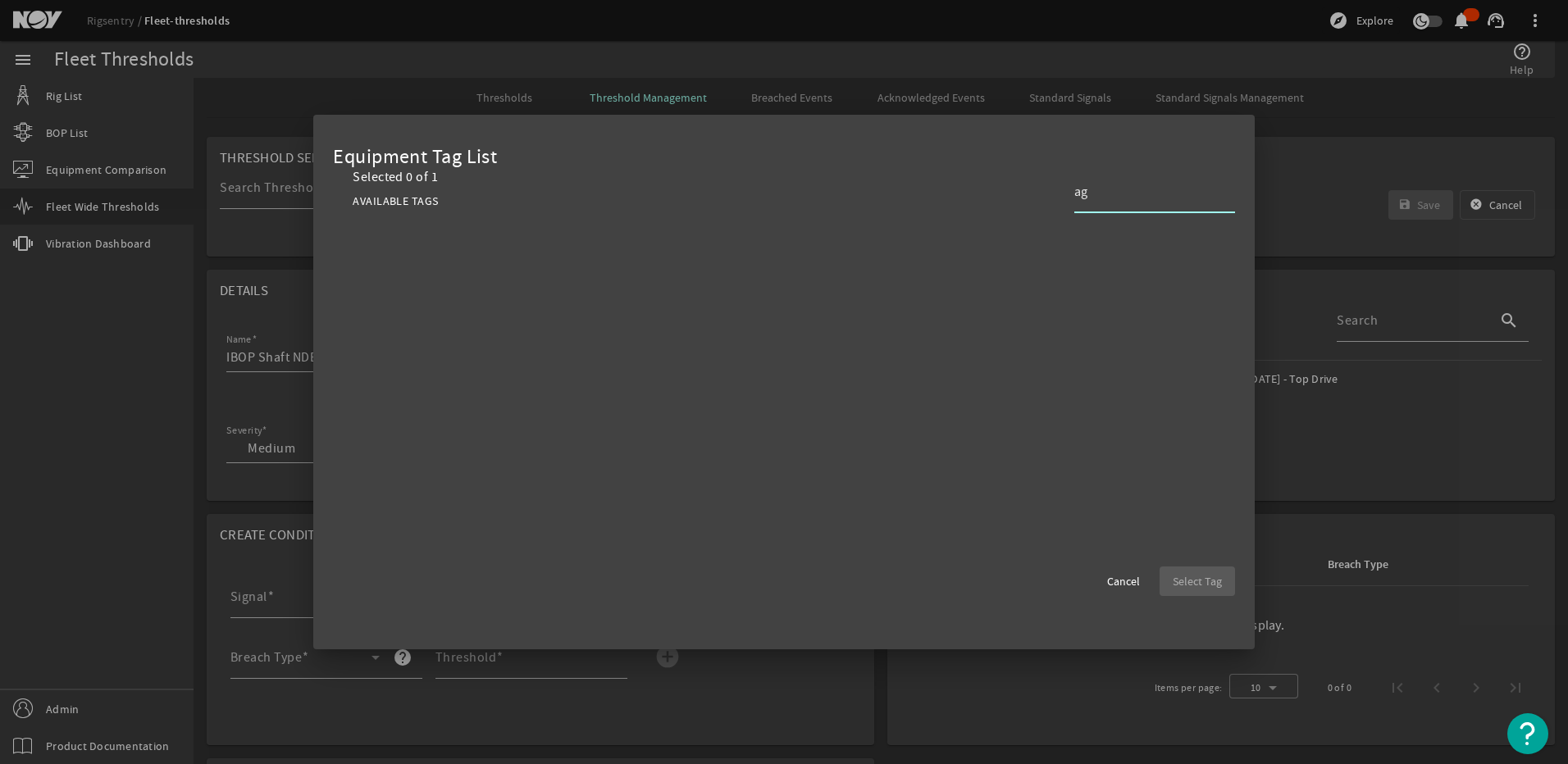
type input "a"
type input "runn"
click at [562, 312] on span "TD_Running_Hours" at bounding box center [524, 315] width 265 height 20
click at [1183, 583] on span "Select Tag" at bounding box center [1197, 582] width 49 height 17
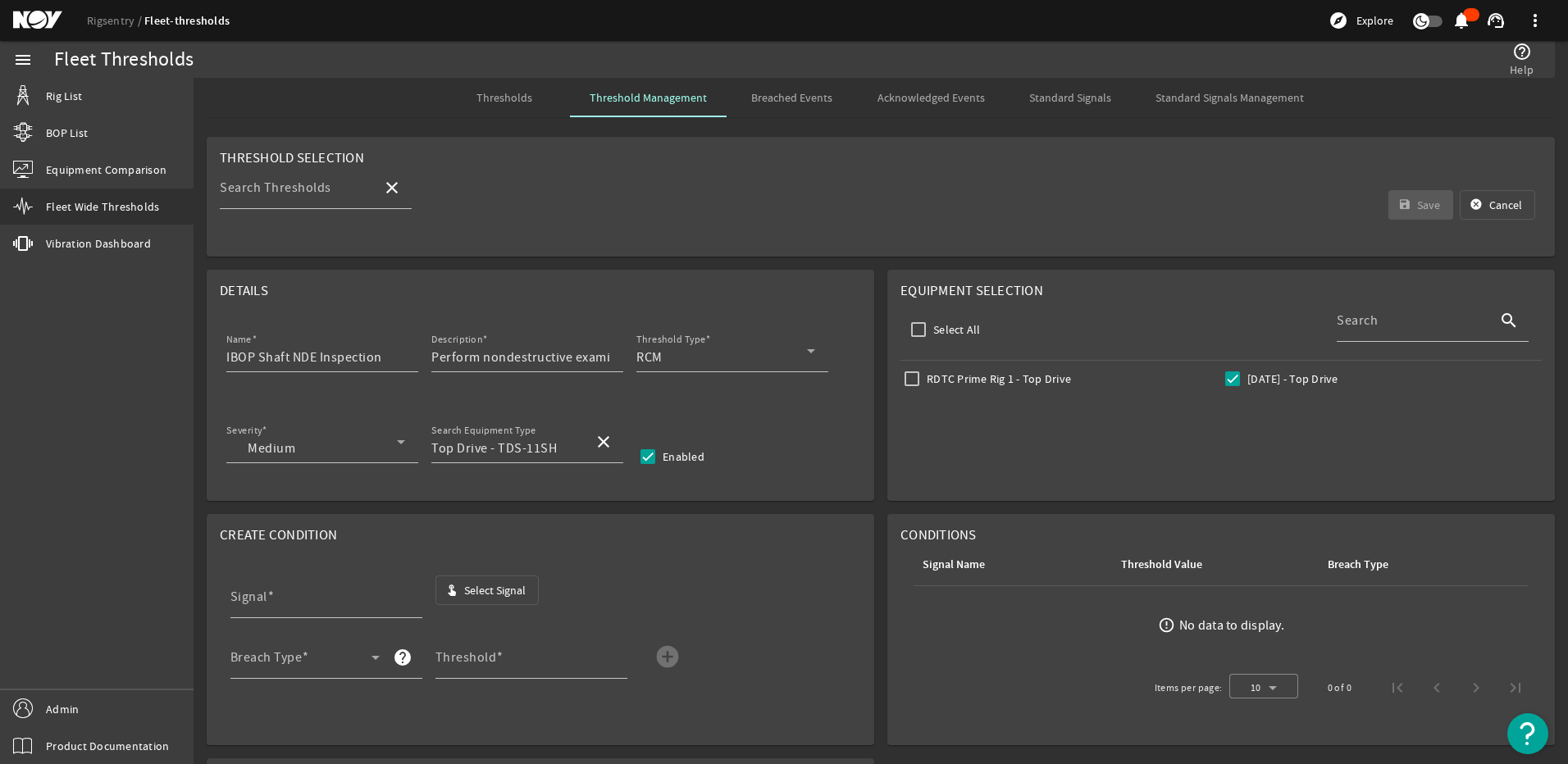
type input "TD_Running_Hours"
click at [286, 663] on span at bounding box center [302, 663] width 142 height 20
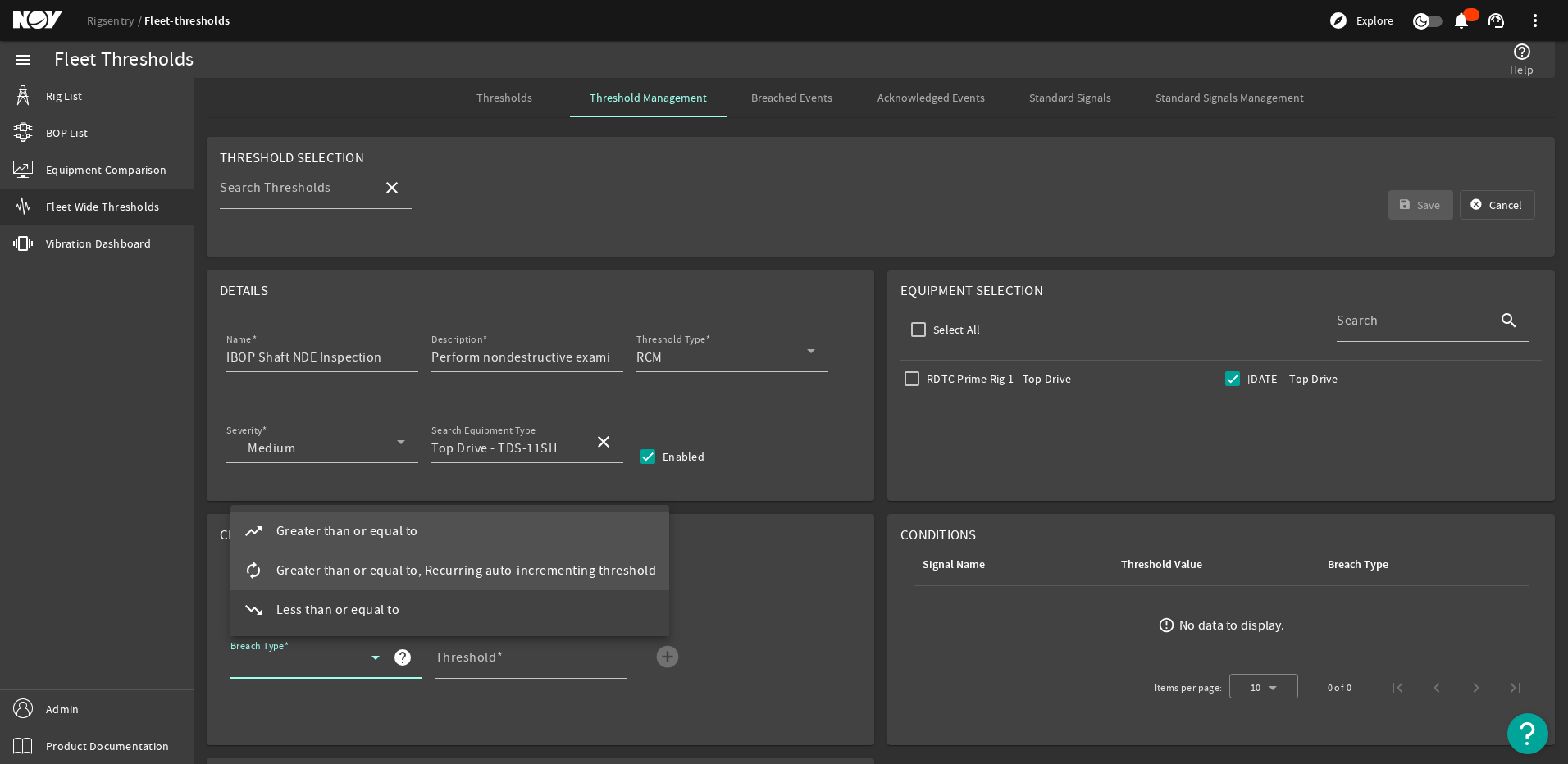
click at [338, 583] on mat-option "autorenew Greater than or equal to, Recurring auto-incrementing threshold" at bounding box center [451, 570] width 439 height 39
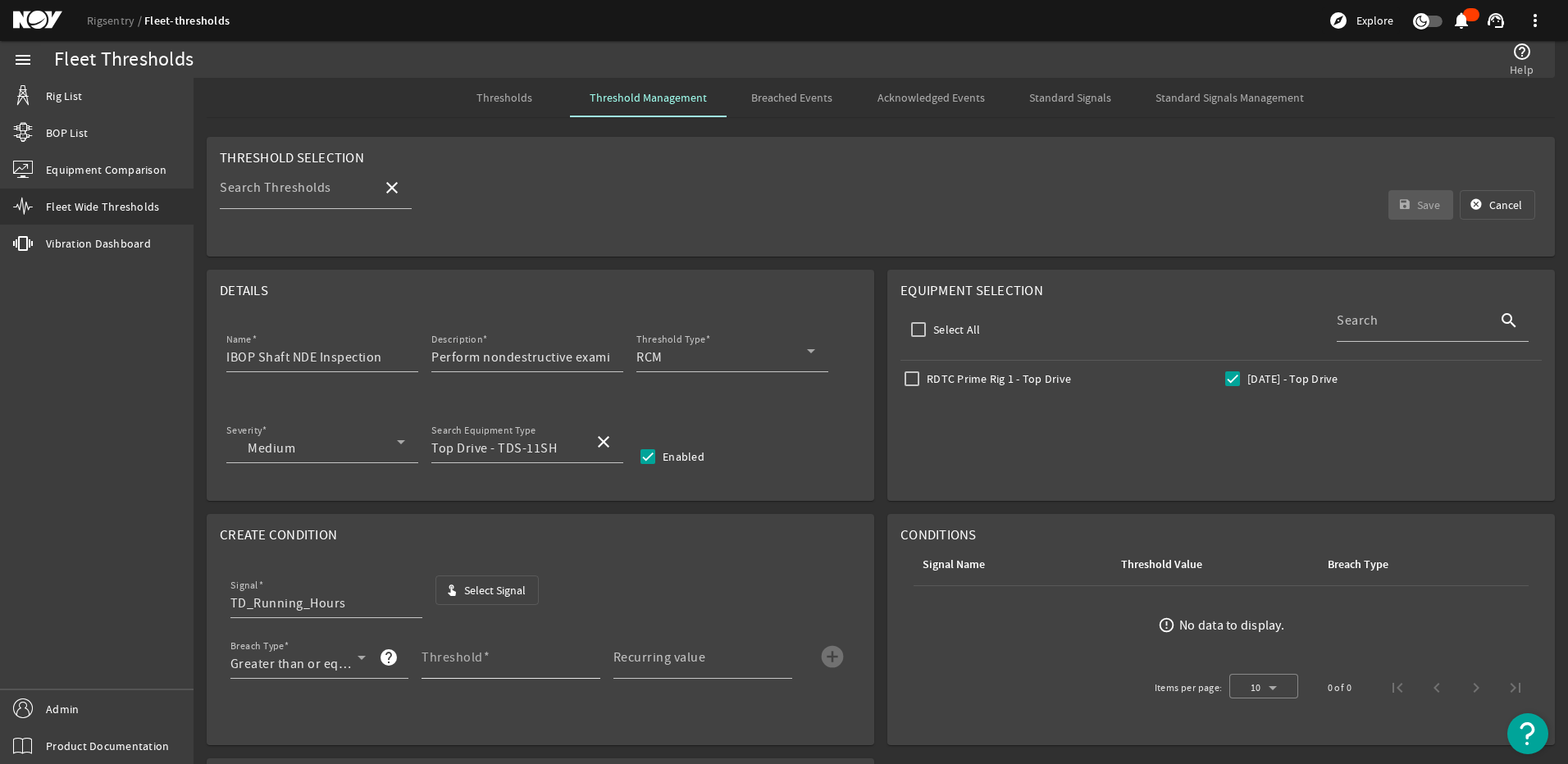
click at [458, 660] on mat-label "Threshold" at bounding box center [453, 658] width 61 height 17
click at [458, 660] on input "Threshold" at bounding box center [505, 663] width 166 height 20
type input "3000"
click at [651, 671] on input "Recurring value" at bounding box center [696, 663] width 166 height 20
type input "3000"
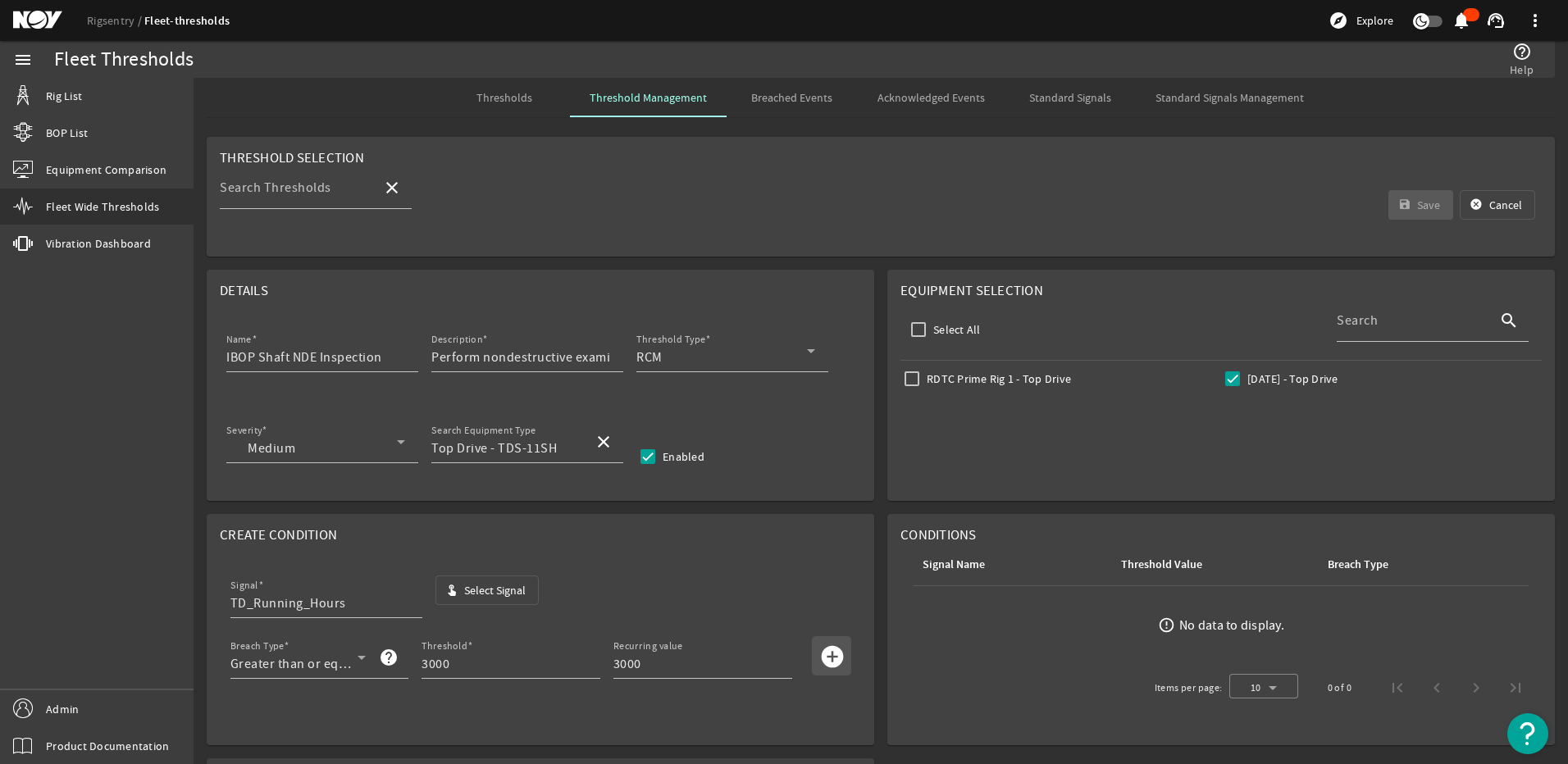
click at [822, 657] on mat-icon "add_circle" at bounding box center [832, 656] width 26 height 26
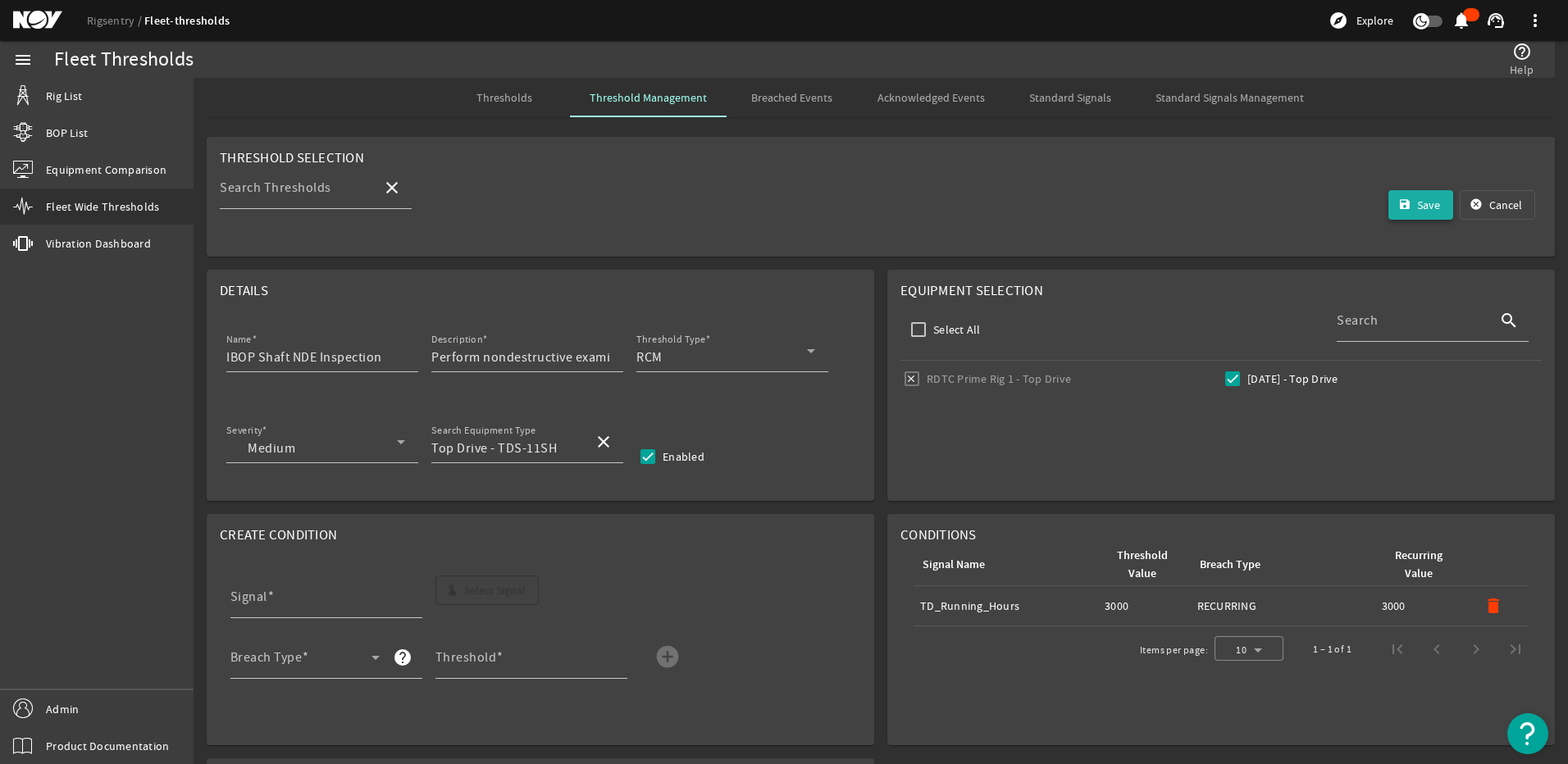
click at [1388, 208] on span "submit" at bounding box center [1421, 205] width 65 height 39
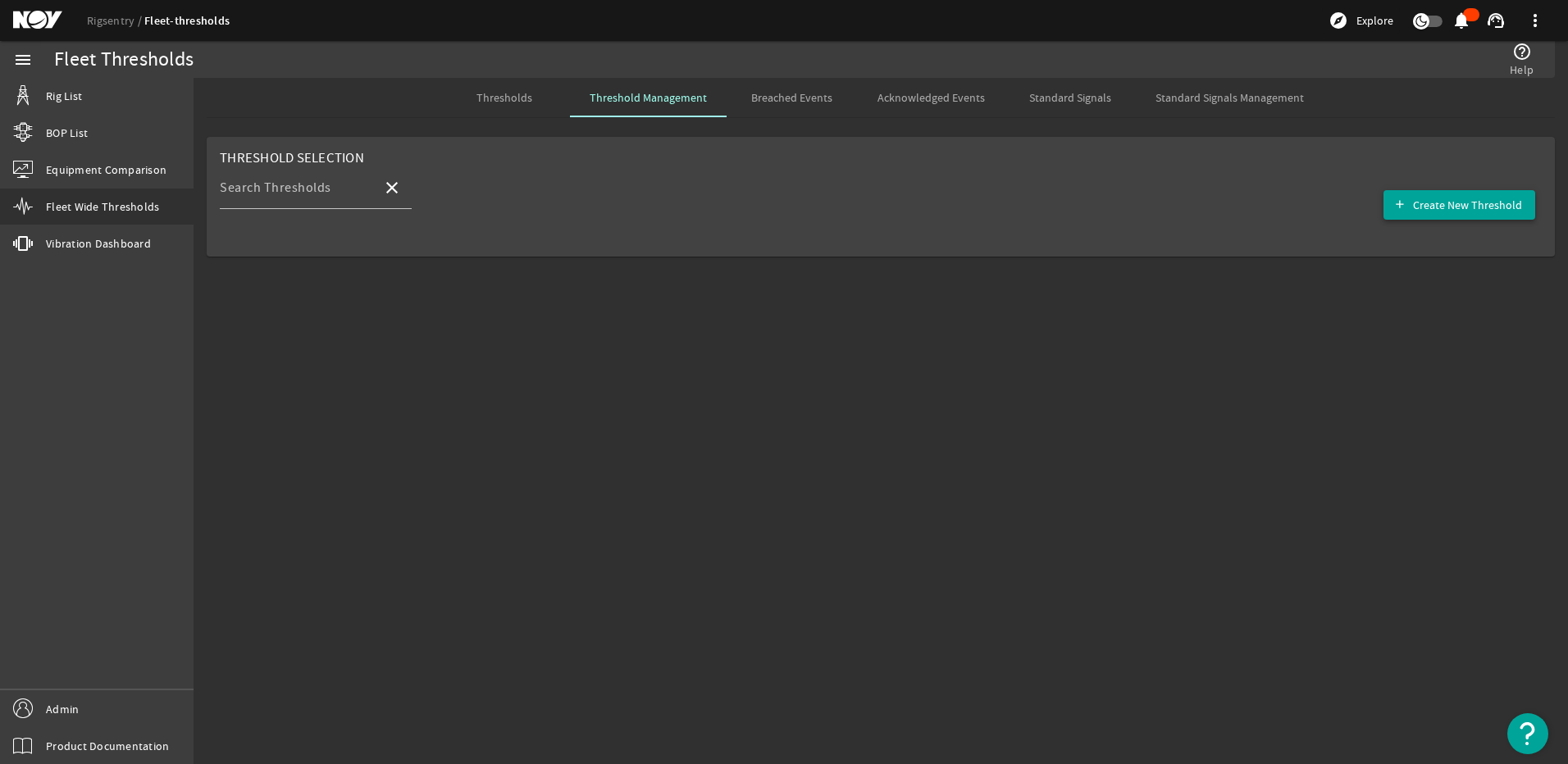
click at [1436, 211] on span "Create New Threshold" at bounding box center [1467, 205] width 109 height 17
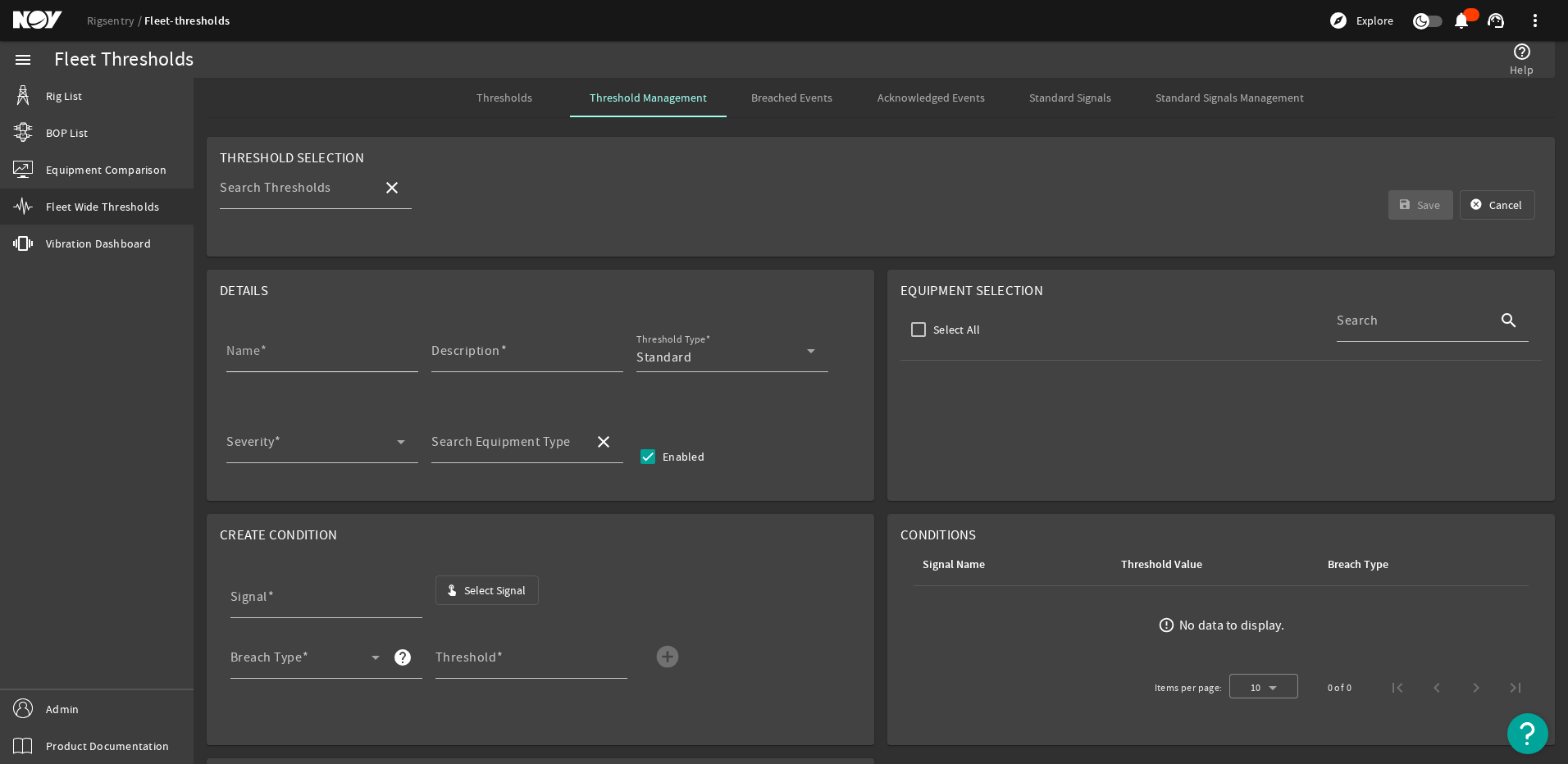
click at [291, 355] on input "Name" at bounding box center [316, 356] width 179 height 20
paste input "Elevator Link NDE Inspection"
type input "Elevator Link NDE Inspection"
click at [470, 355] on mat-label "Description" at bounding box center [466, 351] width 69 height 17
click at [470, 355] on input "Description" at bounding box center [520, 356] width 179 height 20
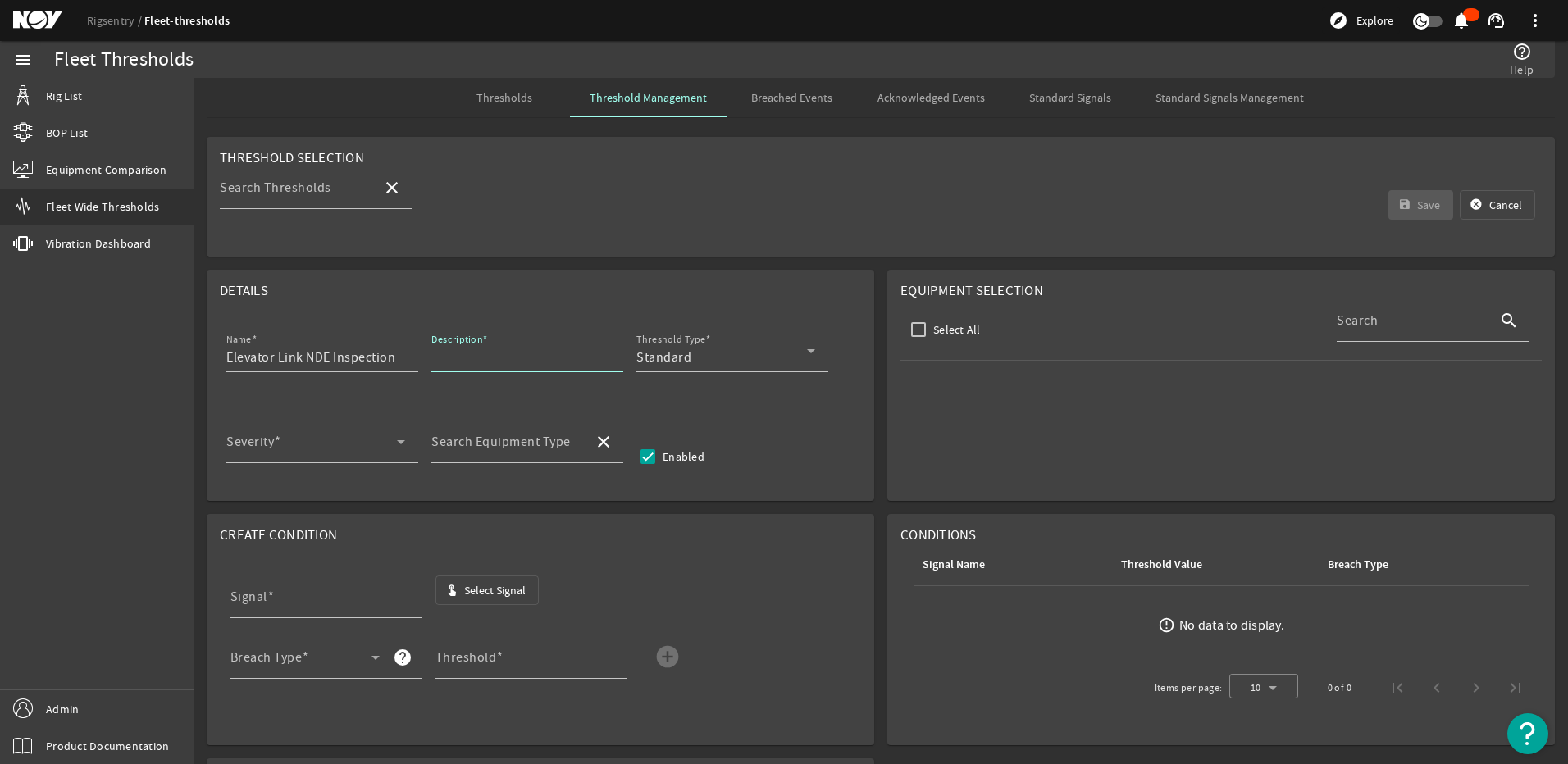
paste input "Perform nondestructive examination (NDE) of elevator link, without disassemblin…"
type input "Perform nondestructive examination (NDE) of elevator link, without disassemblin…"
click at [719, 357] on div "Standard" at bounding box center [722, 356] width 170 height 20
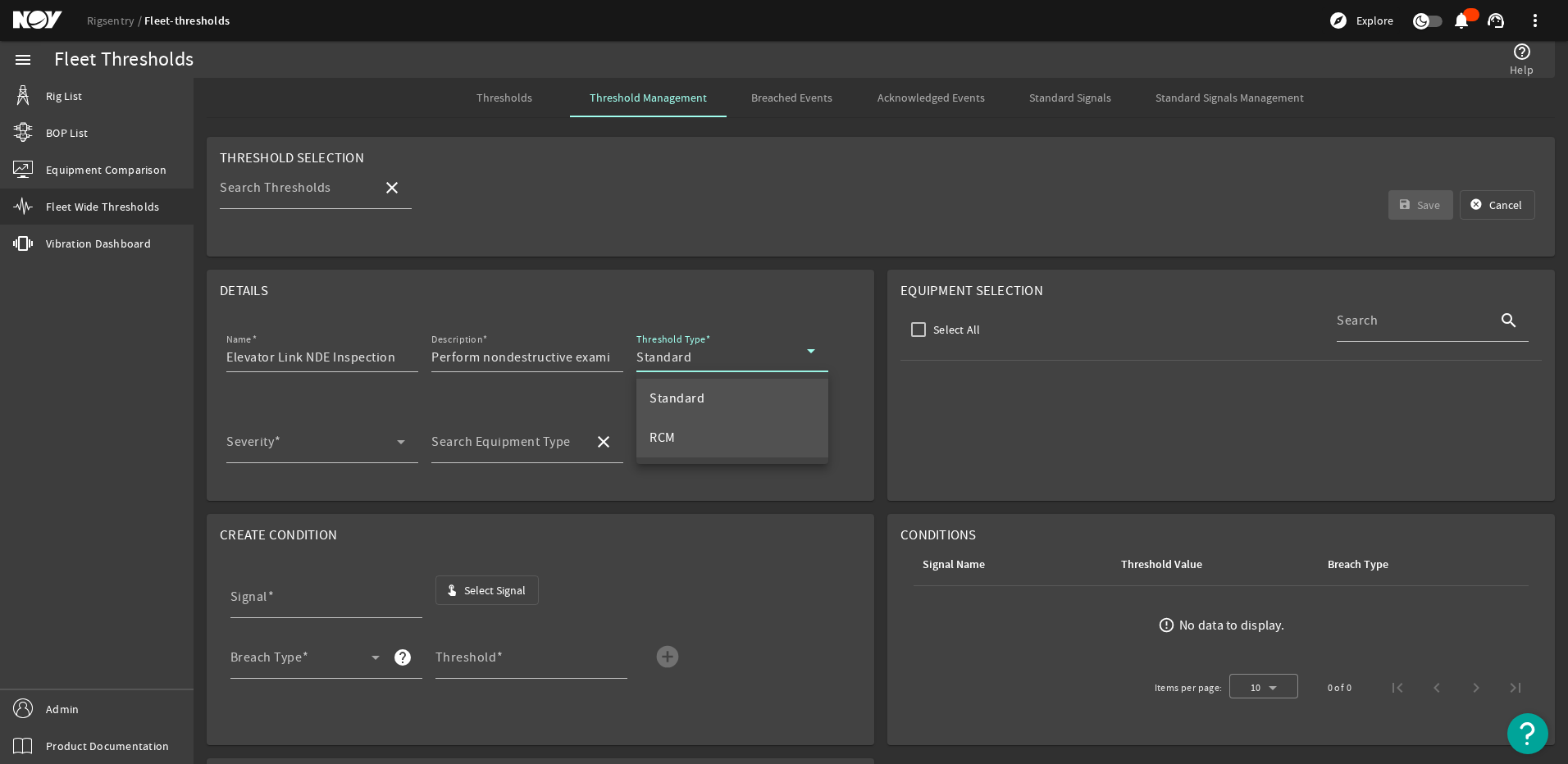
click at [706, 449] on mat-option "RCM" at bounding box center [733, 437] width 192 height 39
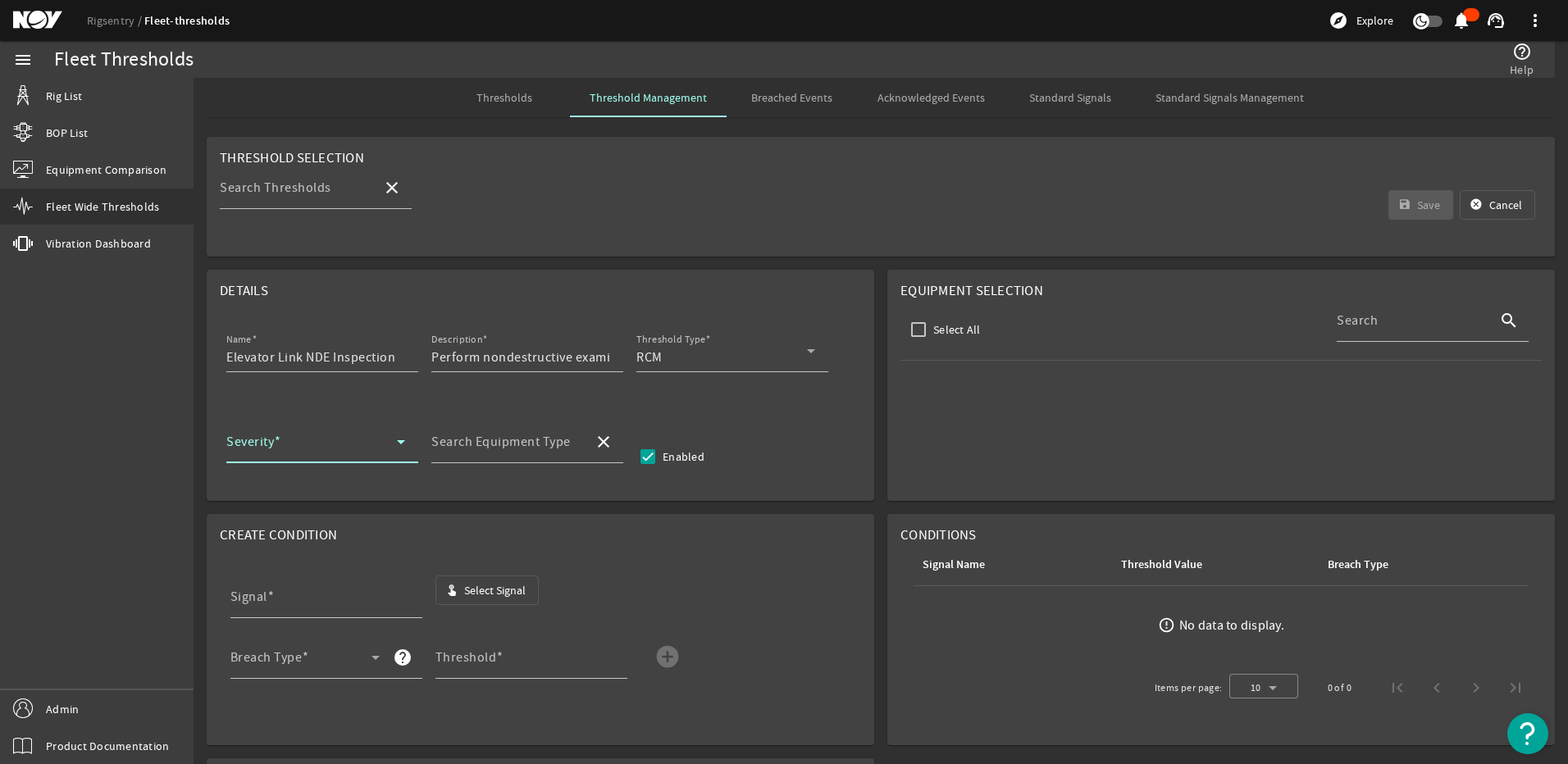
click at [278, 448] on span at bounding box center [311, 448] width 170 height 20
click at [281, 575] on span "Medium" at bounding box center [274, 568] width 69 height 20
click at [500, 447] on mat-label "Search Equipment Type" at bounding box center [501, 442] width 140 height 17
click at [500, 447] on input "Search Equipment Type" at bounding box center [506, 448] width 149 height 20
click at [507, 493] on span "Top Drive - TDS-11SH" at bounding box center [507, 489] width 126 height 17
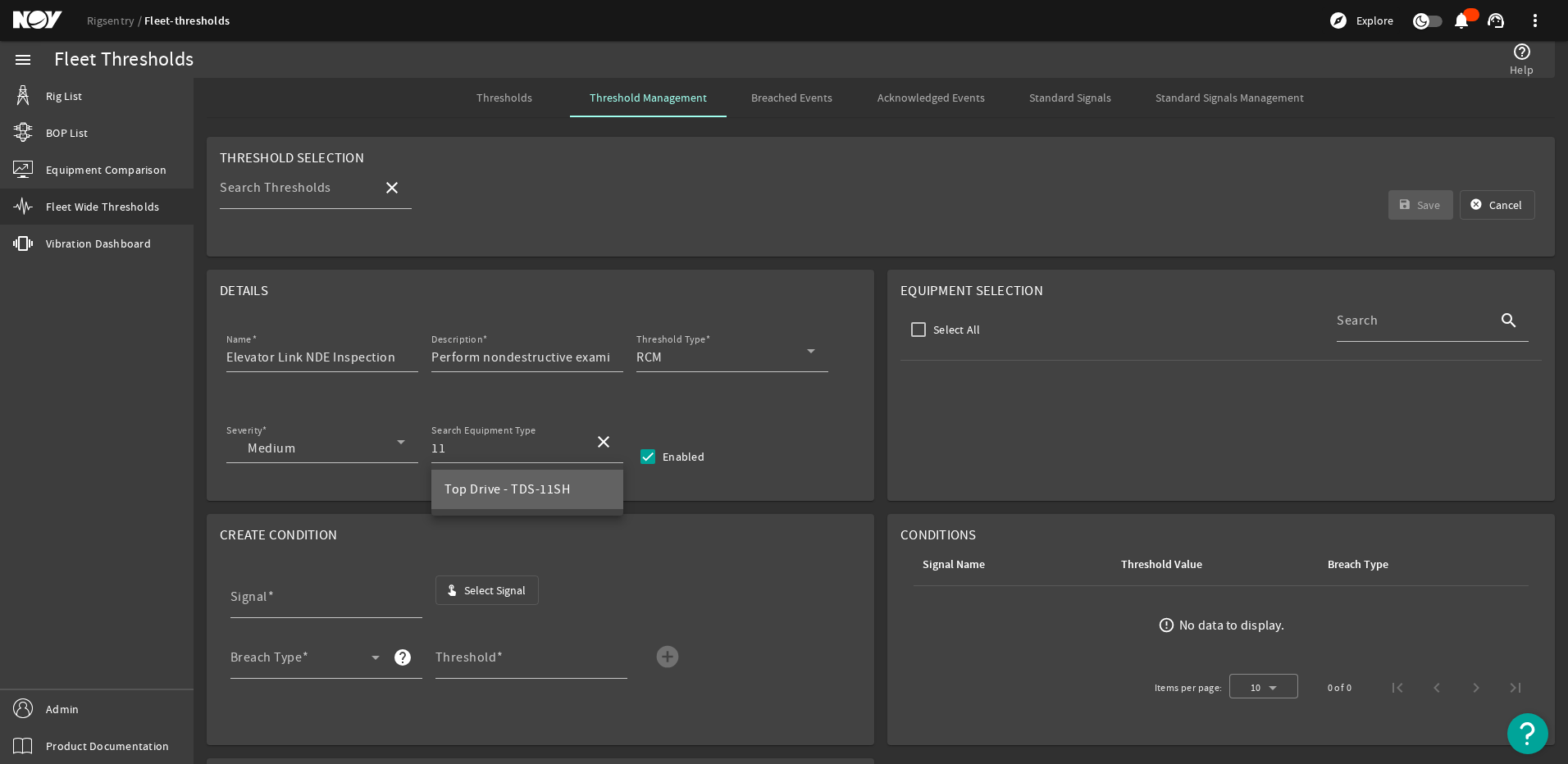
type input "Top Drive - TDS-11SH"
click at [1222, 382] on input "[DATE] - Top Drive" at bounding box center [1233, 379] width 23 height 23
checkbox input "true"
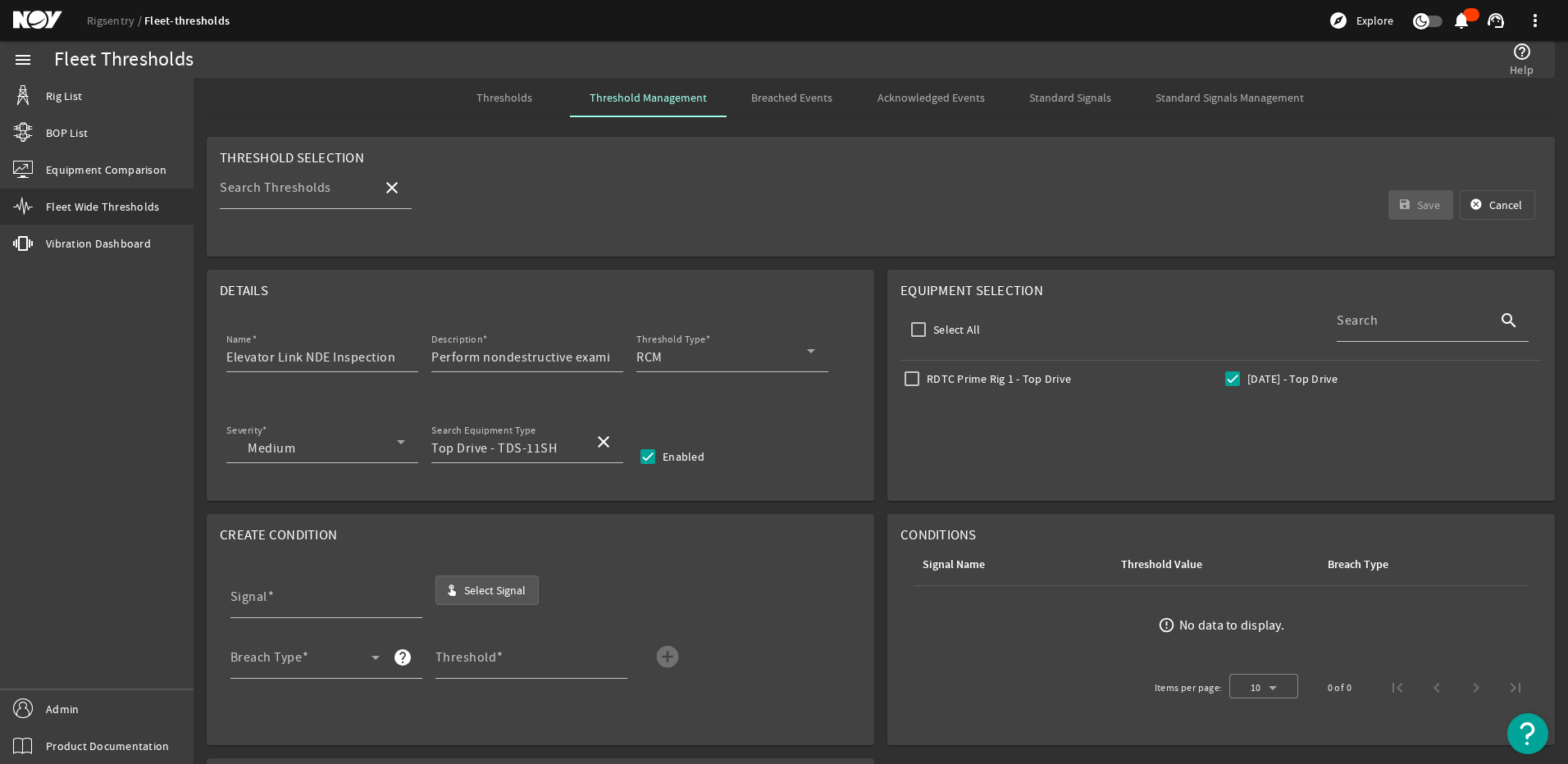
click at [480, 599] on span "button" at bounding box center [488, 590] width 102 height 39
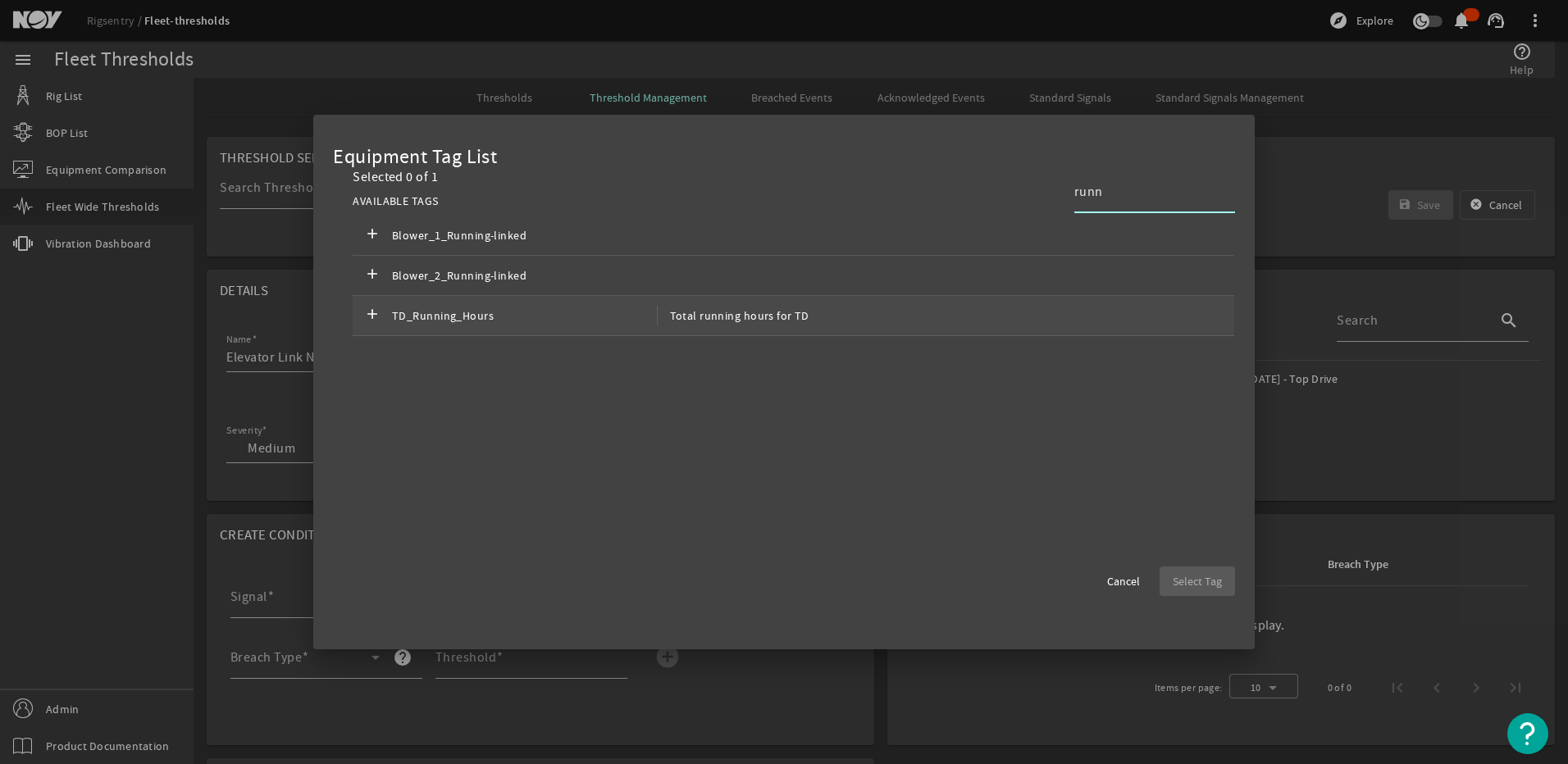
type input "runn"
click at [567, 322] on span "TD_Running_Hours" at bounding box center [524, 315] width 265 height 20
click at [1179, 588] on span "Select Tag" at bounding box center [1197, 582] width 49 height 17
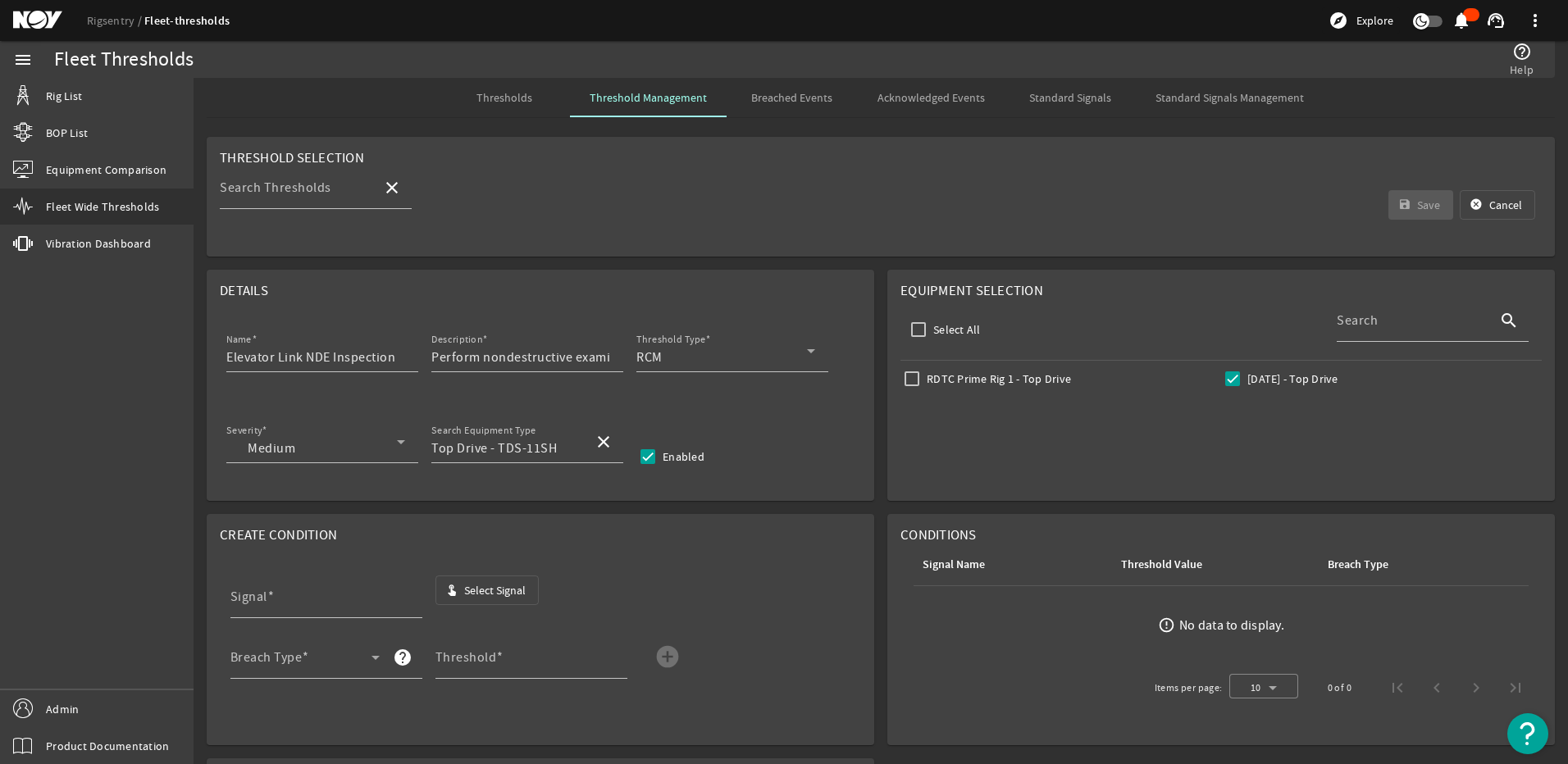
type input "TD_Running_Hours"
click at [318, 658] on span at bounding box center [302, 663] width 142 height 20
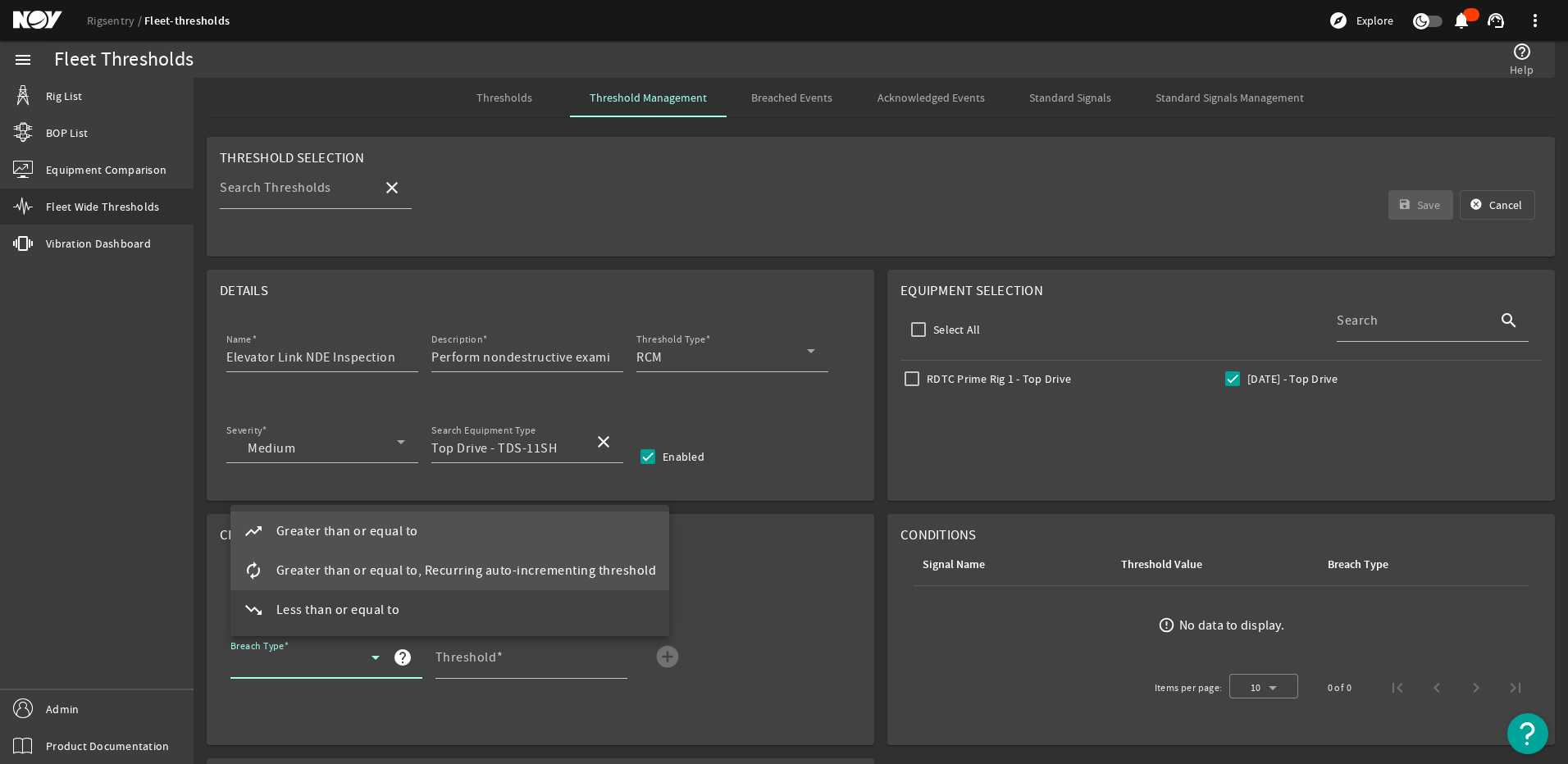
click at [317, 571] on span "Greater than or equal to, Recurring auto-incrementing threshold" at bounding box center [466, 570] width 381 height 20
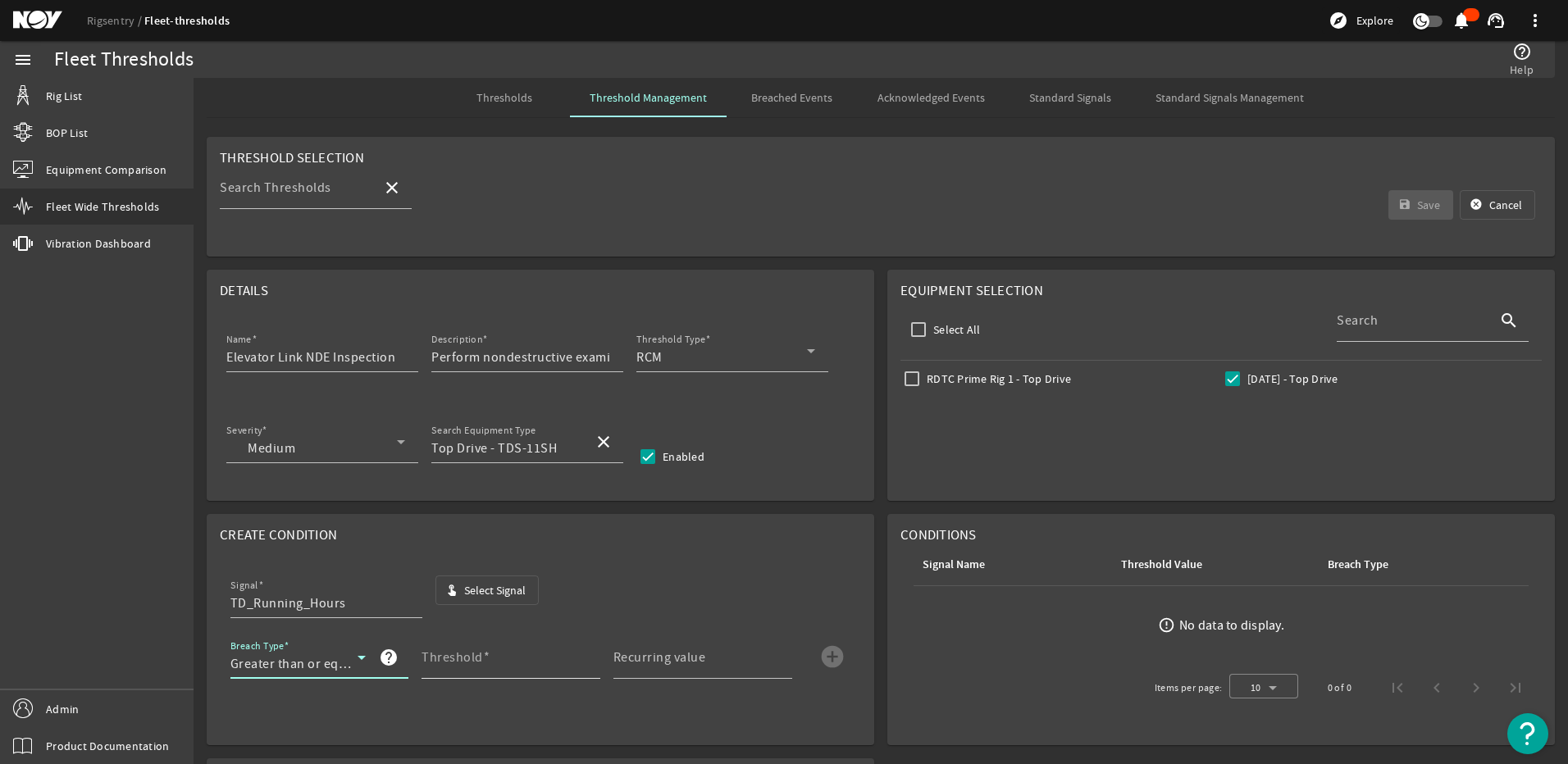
click at [439, 654] on mat-label "Threshold" at bounding box center [453, 658] width 61 height 17
click at [439, 654] on input "Threshold" at bounding box center [505, 663] width 166 height 20
type input "3000"
click at [641, 651] on mat-label "Recurring value" at bounding box center [660, 658] width 93 height 17
click at [641, 654] on input "Recurring value" at bounding box center [696, 663] width 166 height 20
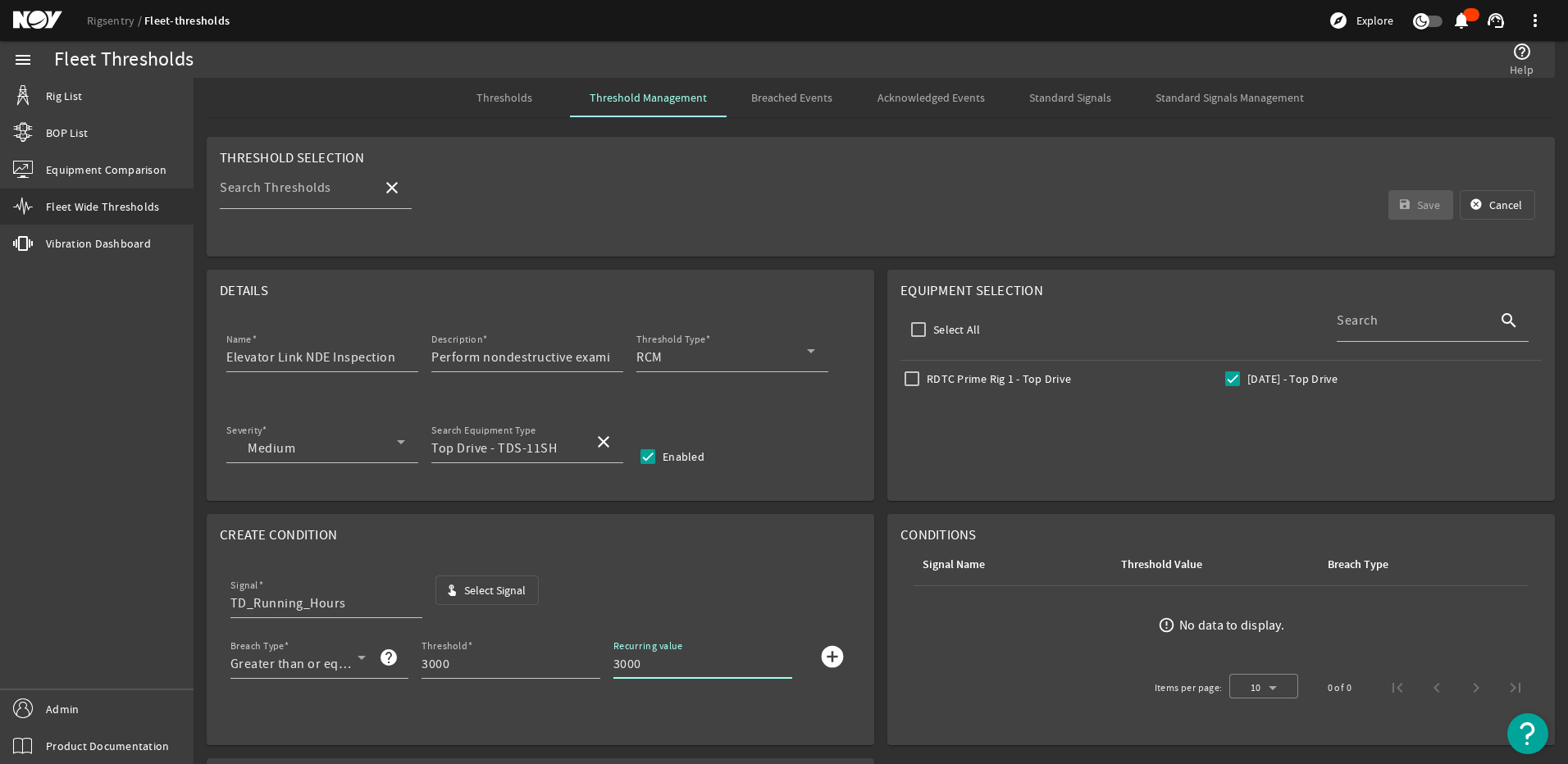
type input "3000"
click at [830, 660] on mat-icon "add_circle" at bounding box center [832, 656] width 26 height 26
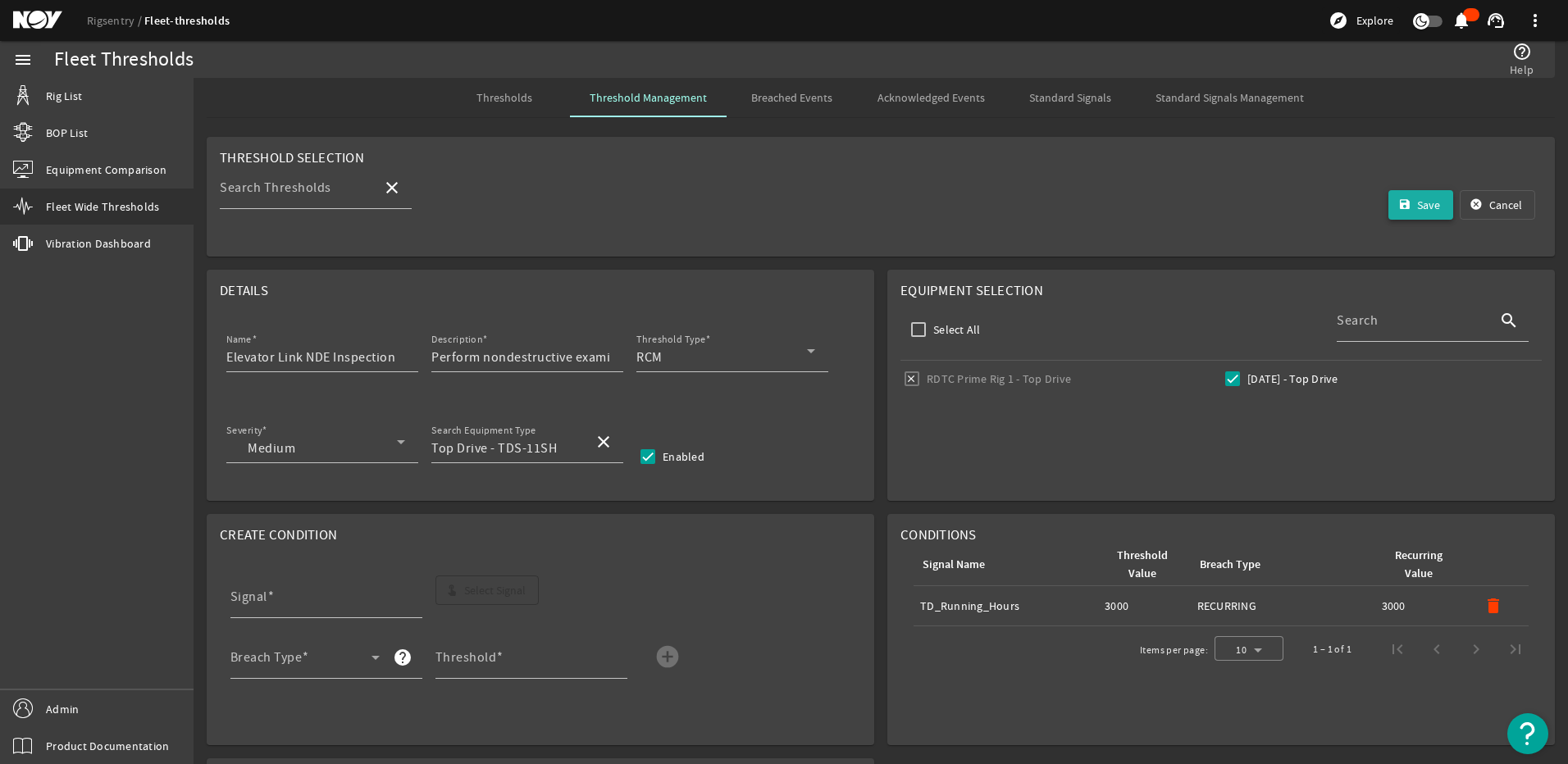
click at [1394, 212] on span "submit" at bounding box center [1421, 205] width 65 height 39
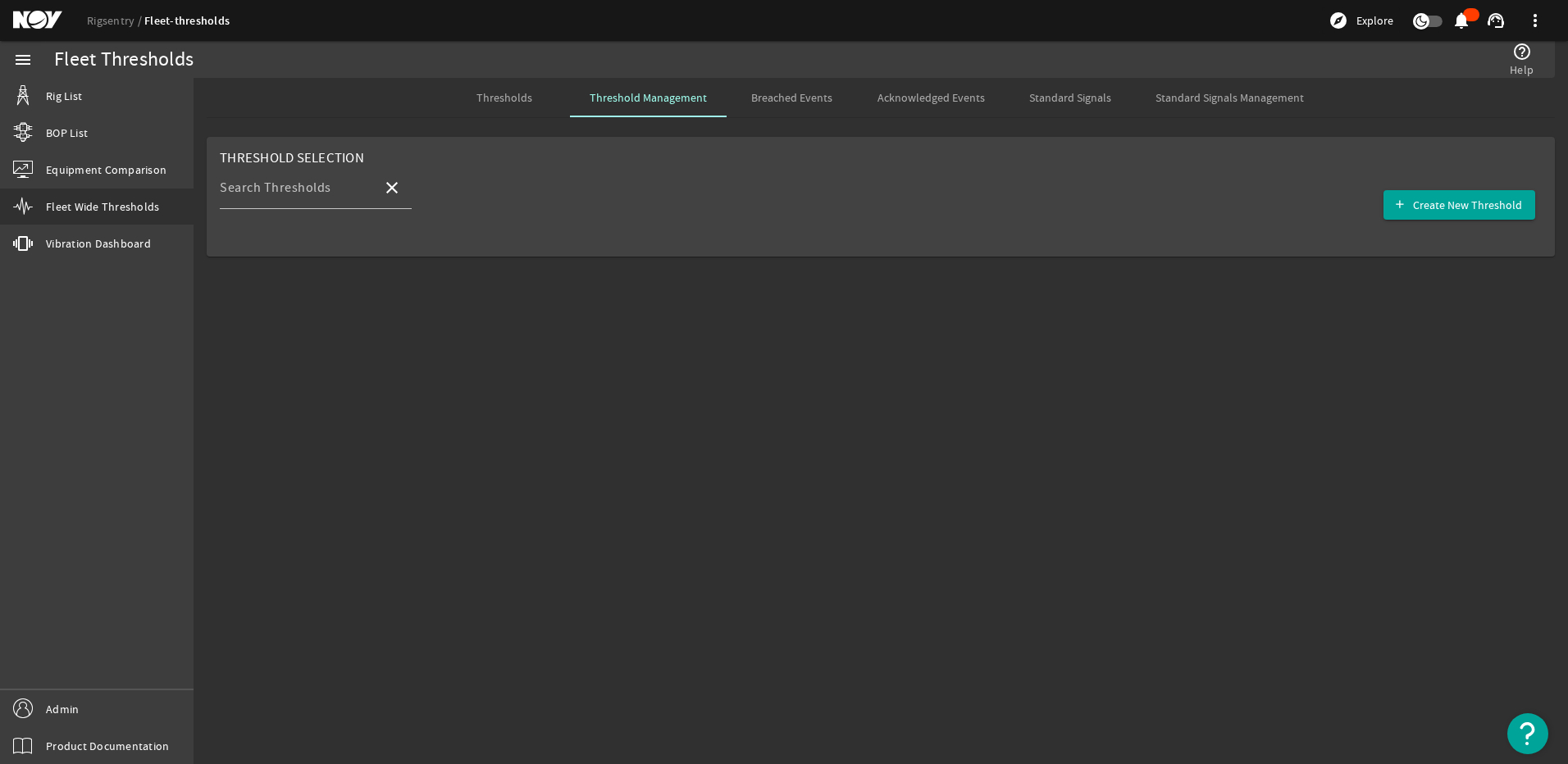
click at [537, 99] on div "Thresholds" at bounding box center [504, 98] width 131 height 39
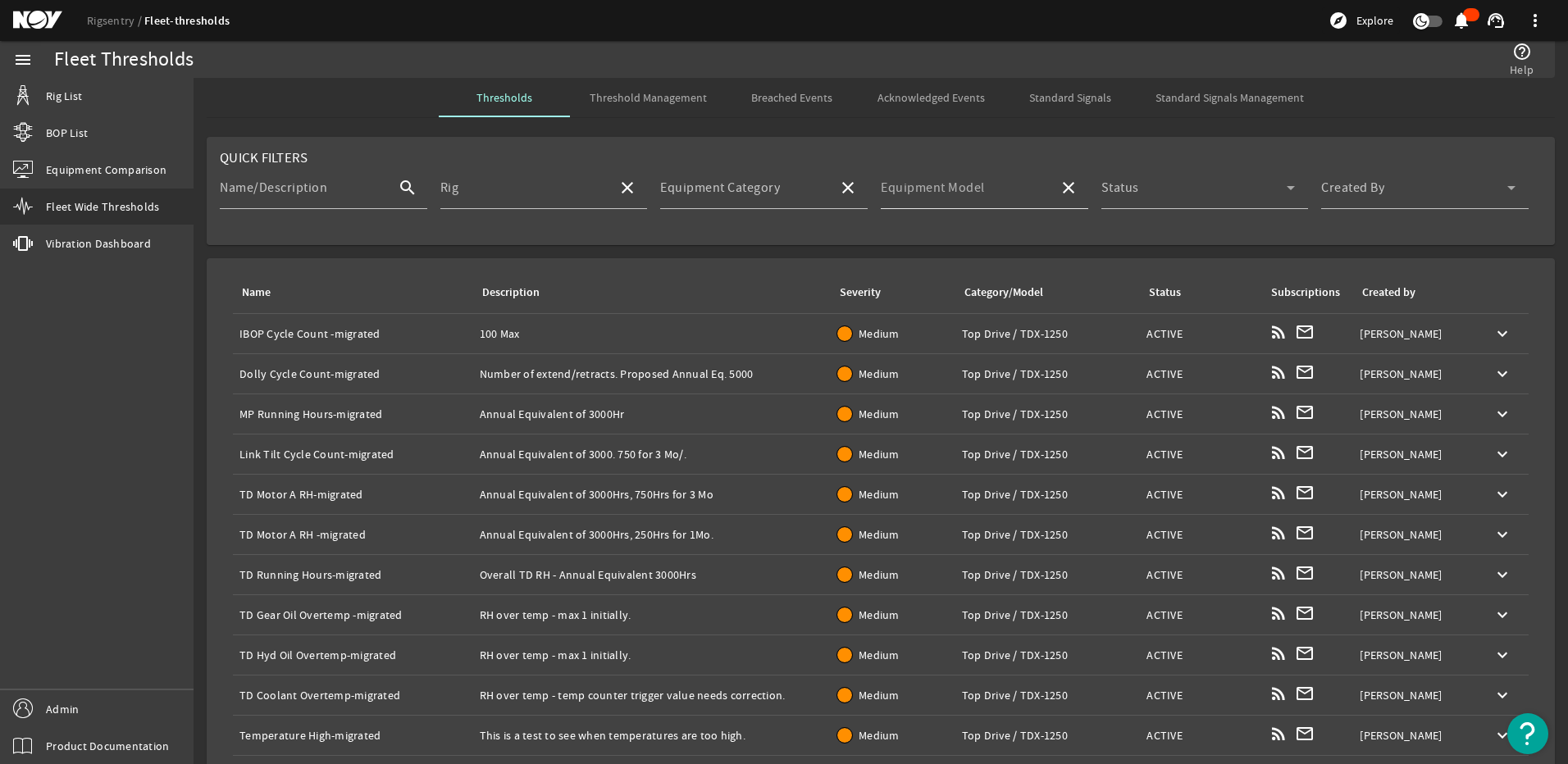
click at [915, 195] on mat-label "Equipment Model" at bounding box center [933, 188] width 104 height 17
click at [915, 195] on input "Equipment Model" at bounding box center [963, 194] width 165 height 20
click at [907, 239] on span "TDS-11SH" at bounding box center [917, 235] width 59 height 17
type input "TDS-11SH"
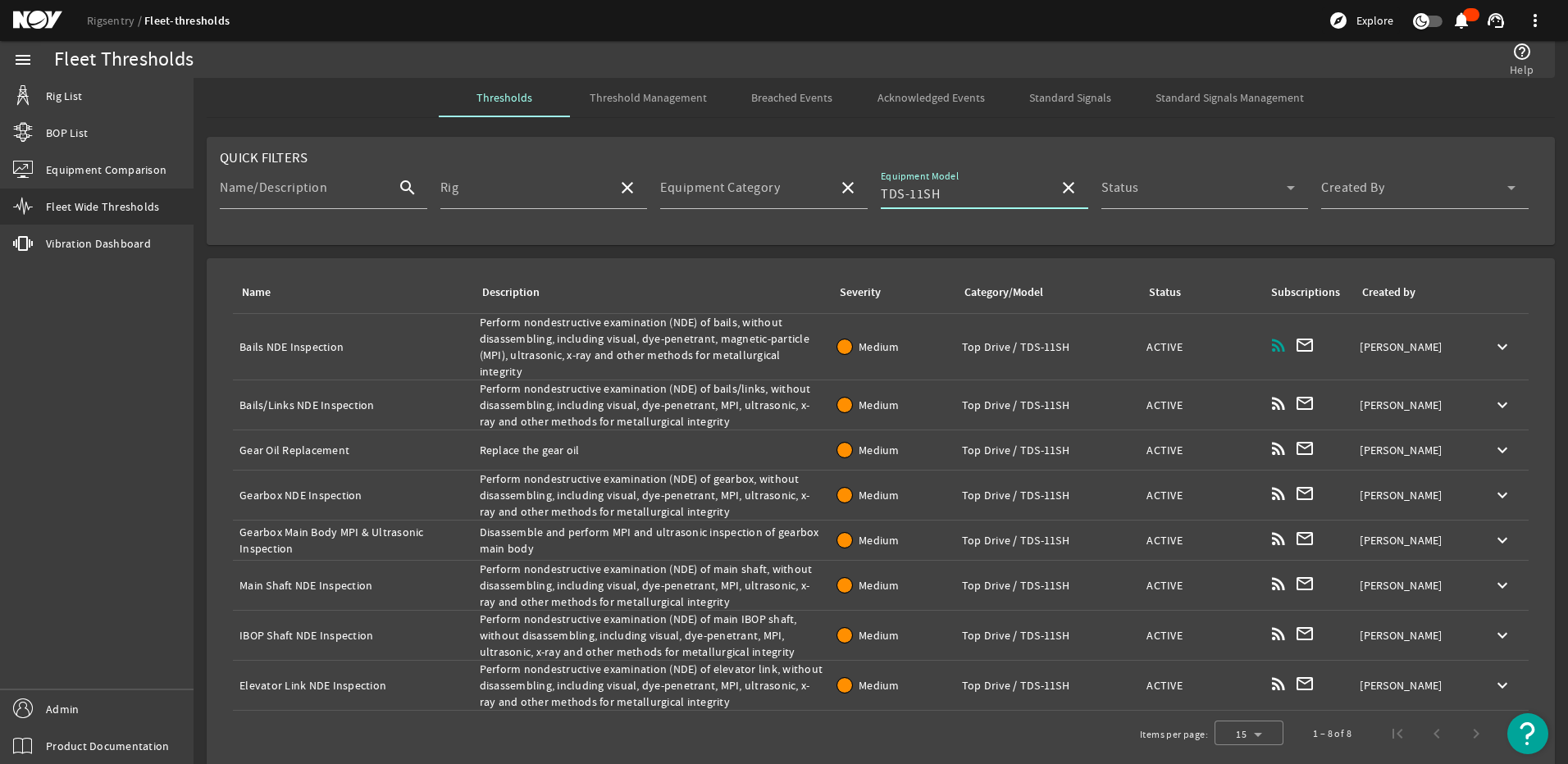
click at [650, 100] on span "Threshold Management" at bounding box center [648, 98] width 117 height 11
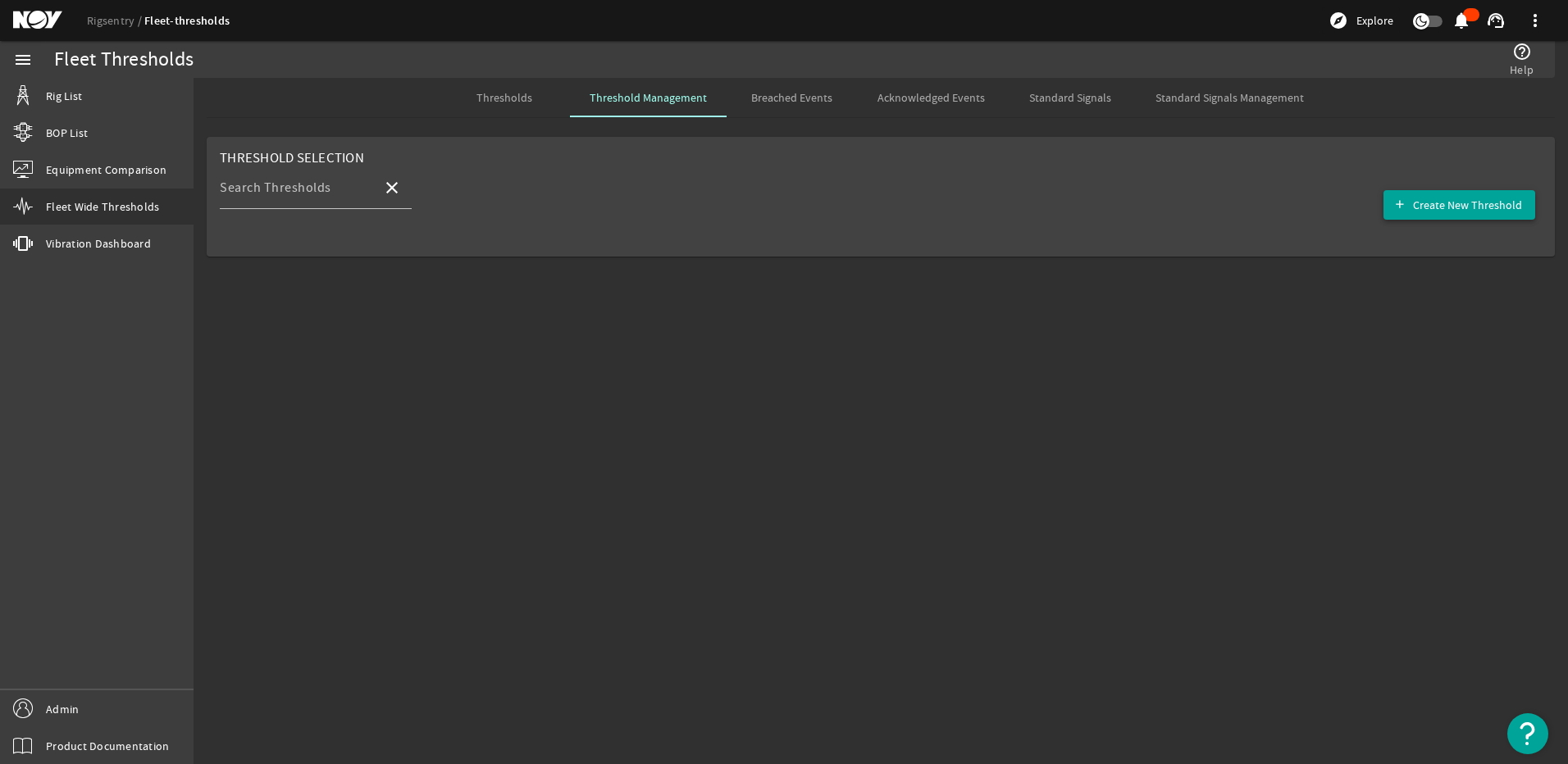
click at [1436, 195] on span "button" at bounding box center [1459, 205] width 152 height 39
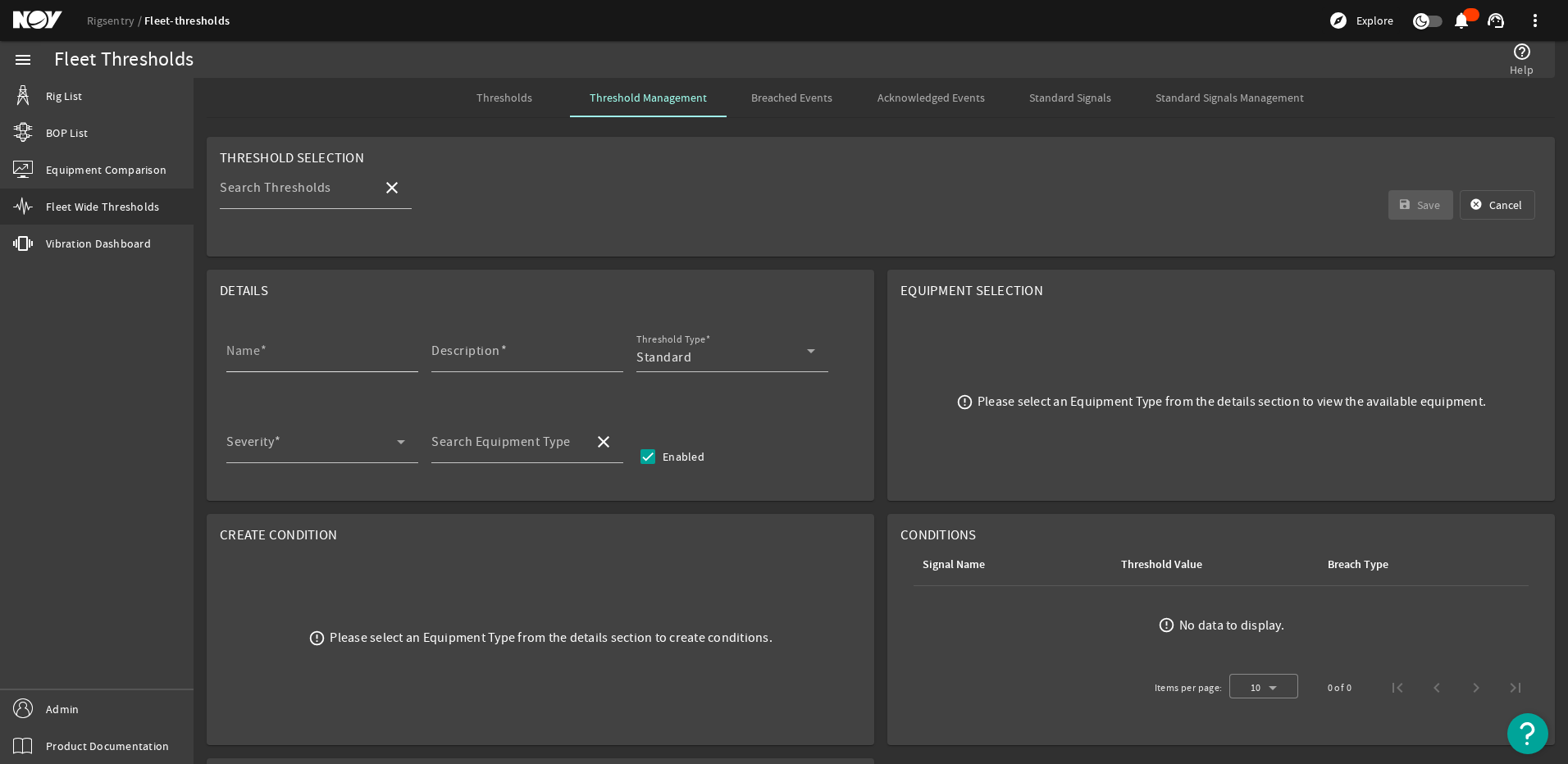
click at [230, 345] on mat-label "Name" at bounding box center [243, 351] width 34 height 17
click at [230, 347] on input "Name" at bounding box center [316, 356] width 179 height 20
paste input "Load Collar NDE Inspection"
type input "Load Collar NDE Inspection"
click at [474, 355] on mat-label "Description" at bounding box center [466, 351] width 69 height 17
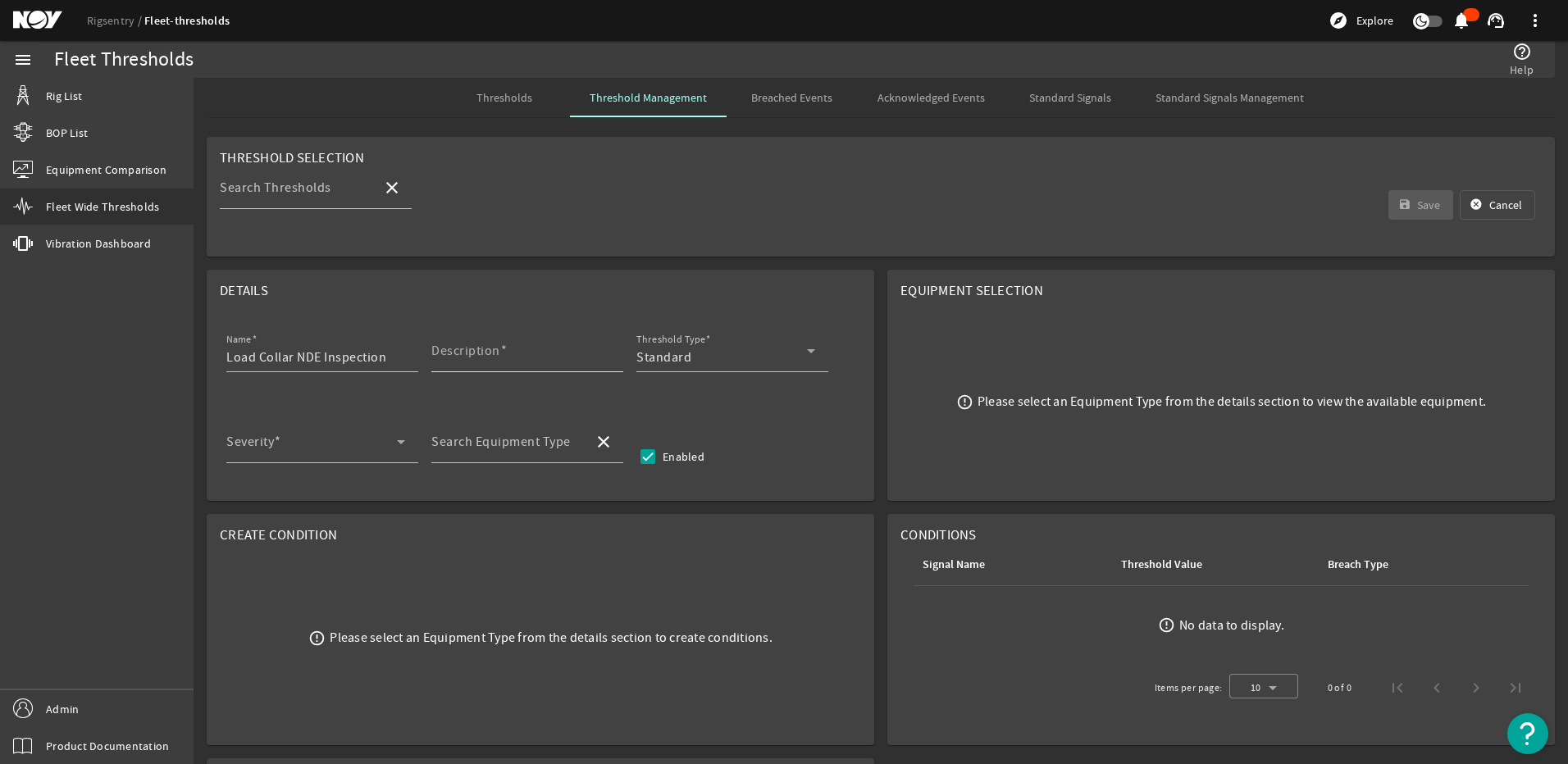
click at [474, 355] on input "Description" at bounding box center [520, 356] width 179 height 20
paste input "Perform nondestructive examination (NDE) of load collar, without disassembling,…"
type input "Perform nondestructive examination (NDE) of load collar, without disassembling,…"
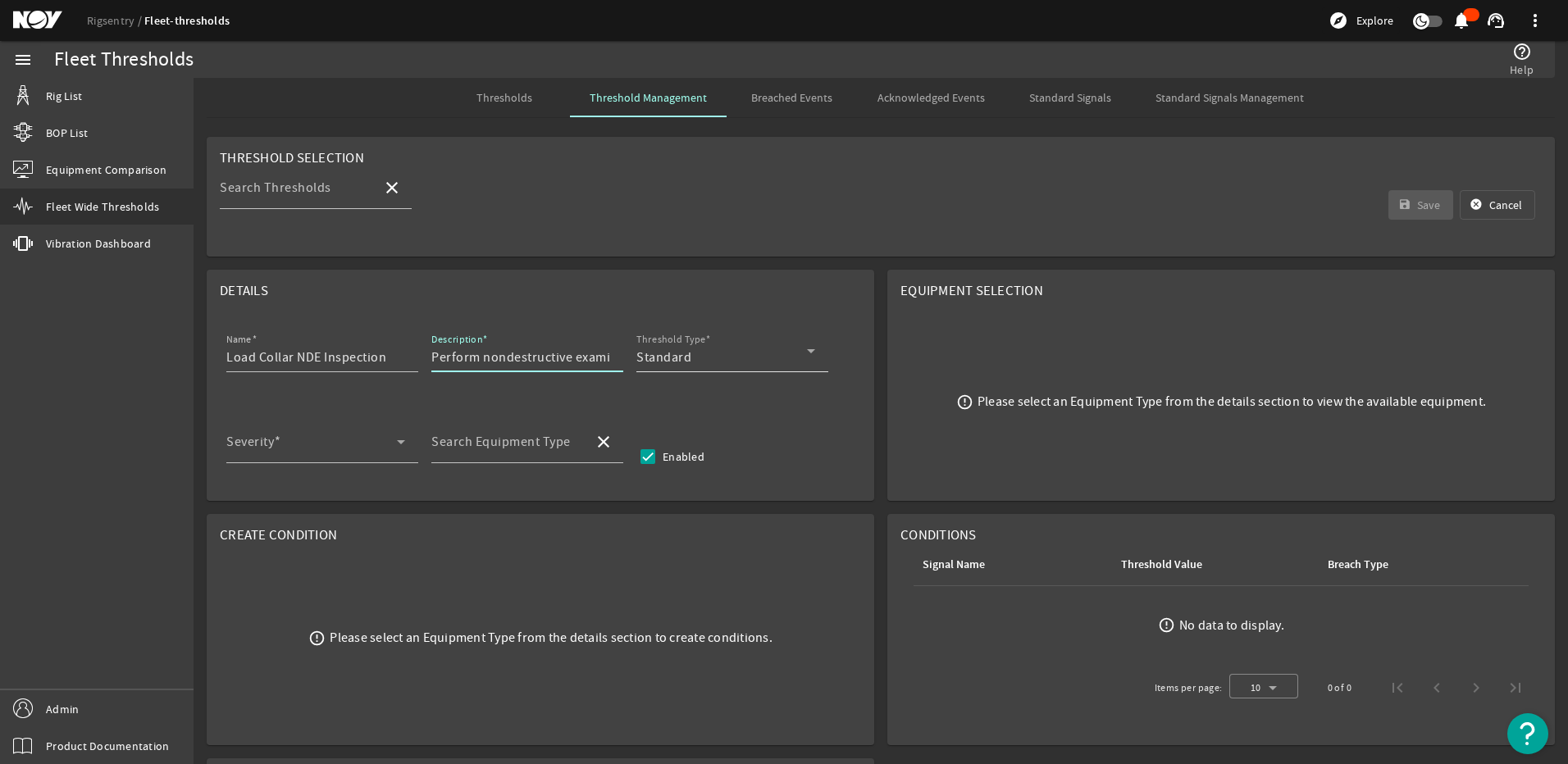
click at [735, 364] on div "Standard" at bounding box center [722, 356] width 170 height 20
click at [675, 425] on mat-option "RCM" at bounding box center [733, 437] width 192 height 39
click at [322, 450] on span at bounding box center [311, 448] width 170 height 20
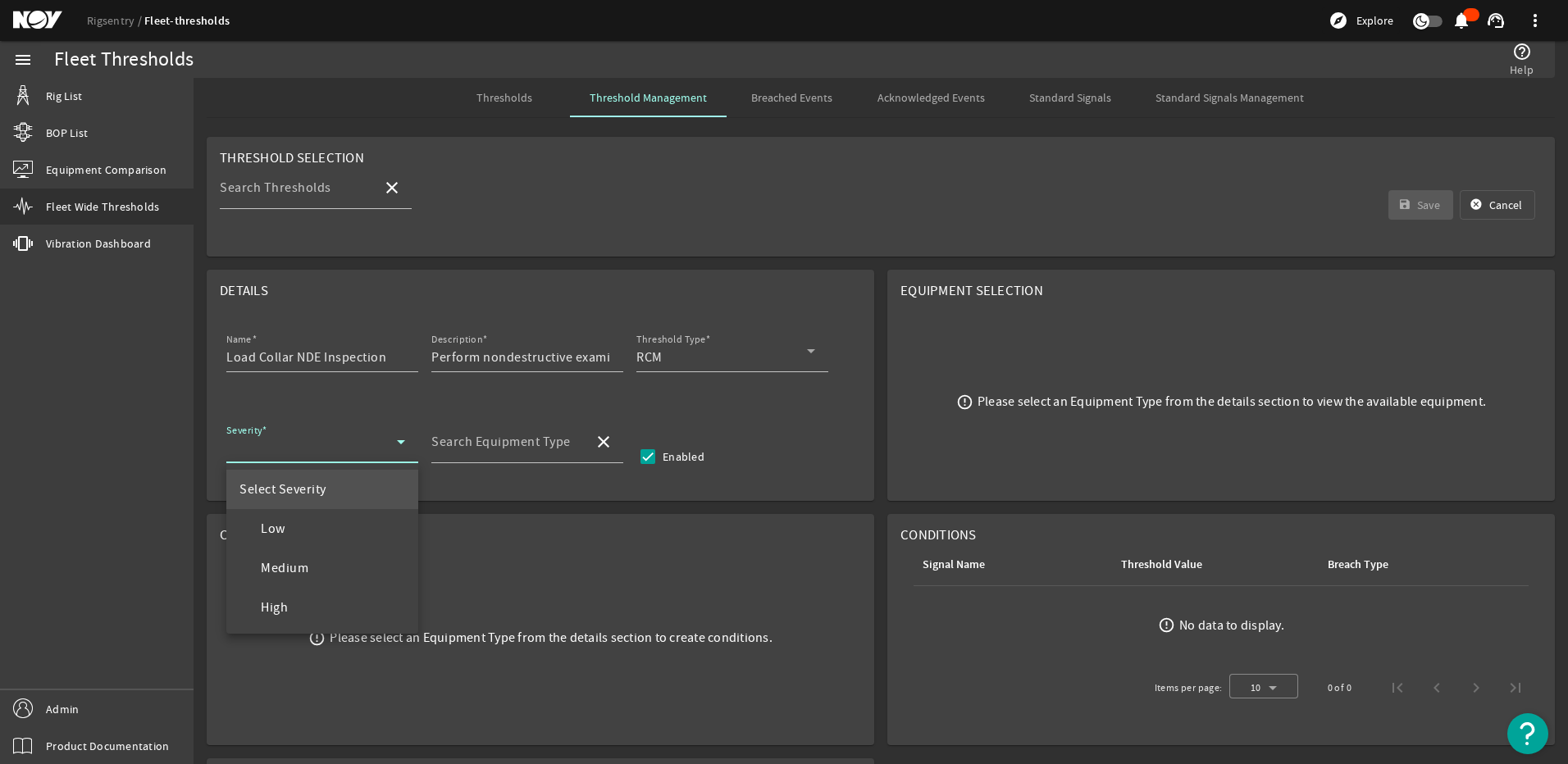
click at [261, 569] on span "Medium" at bounding box center [274, 568] width 69 height 20
click at [574, 445] on input "Search Equipment Type" at bounding box center [506, 448] width 149 height 20
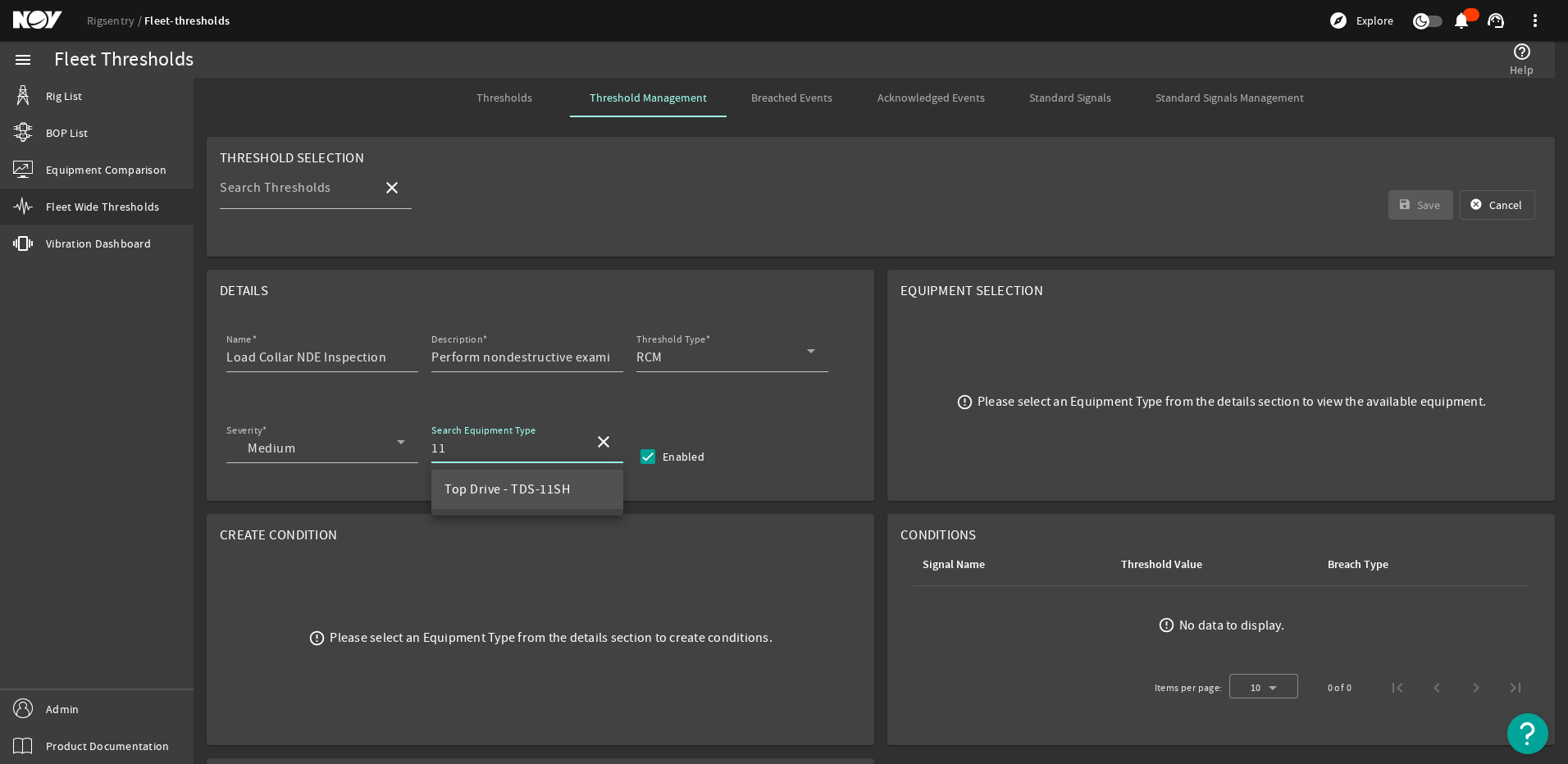
click at [489, 490] on span "Top Drive - TDS-11SH" at bounding box center [507, 489] width 126 height 17
type input "Top Drive - TDS-11SH"
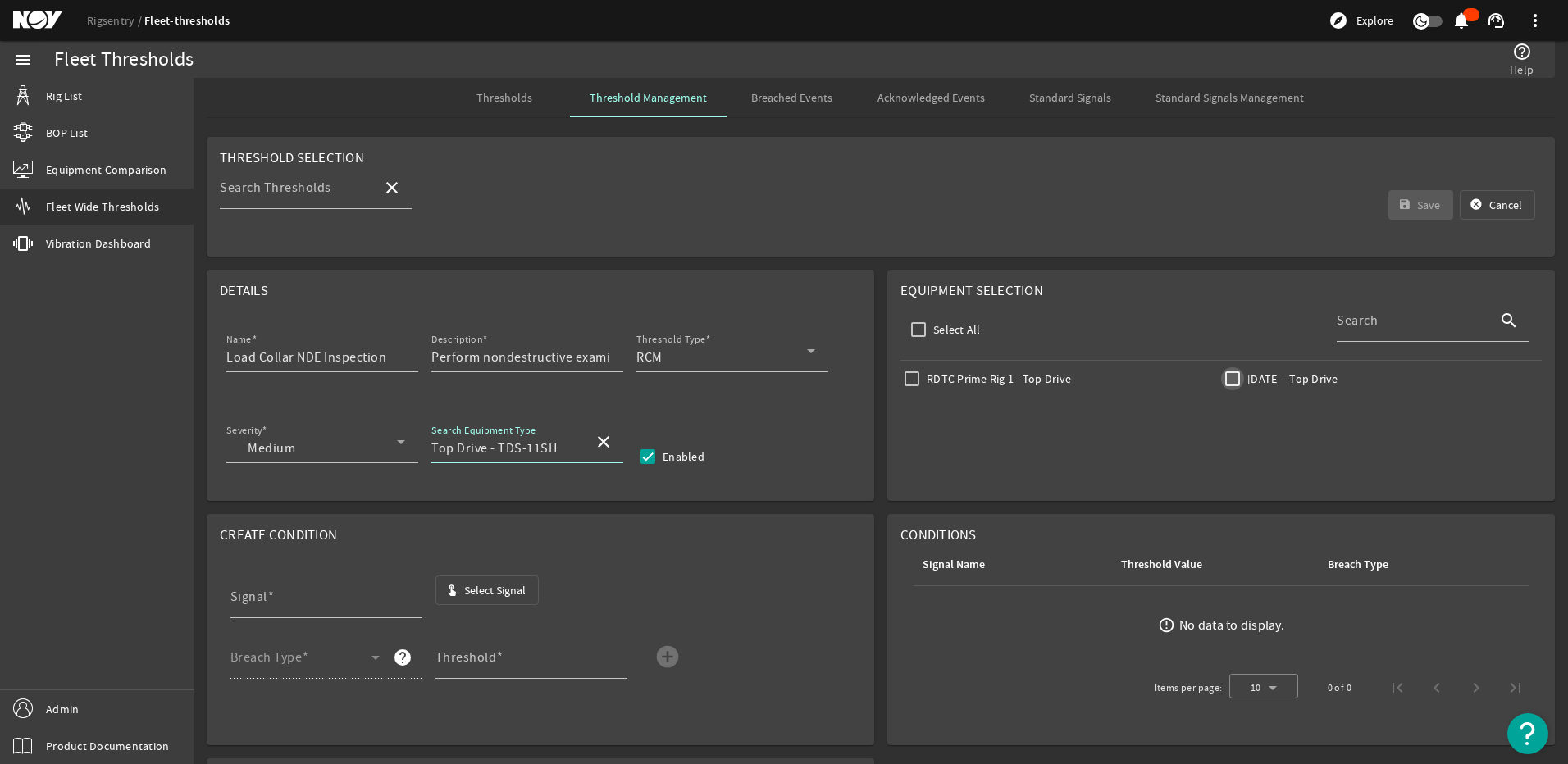
click at [1222, 376] on input "[DATE] - Top Drive" at bounding box center [1233, 379] width 23 height 23
checkbox input "true"
click at [456, 584] on mat-icon "touch_app" at bounding box center [452, 590] width 13 height 13
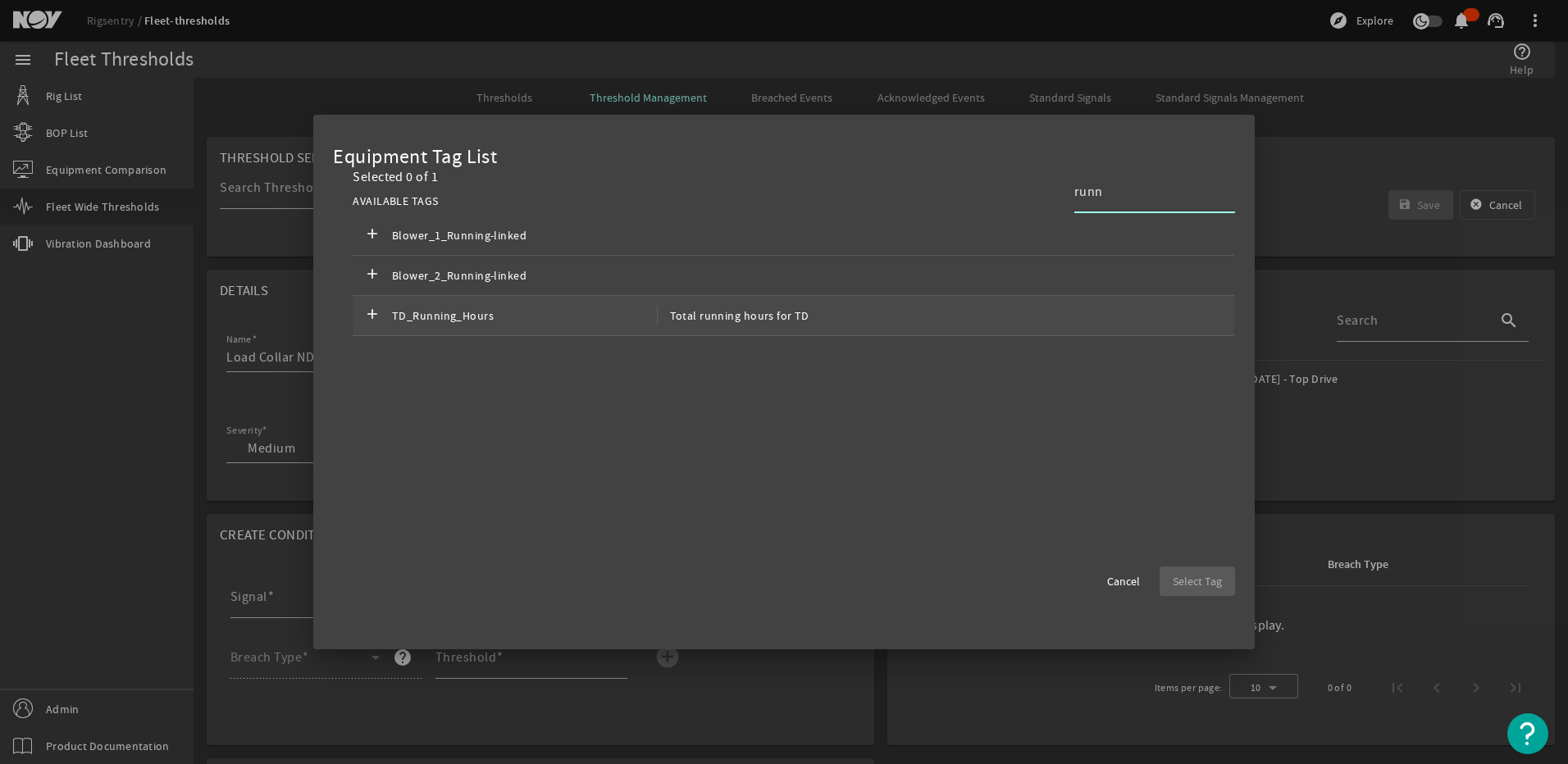
type input "runn"
click at [621, 307] on span "TD_Running_Hours" at bounding box center [524, 315] width 265 height 20
click at [1169, 584] on span "button" at bounding box center [1197, 581] width 75 height 39
type input "TD_Running_Hours"
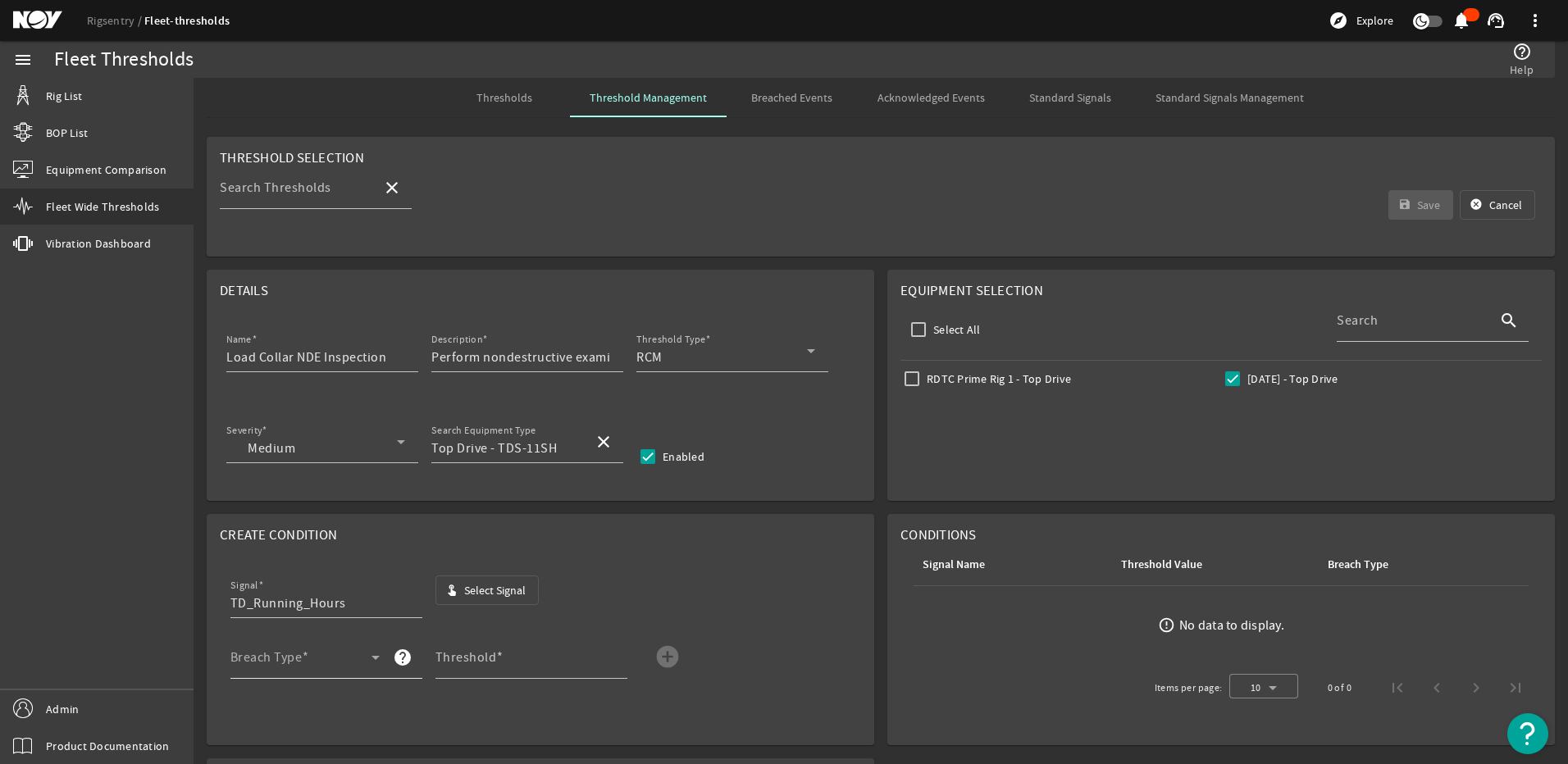
click at [302, 649] on div "Breach Type" at bounding box center [305, 658] width 149 height 43
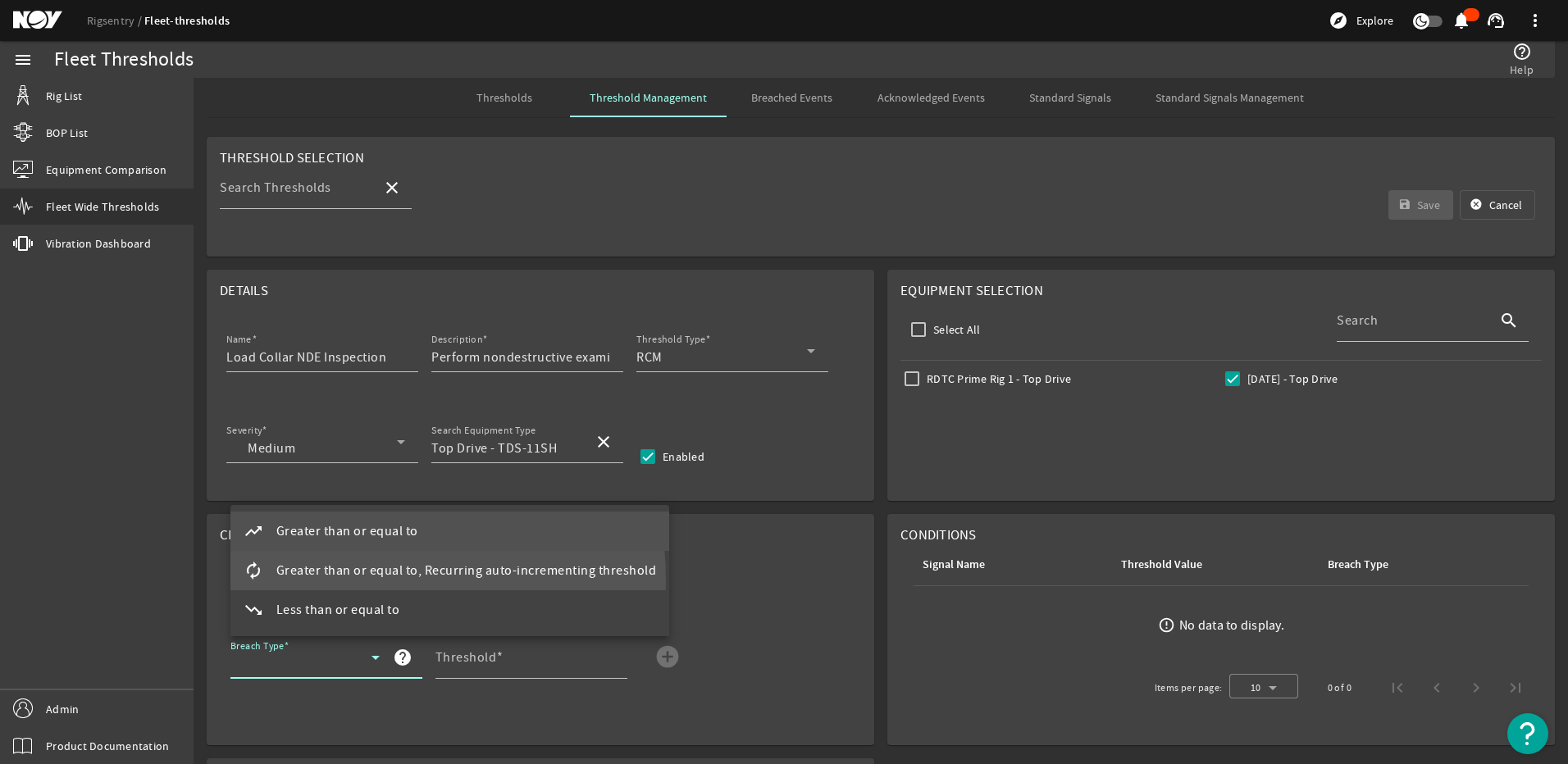
click at [312, 582] on mat-option "autorenew Greater than or equal to, Recurring auto-incrementing threshold" at bounding box center [451, 570] width 439 height 39
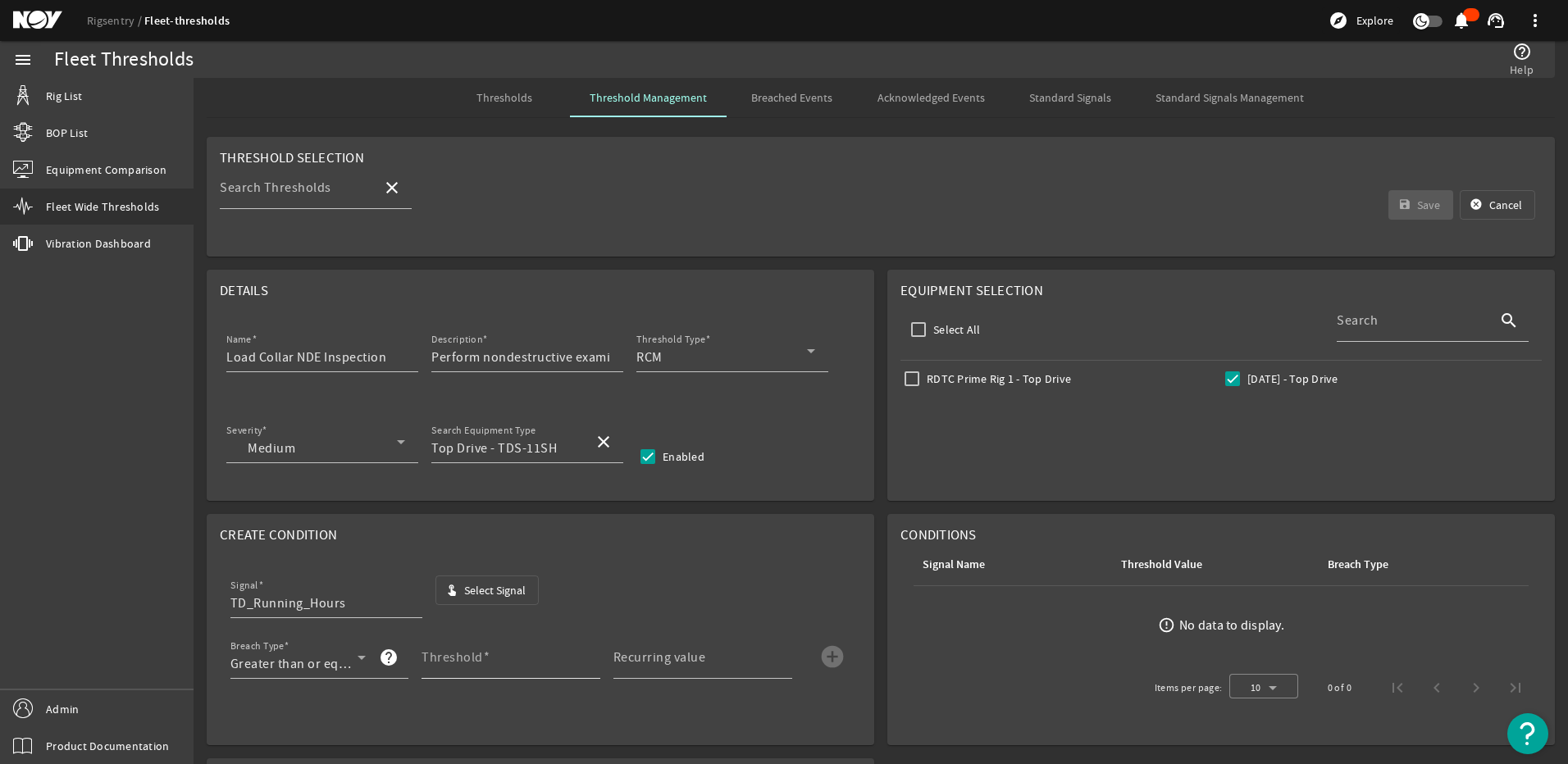
click at [445, 648] on div "Threshold" at bounding box center [505, 658] width 166 height 43
type input "3000"
click at [653, 655] on mat-label "Recurring value" at bounding box center [660, 658] width 93 height 17
click at [653, 655] on input "Recurring value" at bounding box center [696, 663] width 166 height 20
type input "3000"
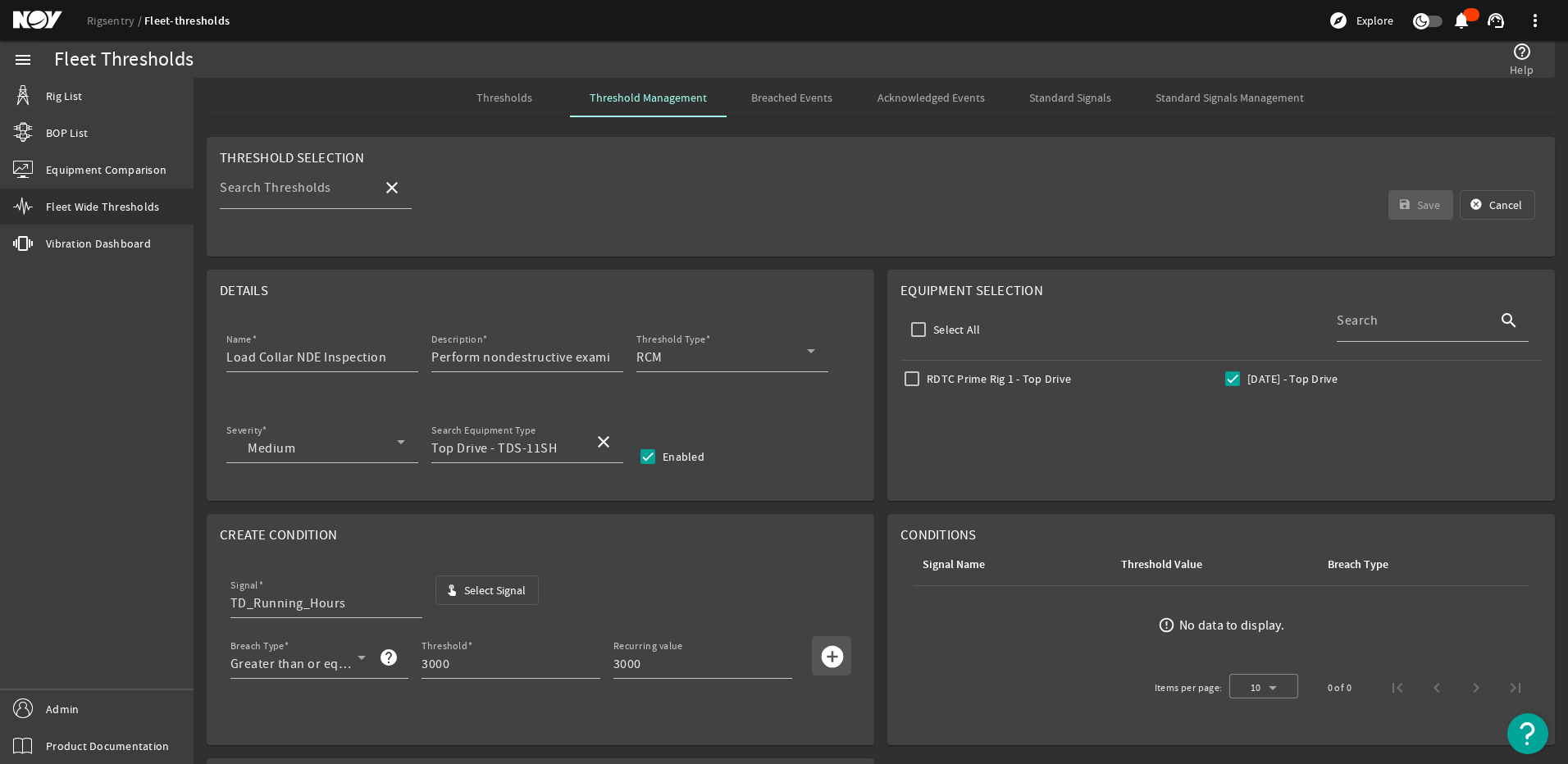
click at [819, 650] on mat-icon "add_circle" at bounding box center [832, 656] width 26 height 26
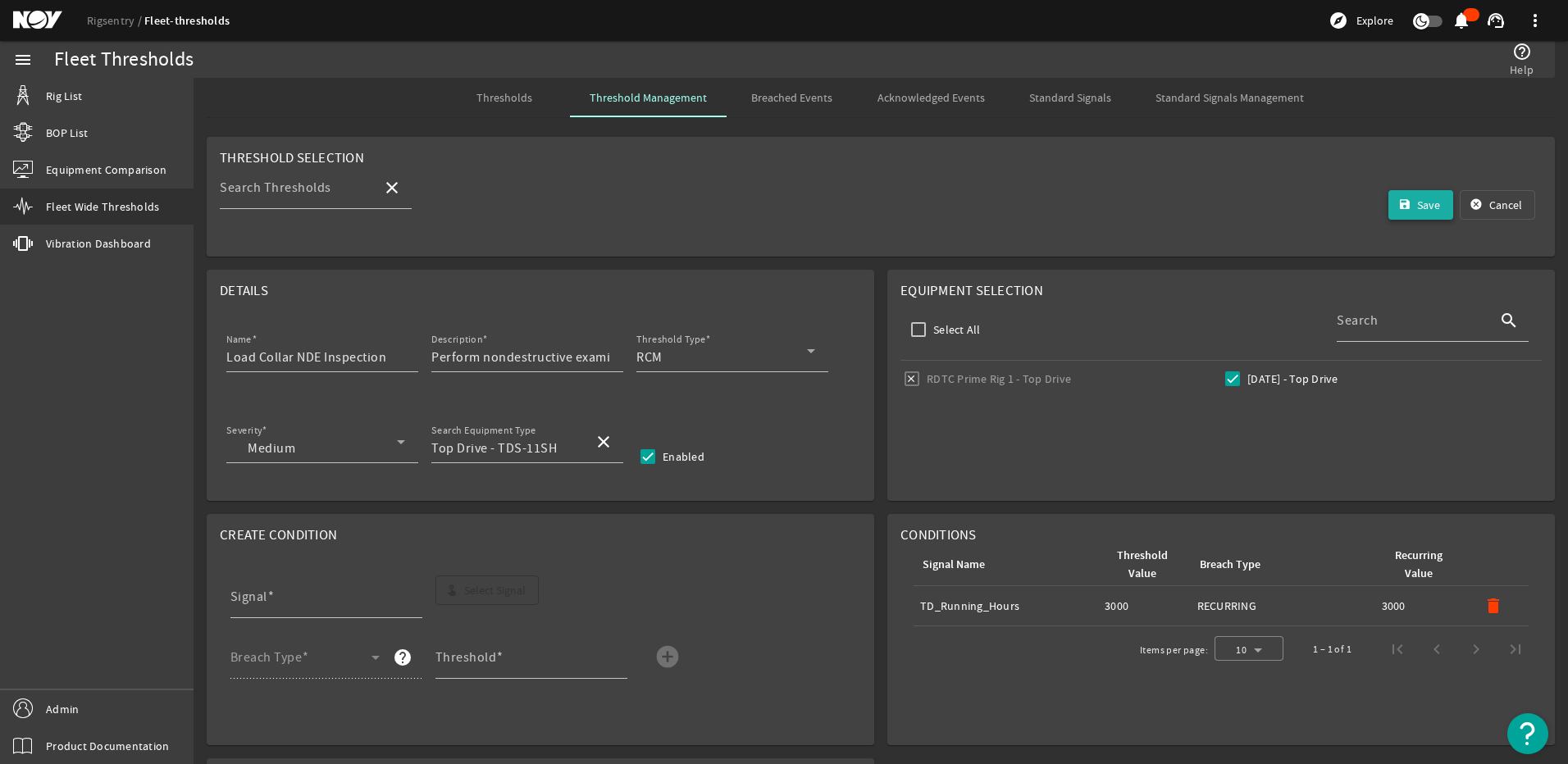
click at [1399, 203] on mat-icon "save" at bounding box center [1405, 205] width 13 height 13
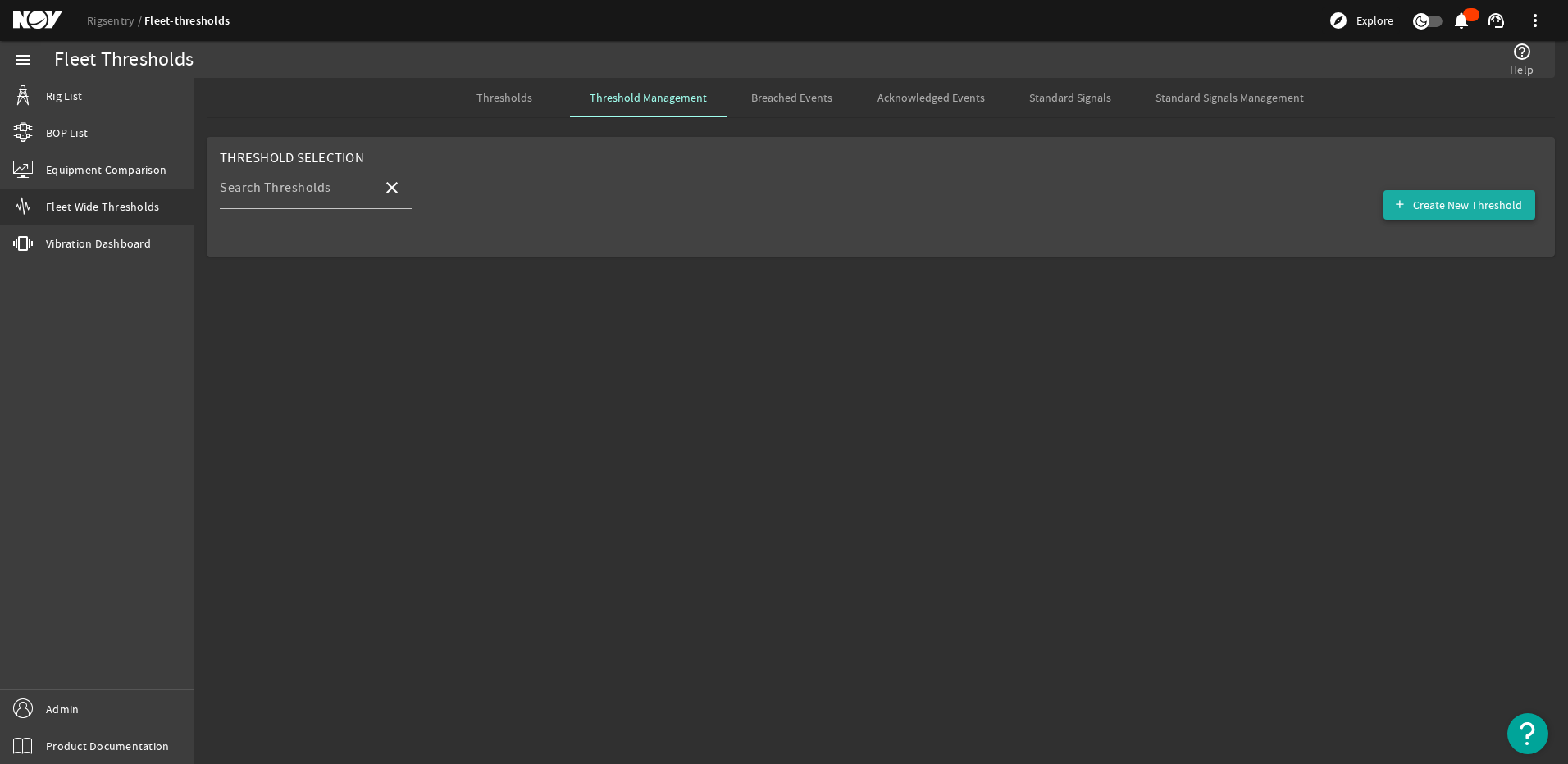
click at [1471, 208] on span "Create New Threshold" at bounding box center [1467, 205] width 109 height 17
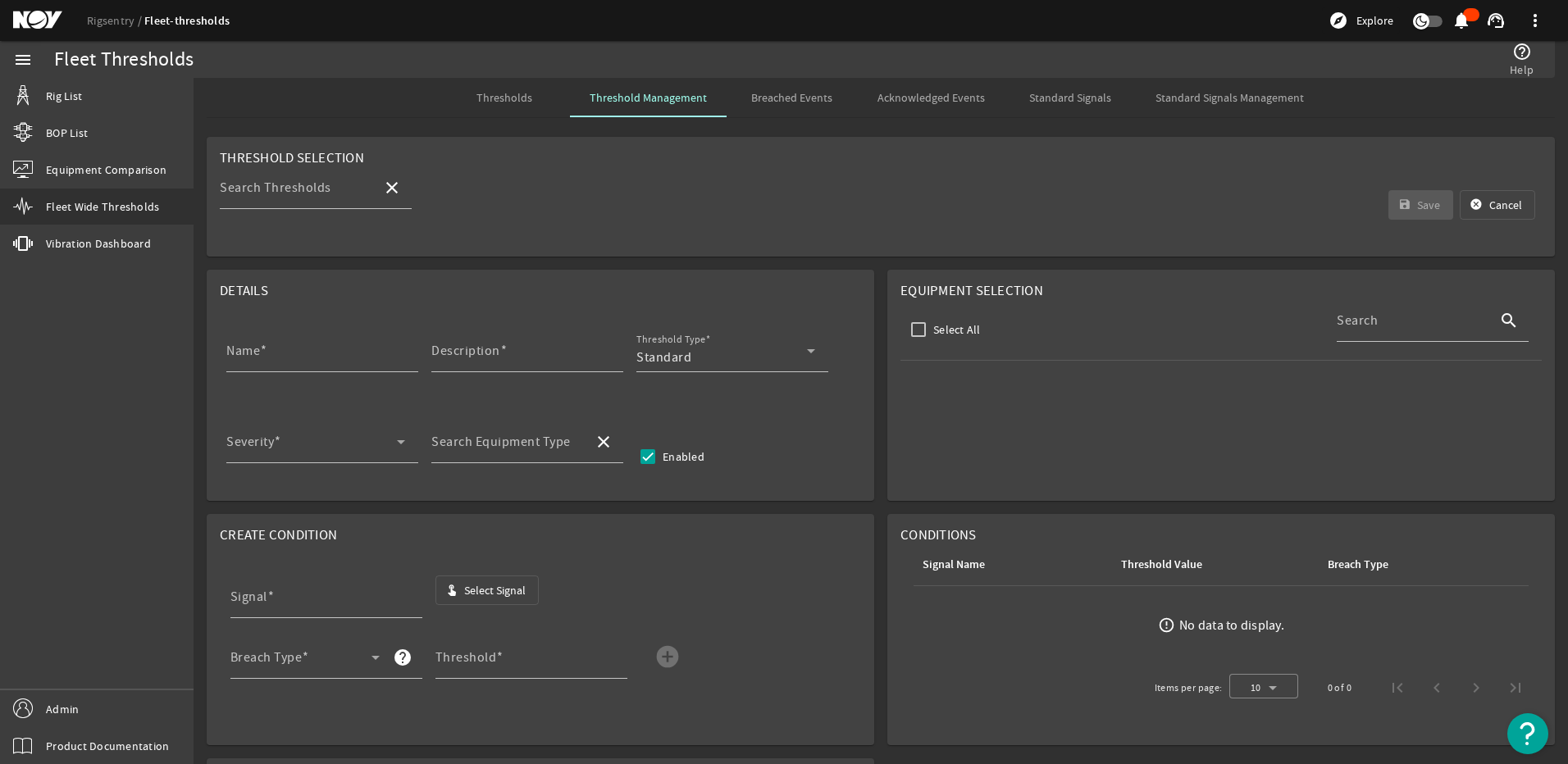
click at [525, 92] on span "Thresholds" at bounding box center [505, 98] width 56 height 11
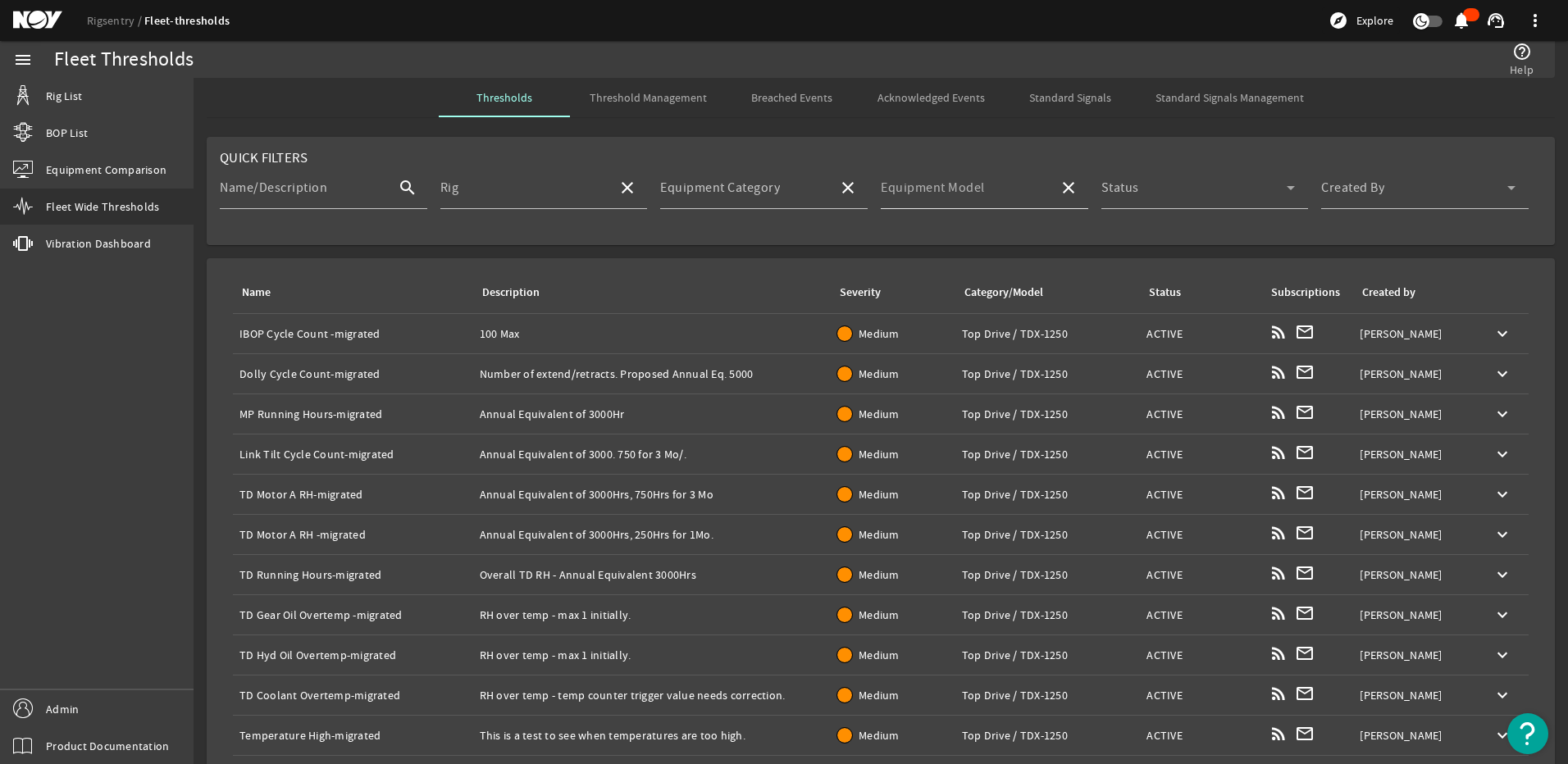
click at [974, 169] on div "Equipment Model" at bounding box center [963, 188] width 165 height 43
click at [939, 235] on span "TDS-11SH" at bounding box center [917, 235] width 59 height 17
type input "TDS-11SH"
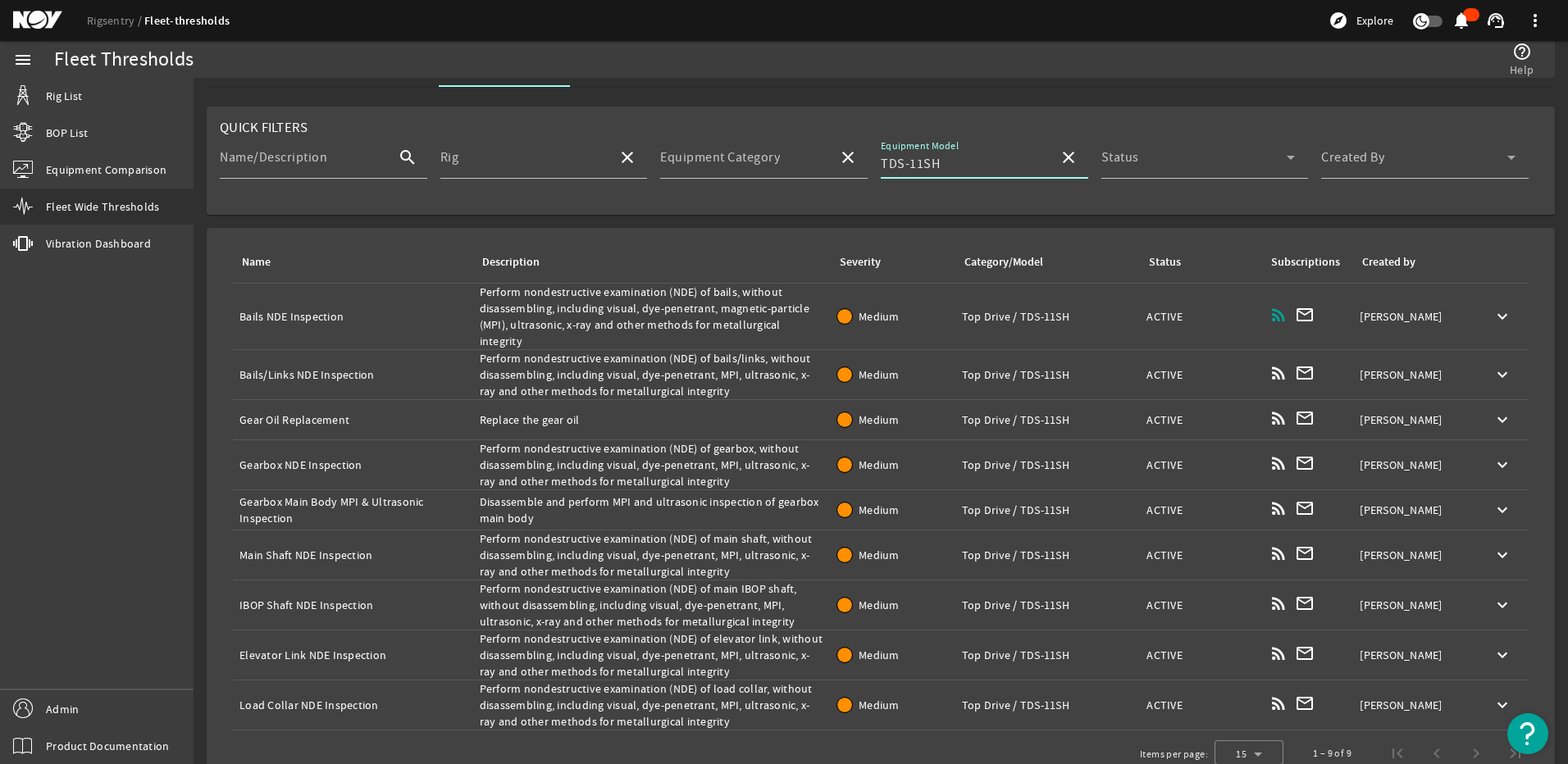
scroll to position [46, 0]
